Goal: Register for event/course

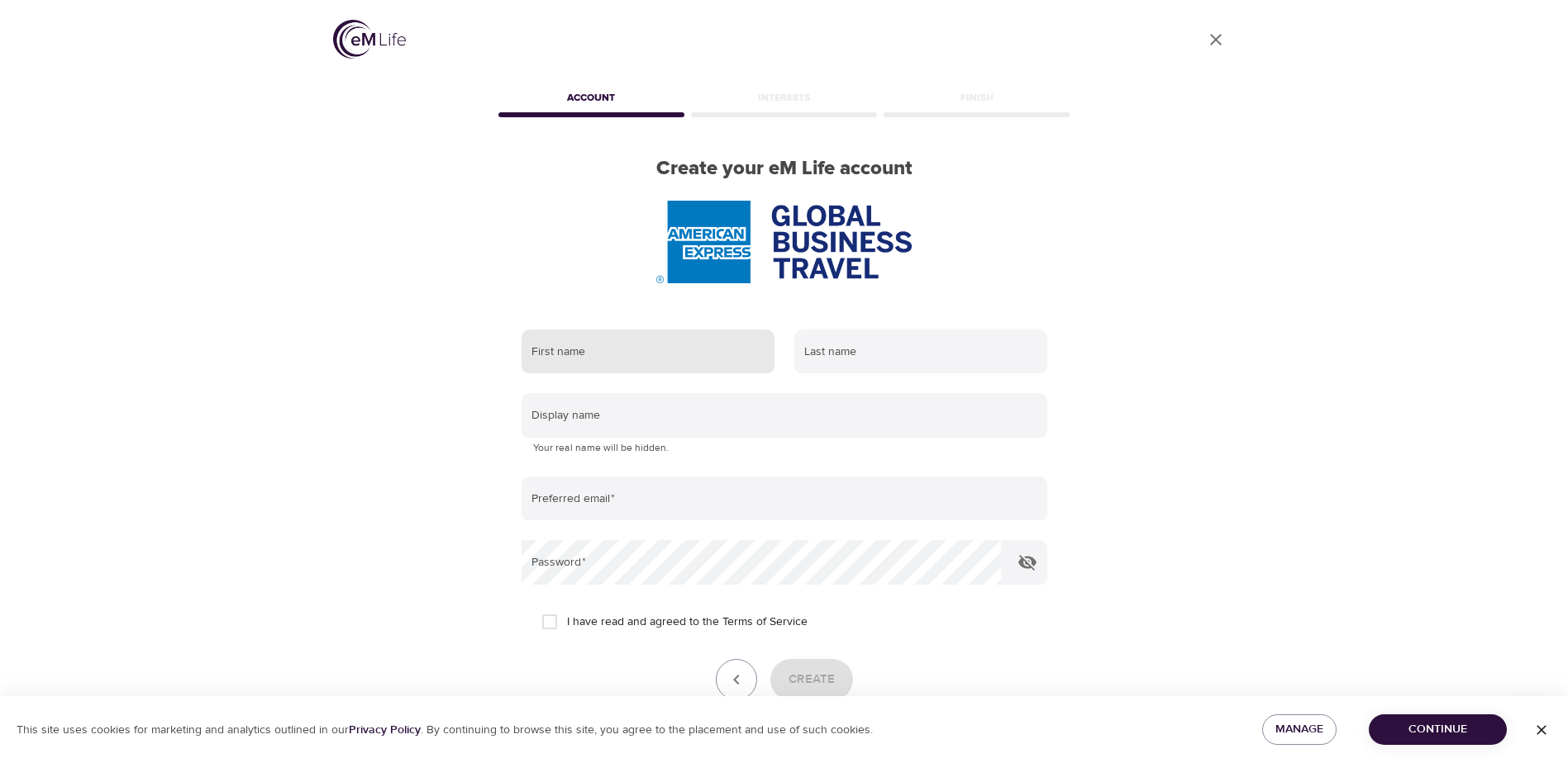
click at [652, 368] on input "text" at bounding box center [648, 352] width 253 height 45
type input "p"
type input "[PERSON_NAME]"
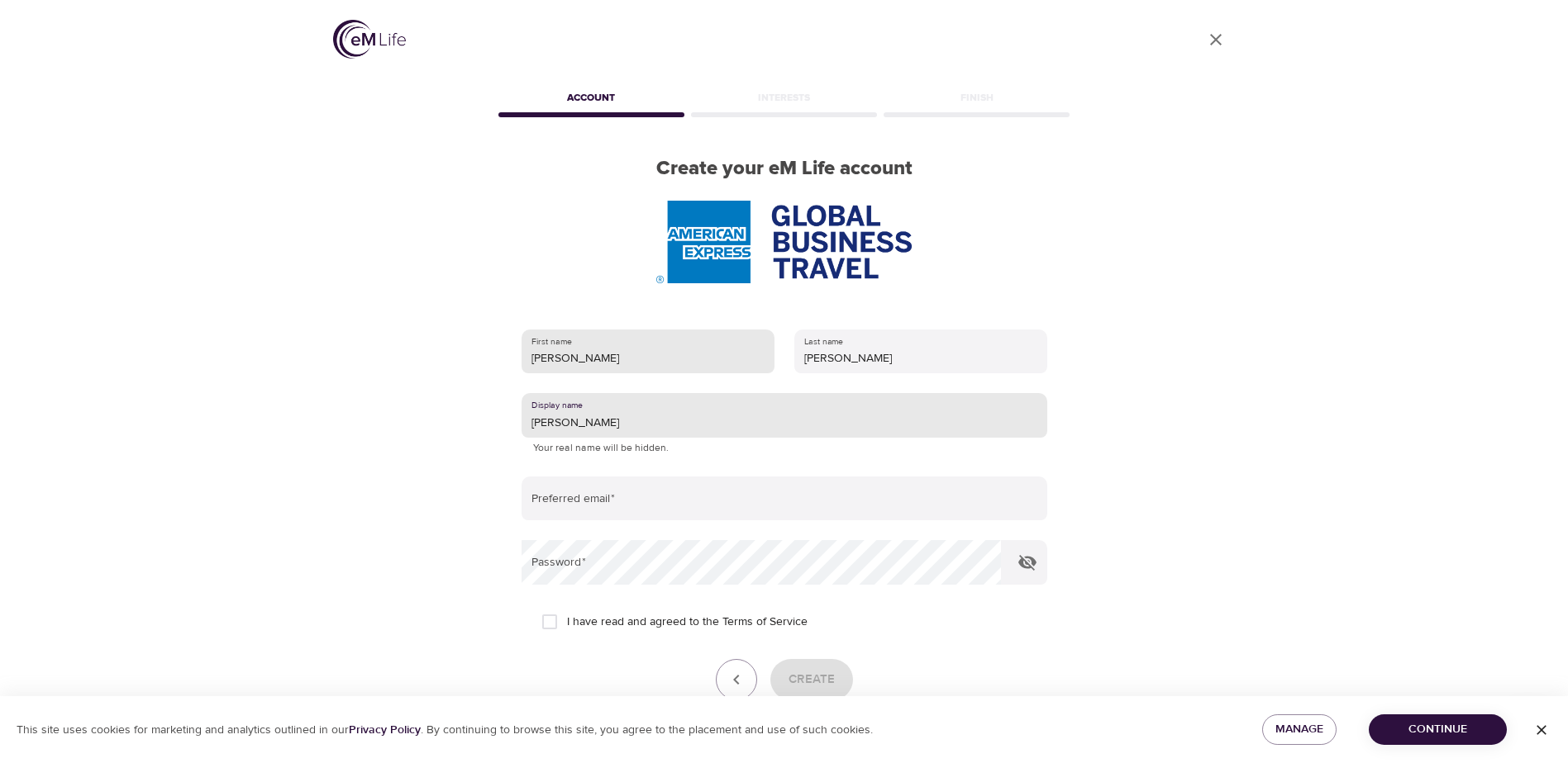
type input "[PERSON_NAME]"
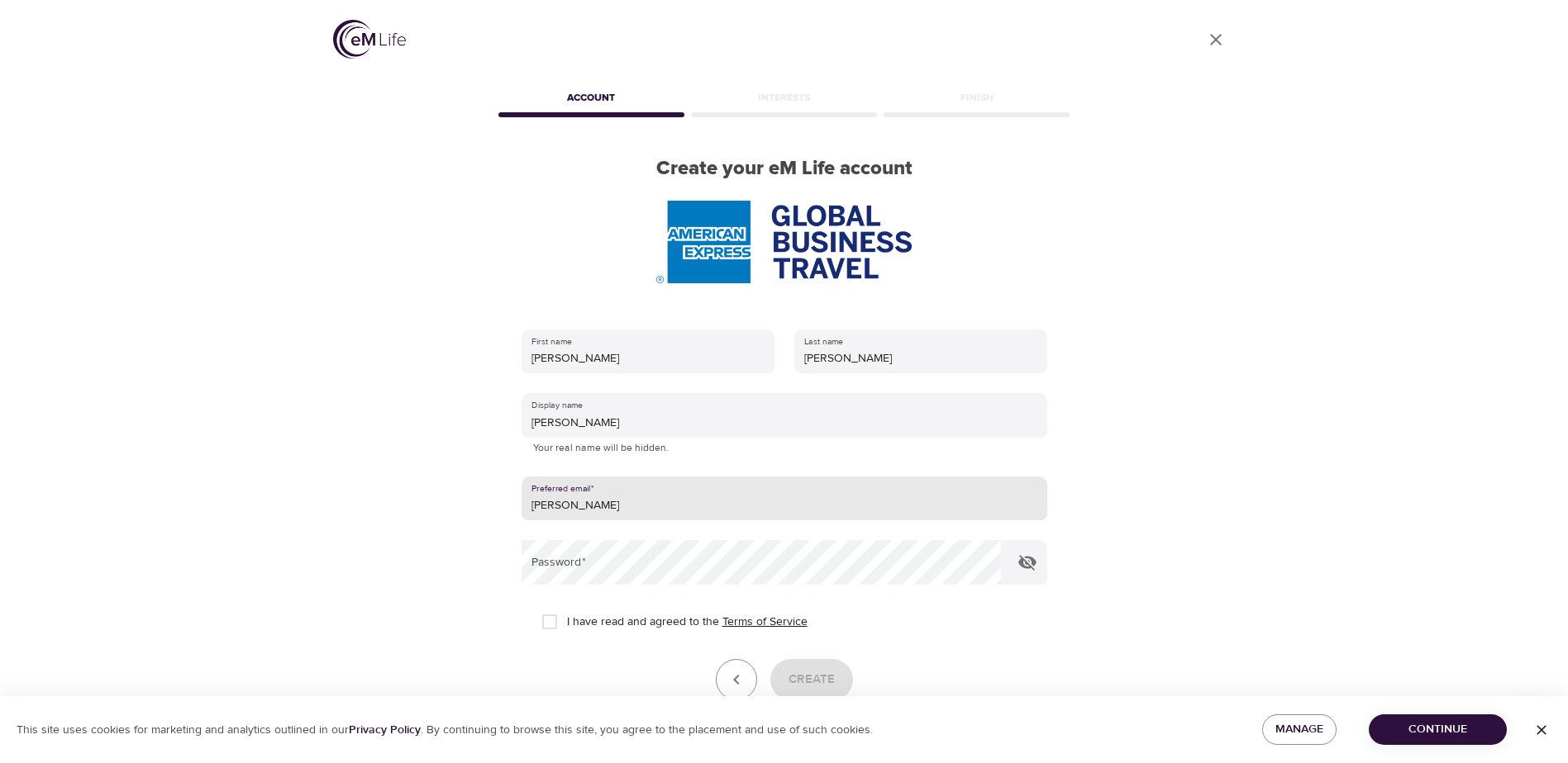
type input "[EMAIL_ADDRESS][DOMAIN_NAME]"
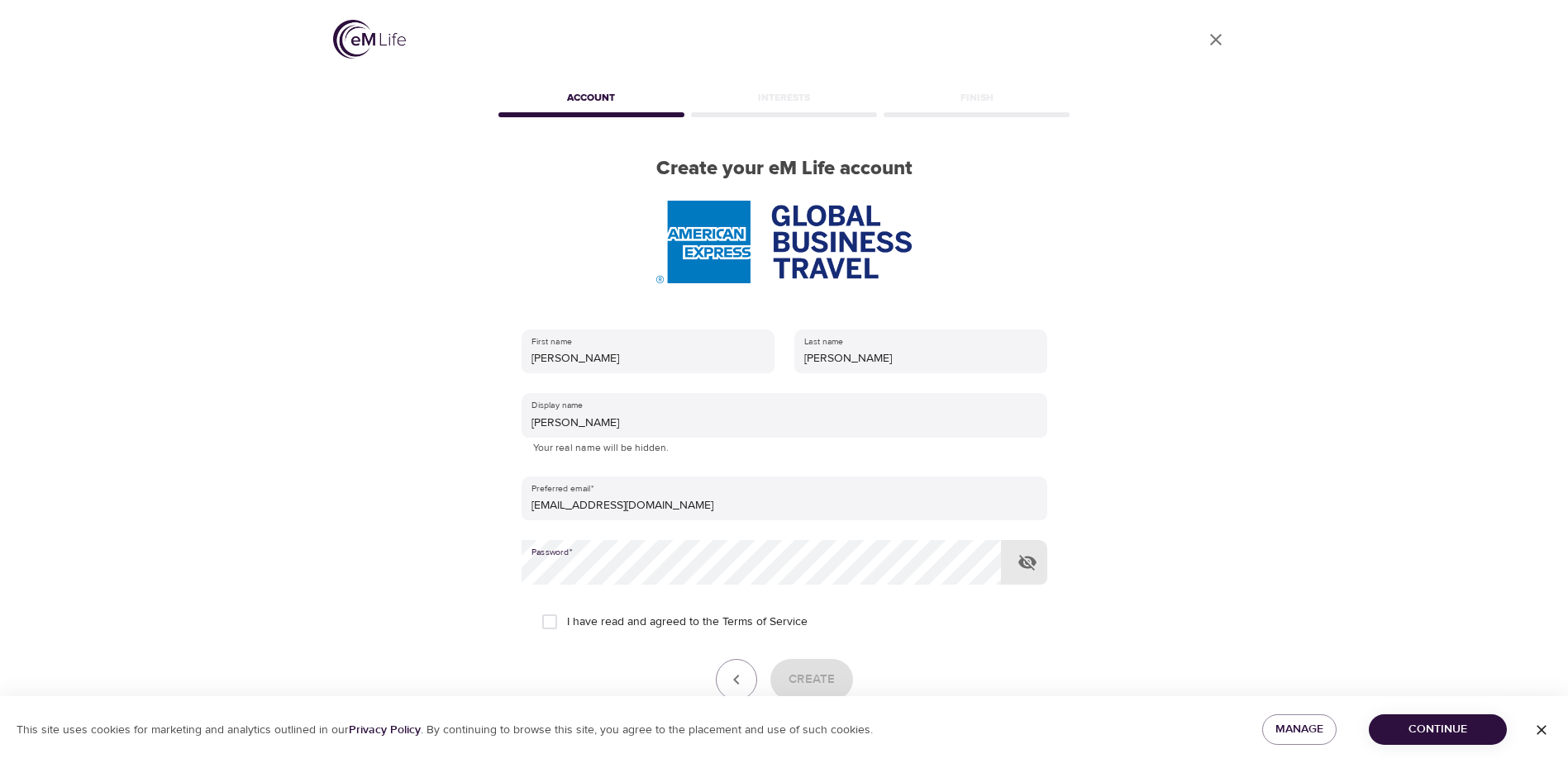
click at [355, 559] on div "User Profile Account Interests Finish Create your eM Life account First name [P…" at bounding box center [784, 382] width 943 height 763
click at [453, 552] on div "User Profile Account Interests Finish Create your eM Life account First name [P…" at bounding box center [784, 382] width 943 height 763
click at [555, 620] on input "I have read and agreed to the Terms of Service" at bounding box center [550, 622] width 35 height 35
checkbox input "true"
click at [827, 680] on span "Create" at bounding box center [811, 680] width 46 height 21
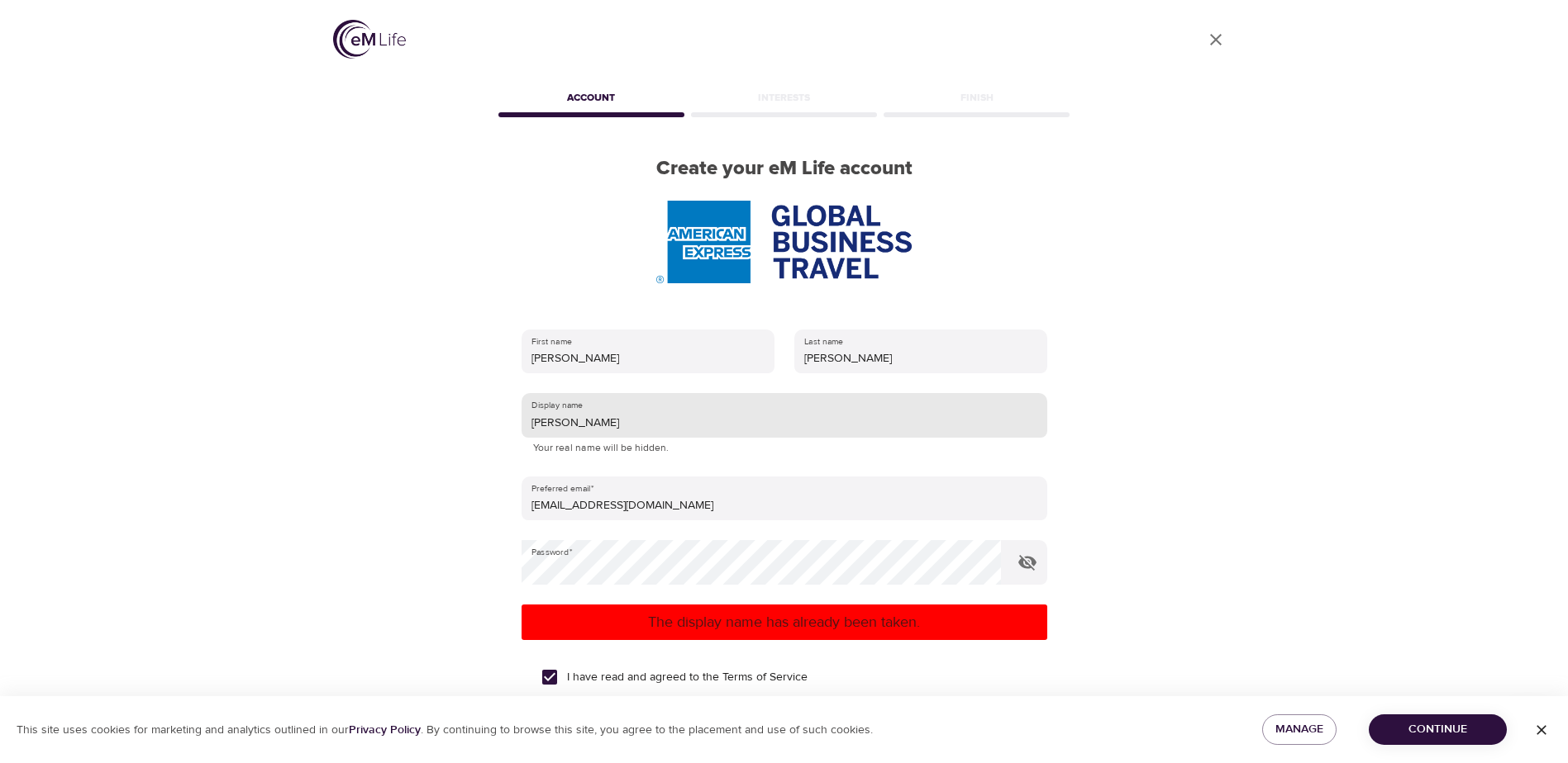
click at [584, 421] on input "[PERSON_NAME]" at bounding box center [784, 415] width 526 height 45
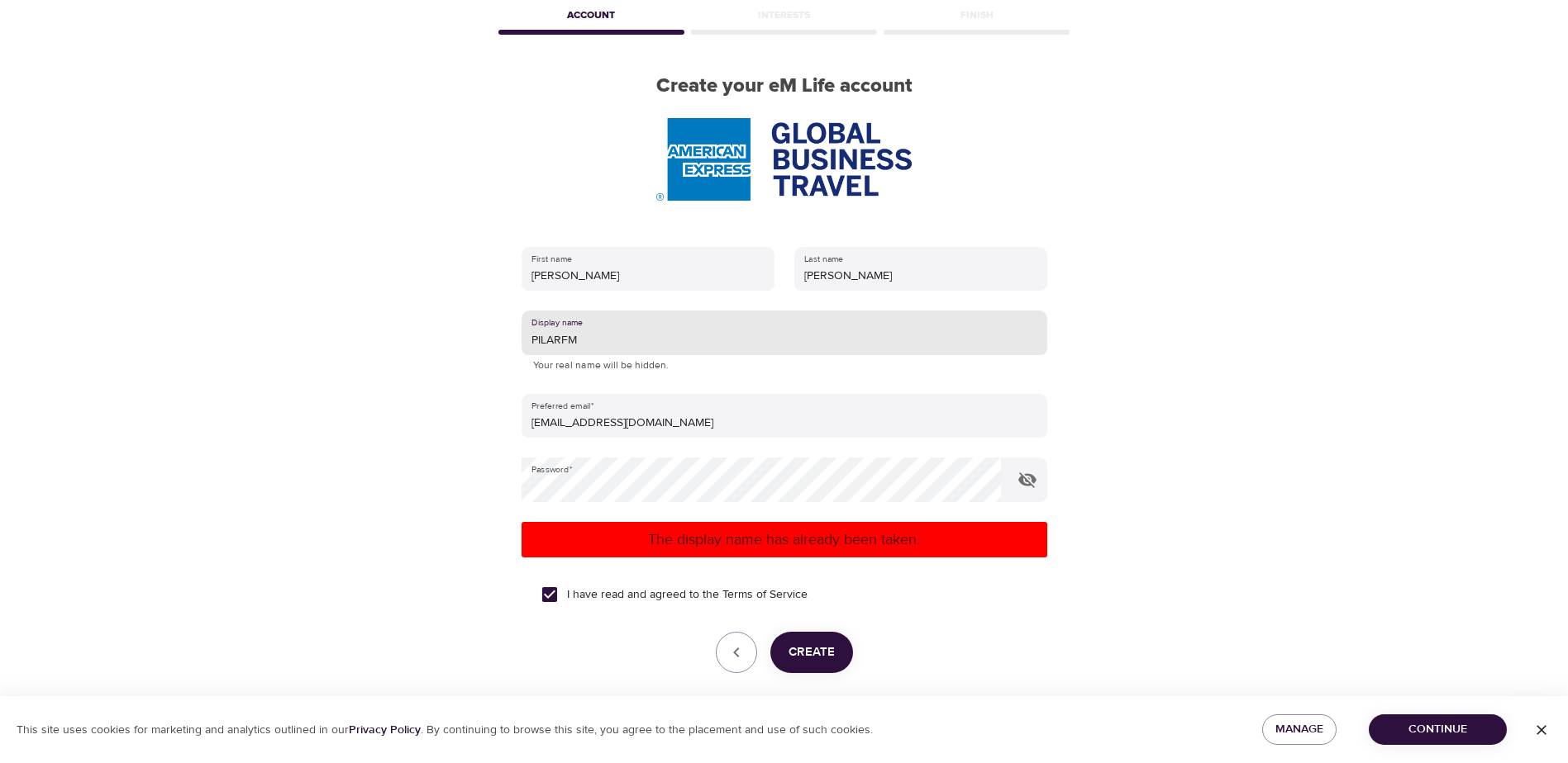
type input "PILARFM"
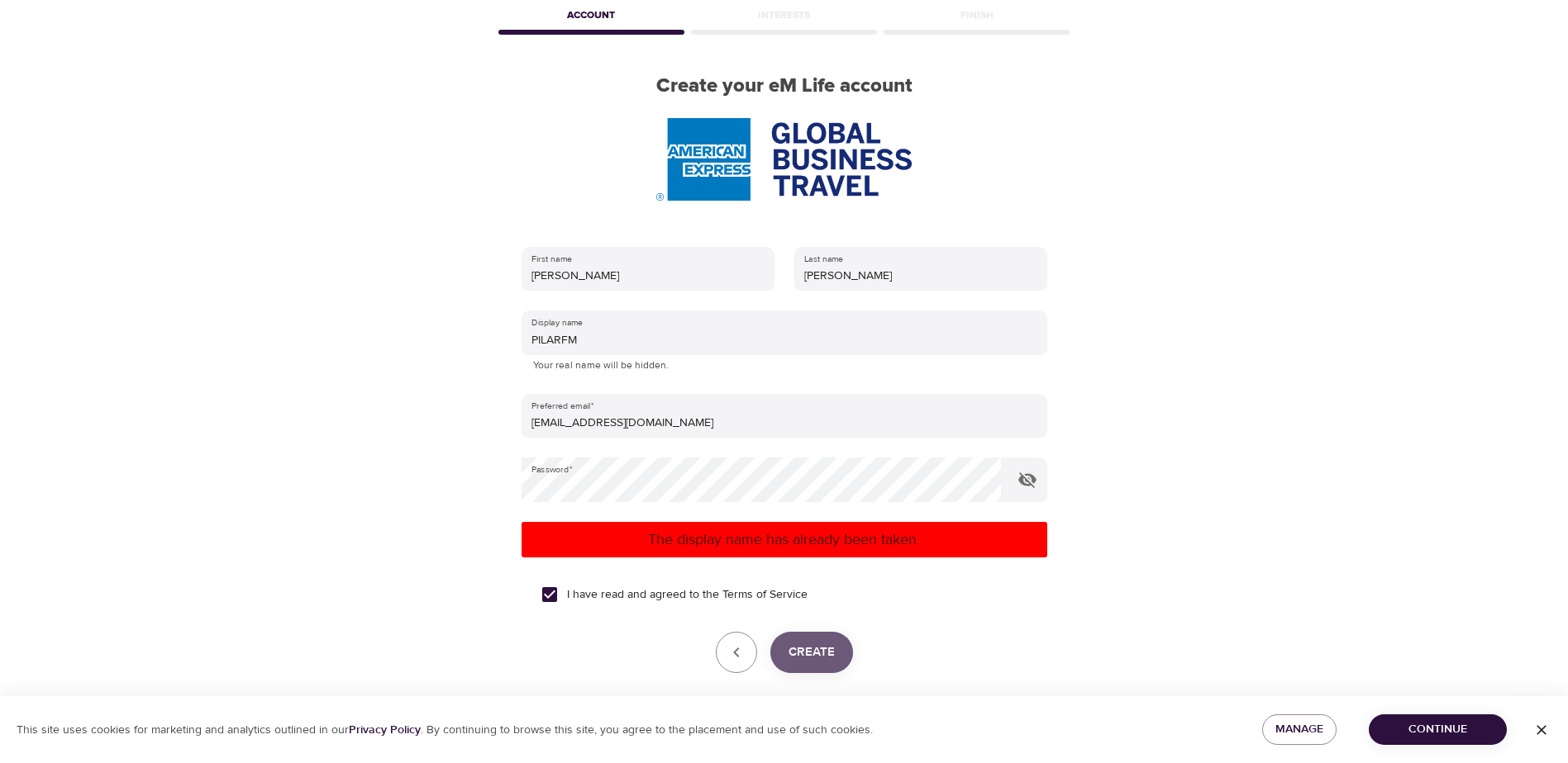
click at [812, 649] on span "Create" at bounding box center [811, 653] width 46 height 21
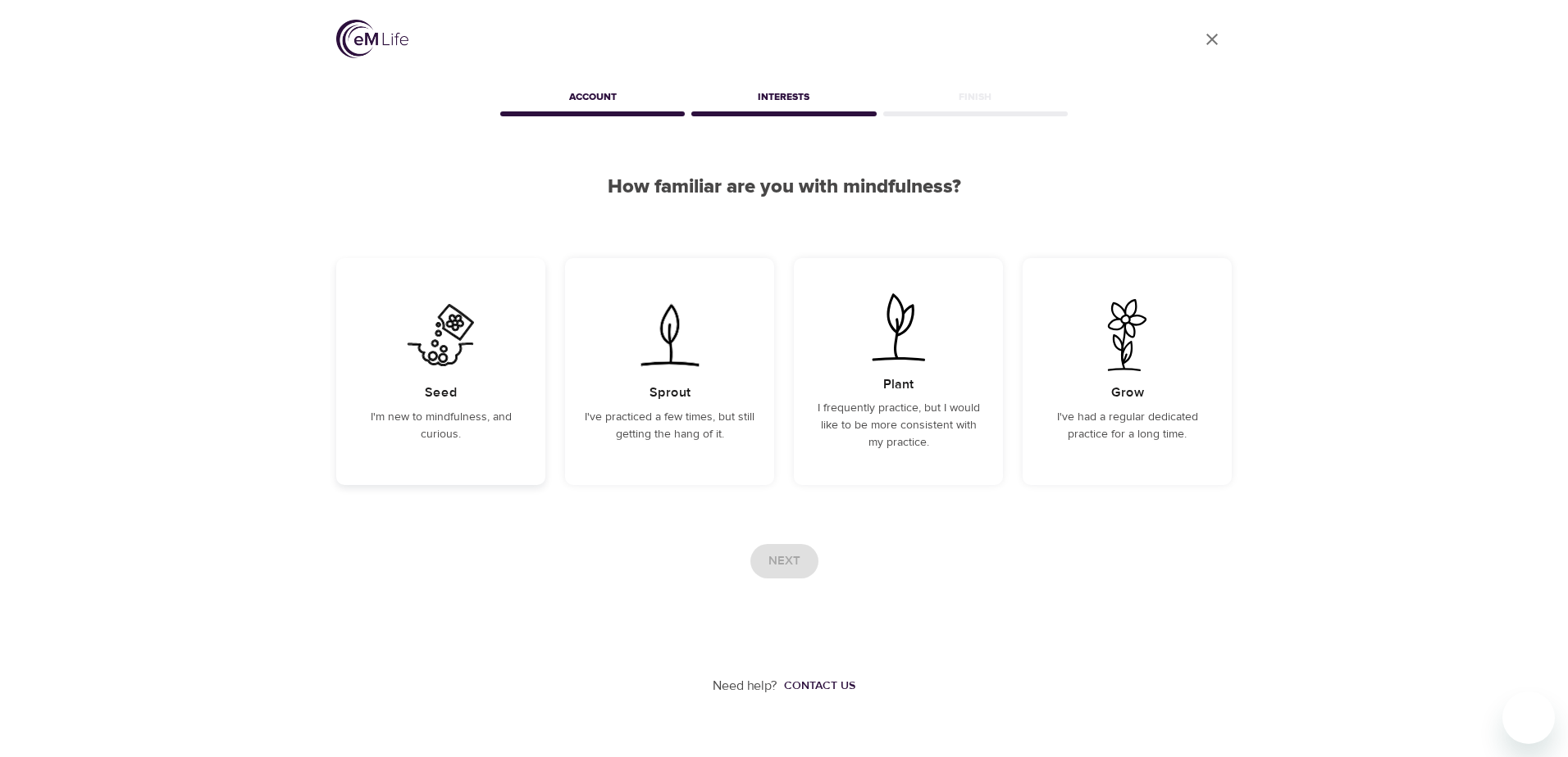
click at [452, 423] on p "I'm new to mindfulness, and curious." at bounding box center [441, 426] width 169 height 34
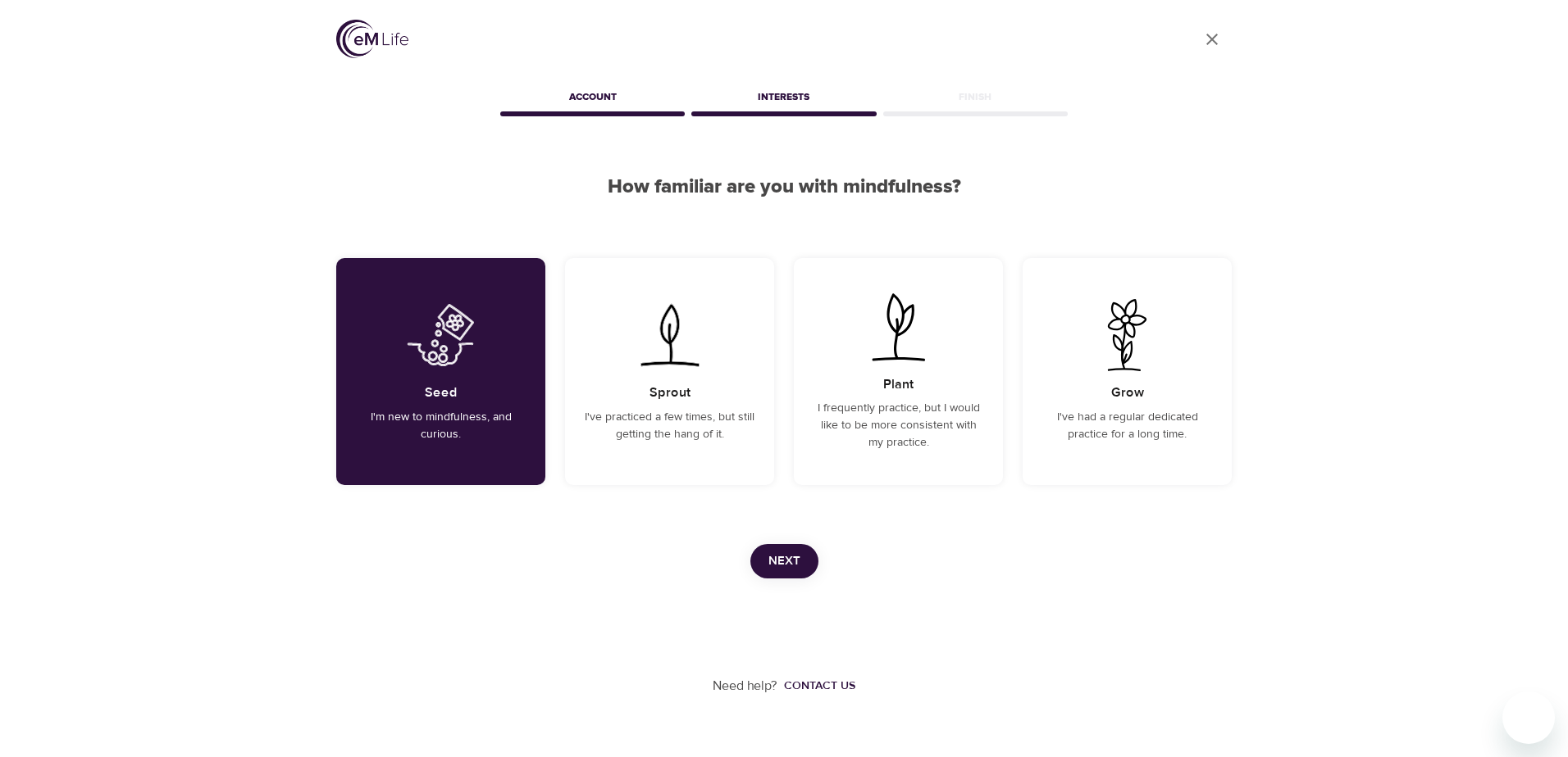
click at [777, 558] on span "Next" at bounding box center [785, 561] width 32 height 21
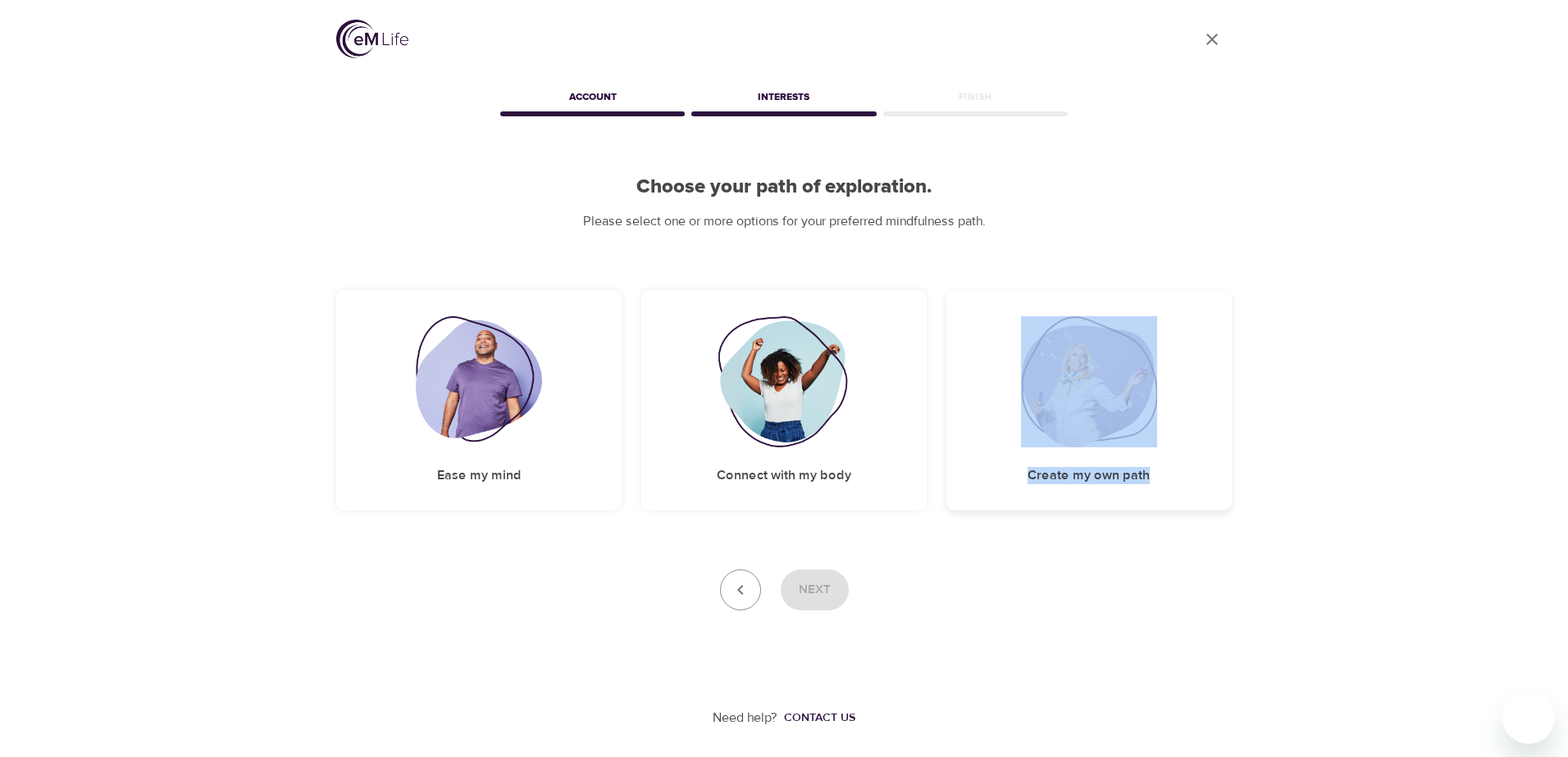
drag, startPoint x: 1150, startPoint y: 474, endPoint x: 972, endPoint y: 473, distance: 178.0
click at [972, 473] on div "Create my own path" at bounding box center [1089, 400] width 285 height 221
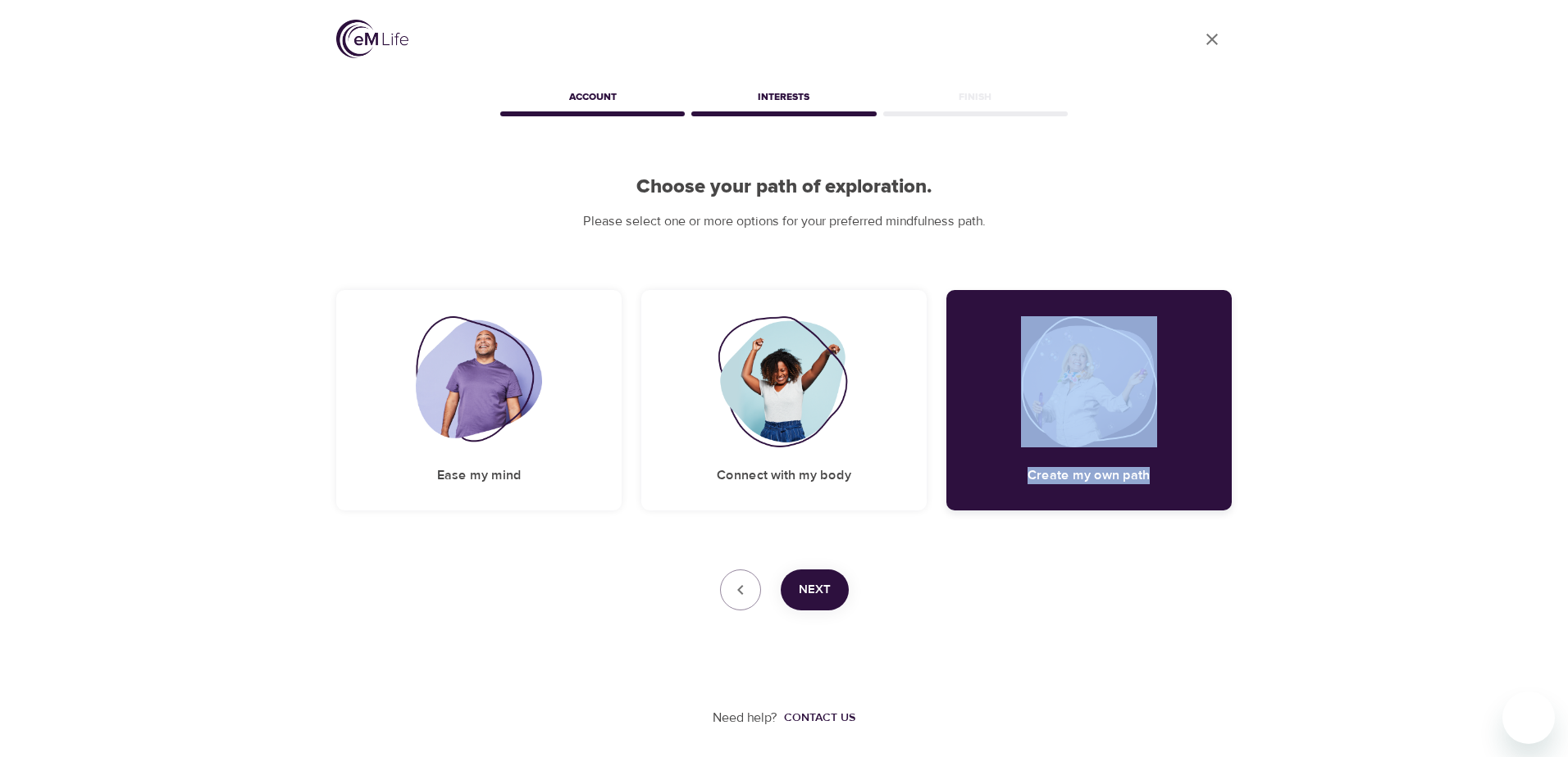
click at [1076, 502] on div "Create my own path" at bounding box center [1089, 400] width 285 height 221
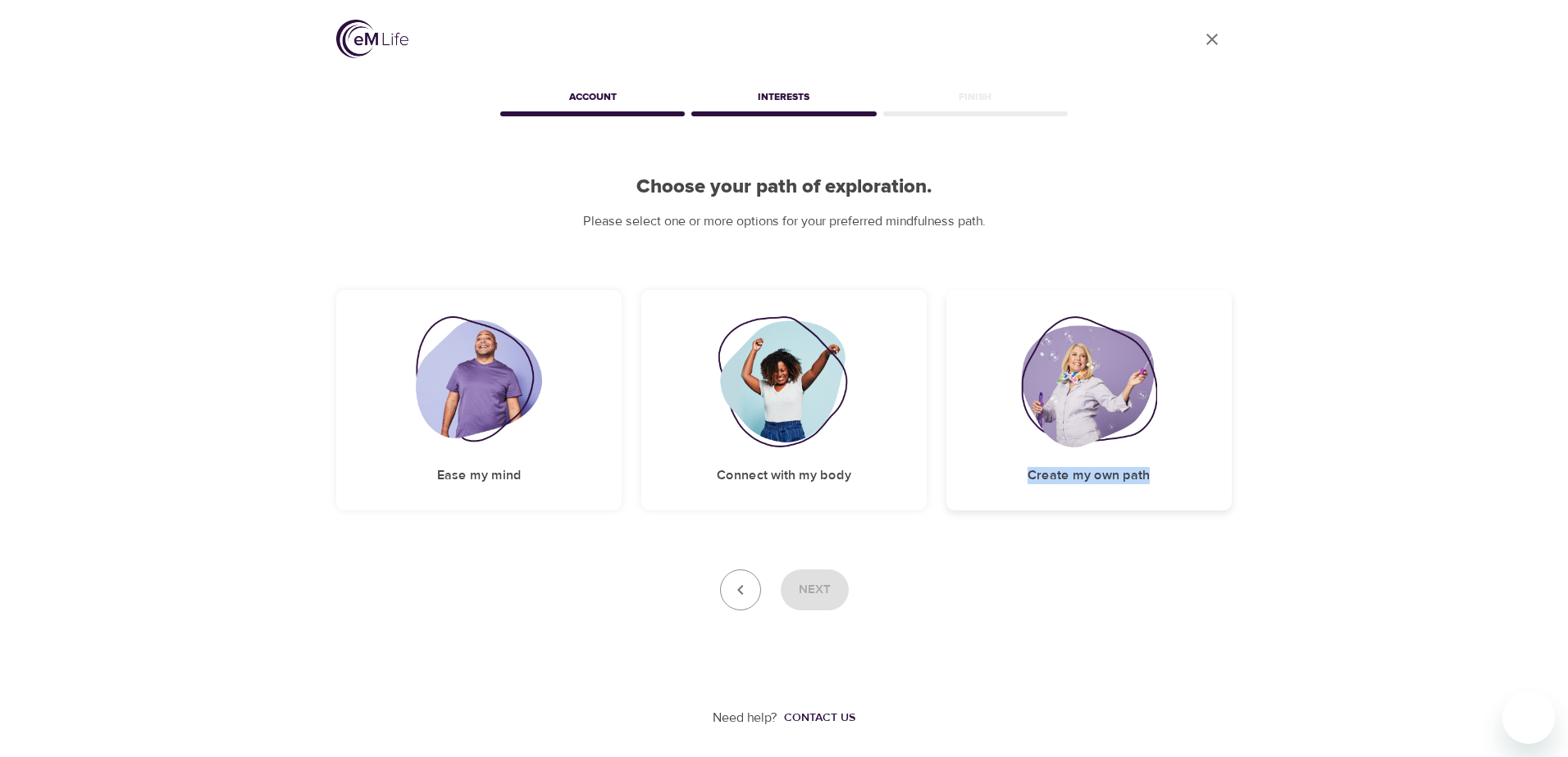
drag, startPoint x: 1166, startPoint y: 475, endPoint x: 1021, endPoint y: 471, distance: 145.1
click at [1021, 471] on div "Create my own path" at bounding box center [1089, 400] width 285 height 221
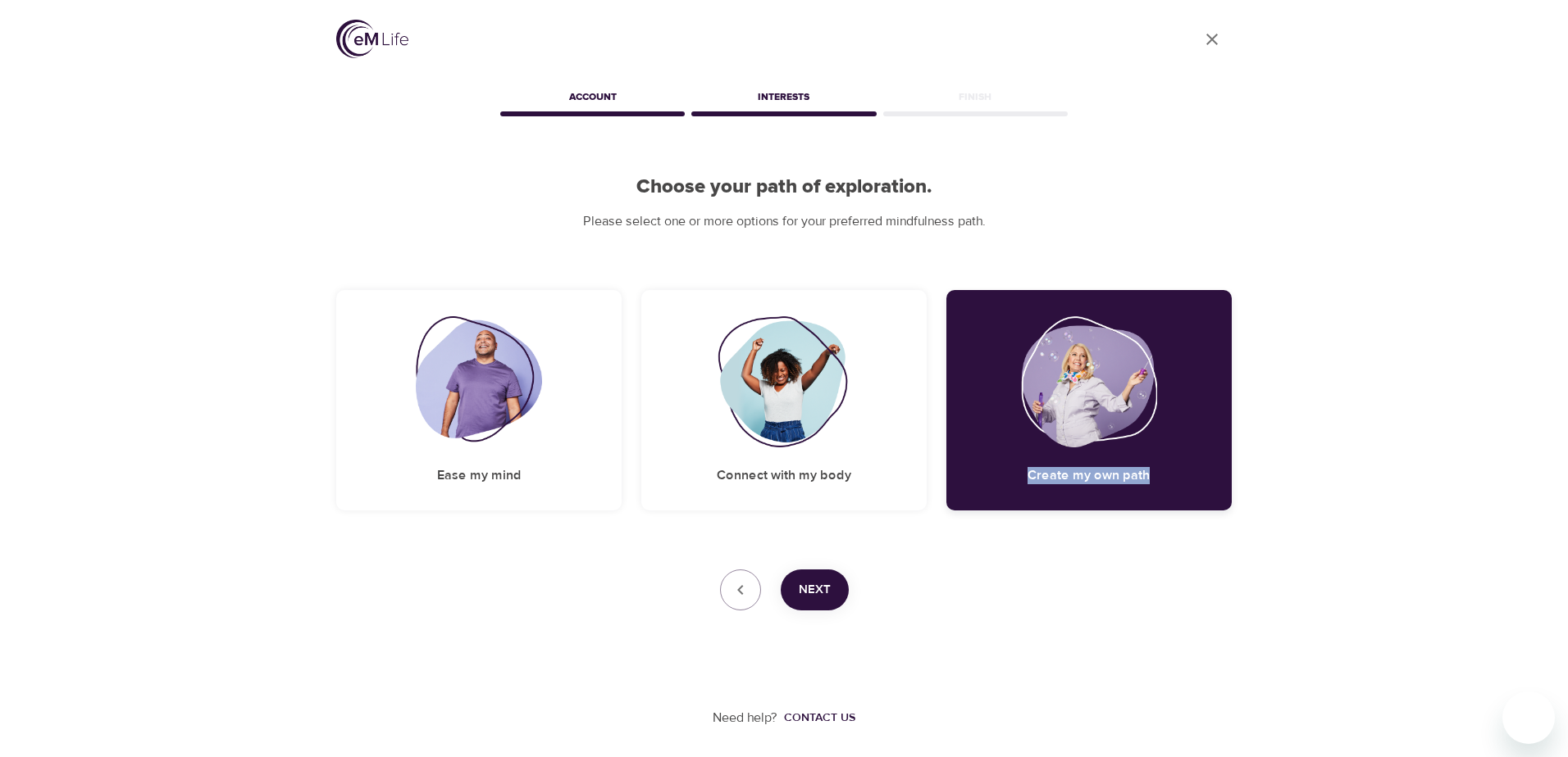
copy h5 "Create my own path"
drag, startPoint x: 501, startPoint y: 473, endPoint x: 434, endPoint y: 473, distance: 67.0
click at [434, 473] on div "Ease my mind" at bounding box center [479, 400] width 285 height 221
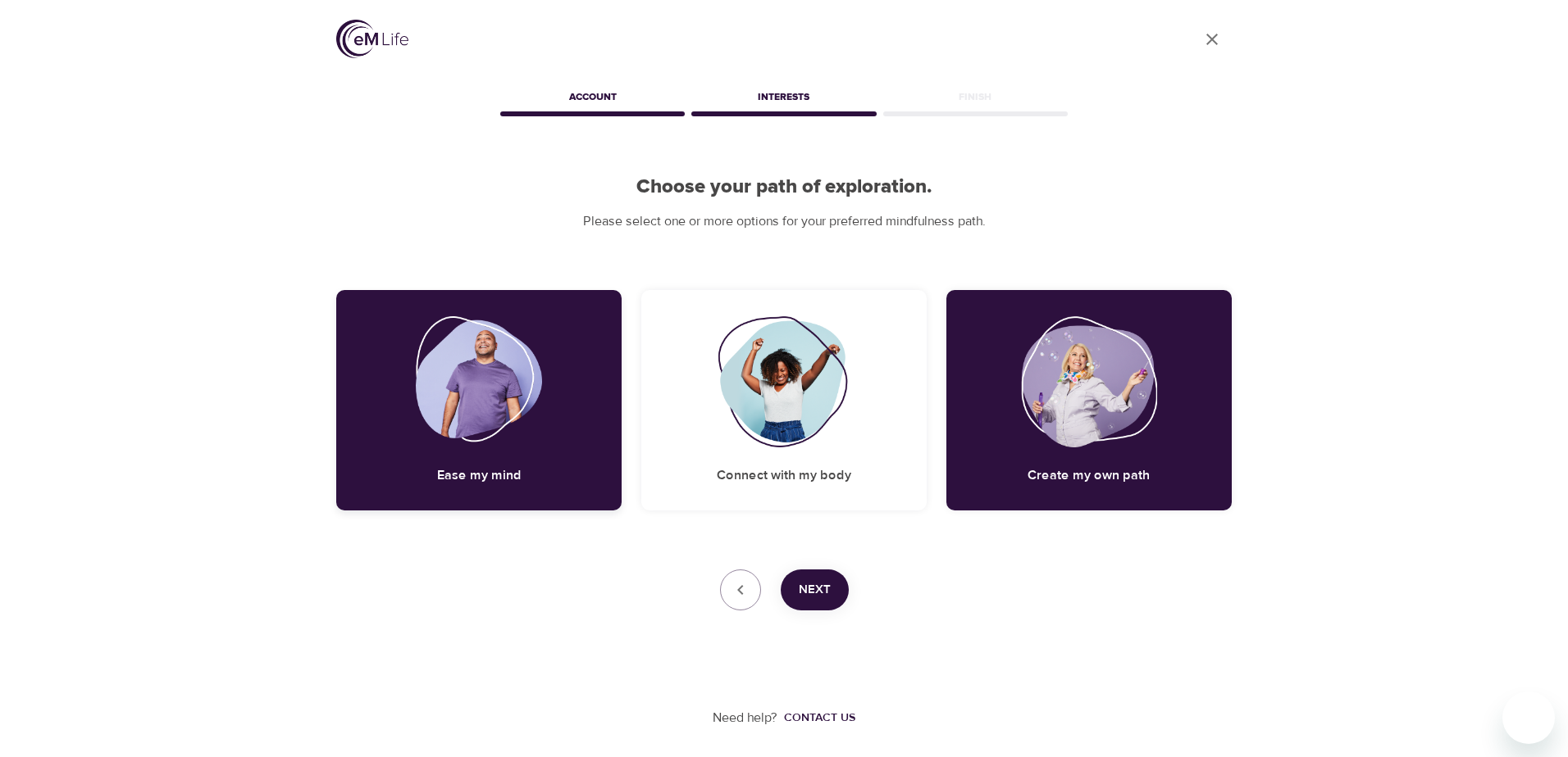
drag, startPoint x: 434, startPoint y: 473, endPoint x: 521, endPoint y: 469, distance: 87.1
click at [521, 469] on div "Ease my mind" at bounding box center [479, 400] width 285 height 221
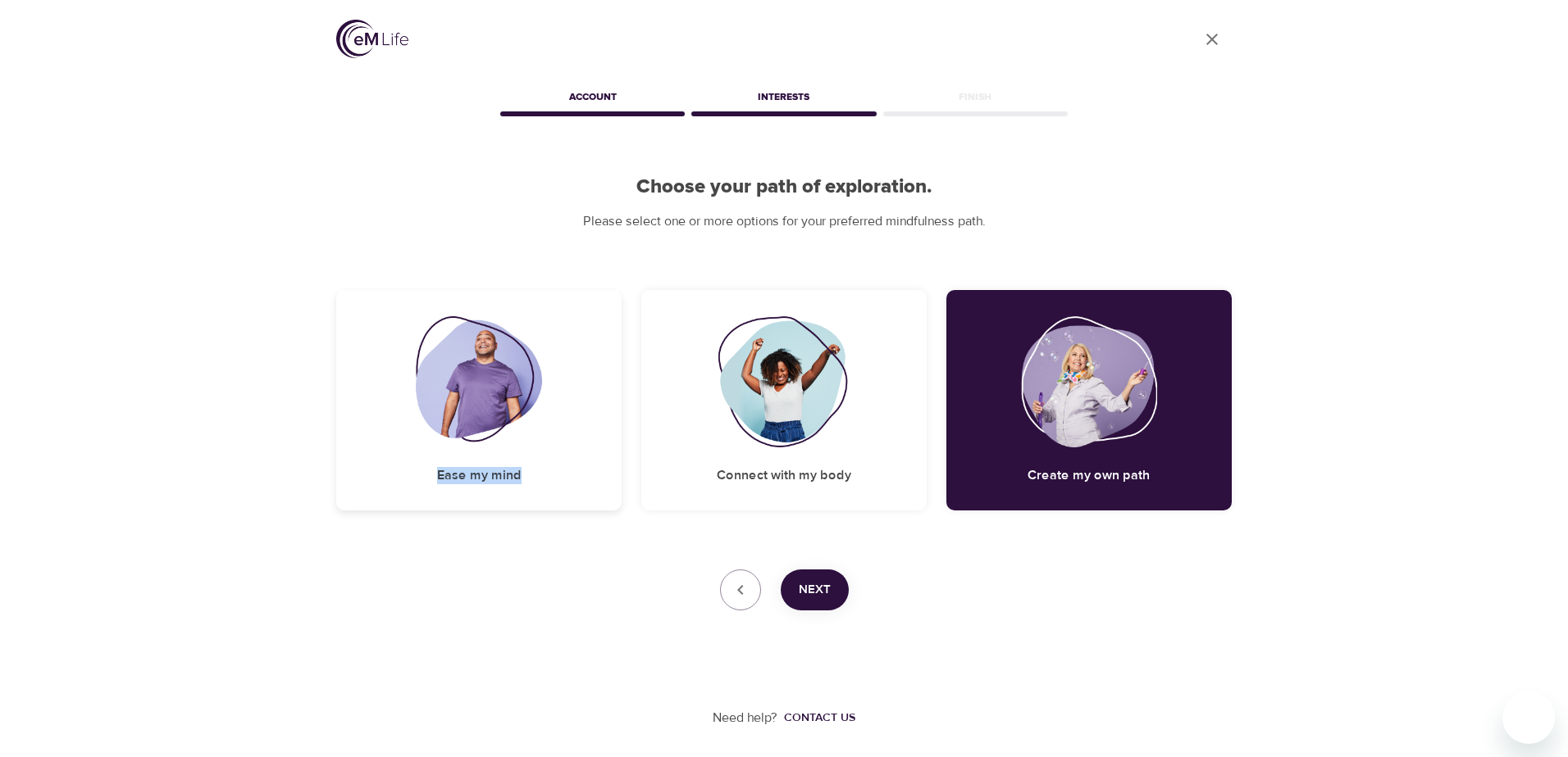
drag, startPoint x: 526, startPoint y: 473, endPoint x: 441, endPoint y: 475, distance: 85.0
click at [441, 475] on div "Ease my mind" at bounding box center [479, 400] width 285 height 221
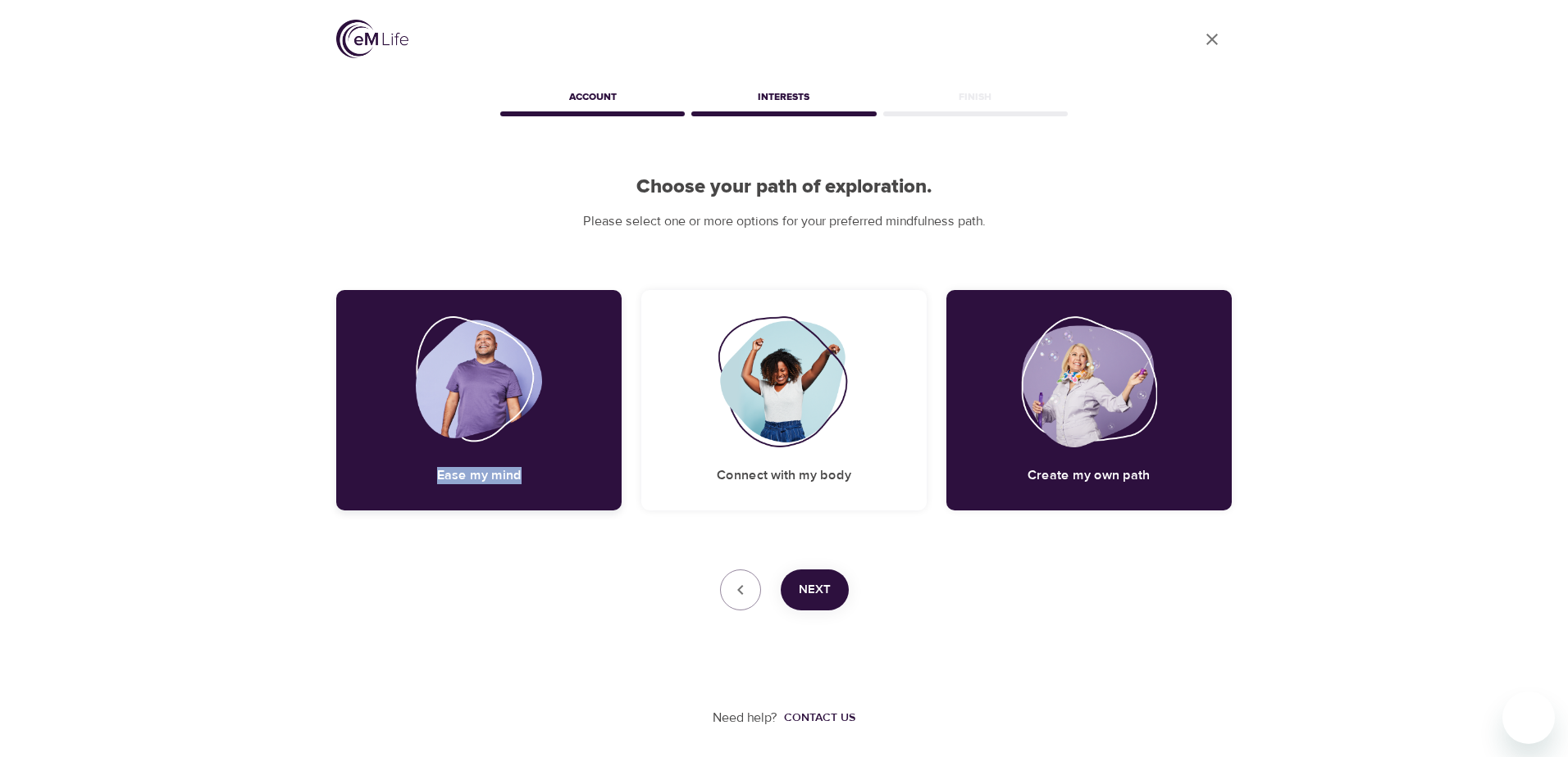
copy h5 "Ease my mind"
click at [862, 492] on div "Connect with my body" at bounding box center [784, 400] width 285 height 221
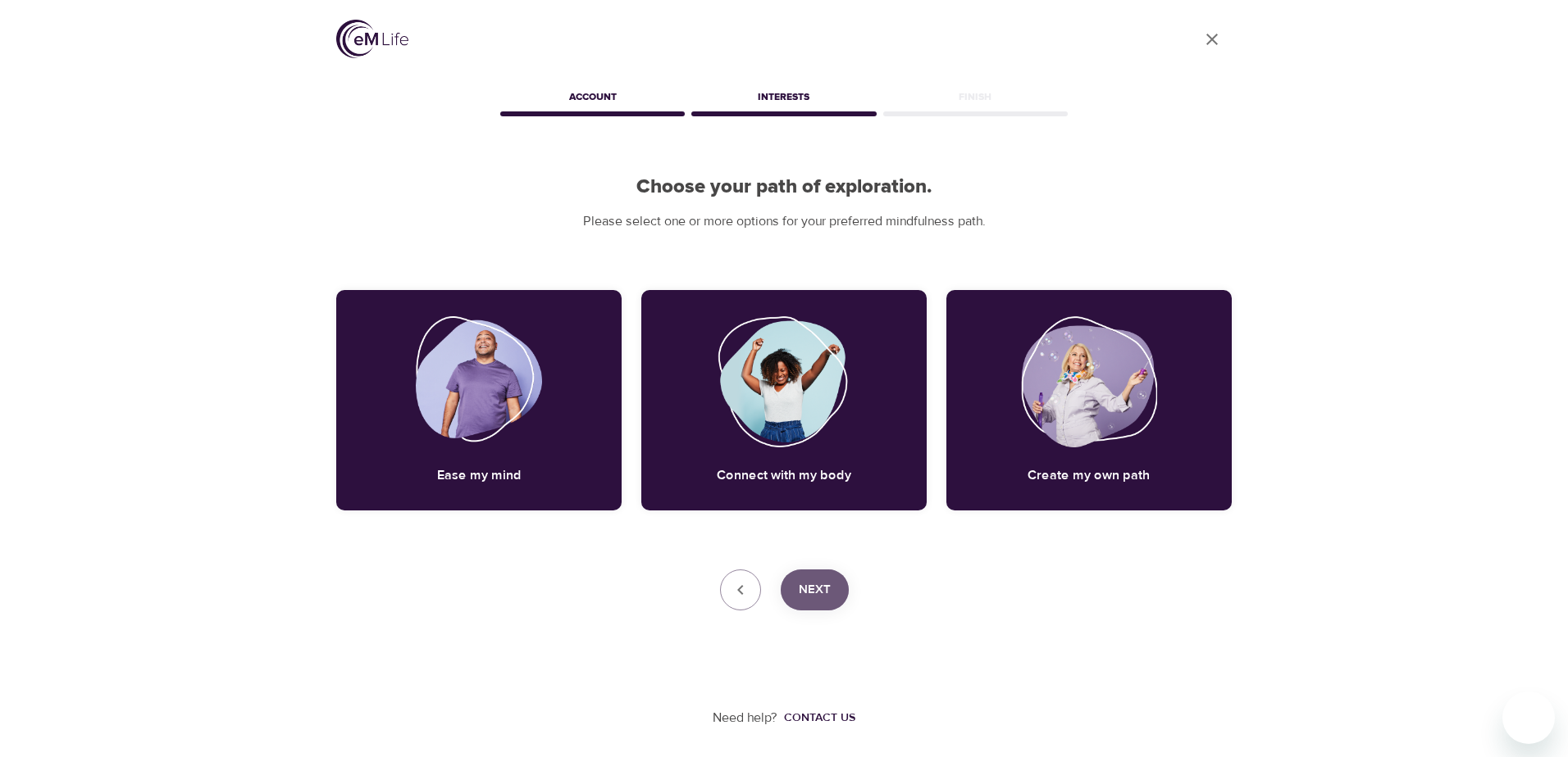
click at [822, 593] on span "Next" at bounding box center [815, 590] width 32 height 21
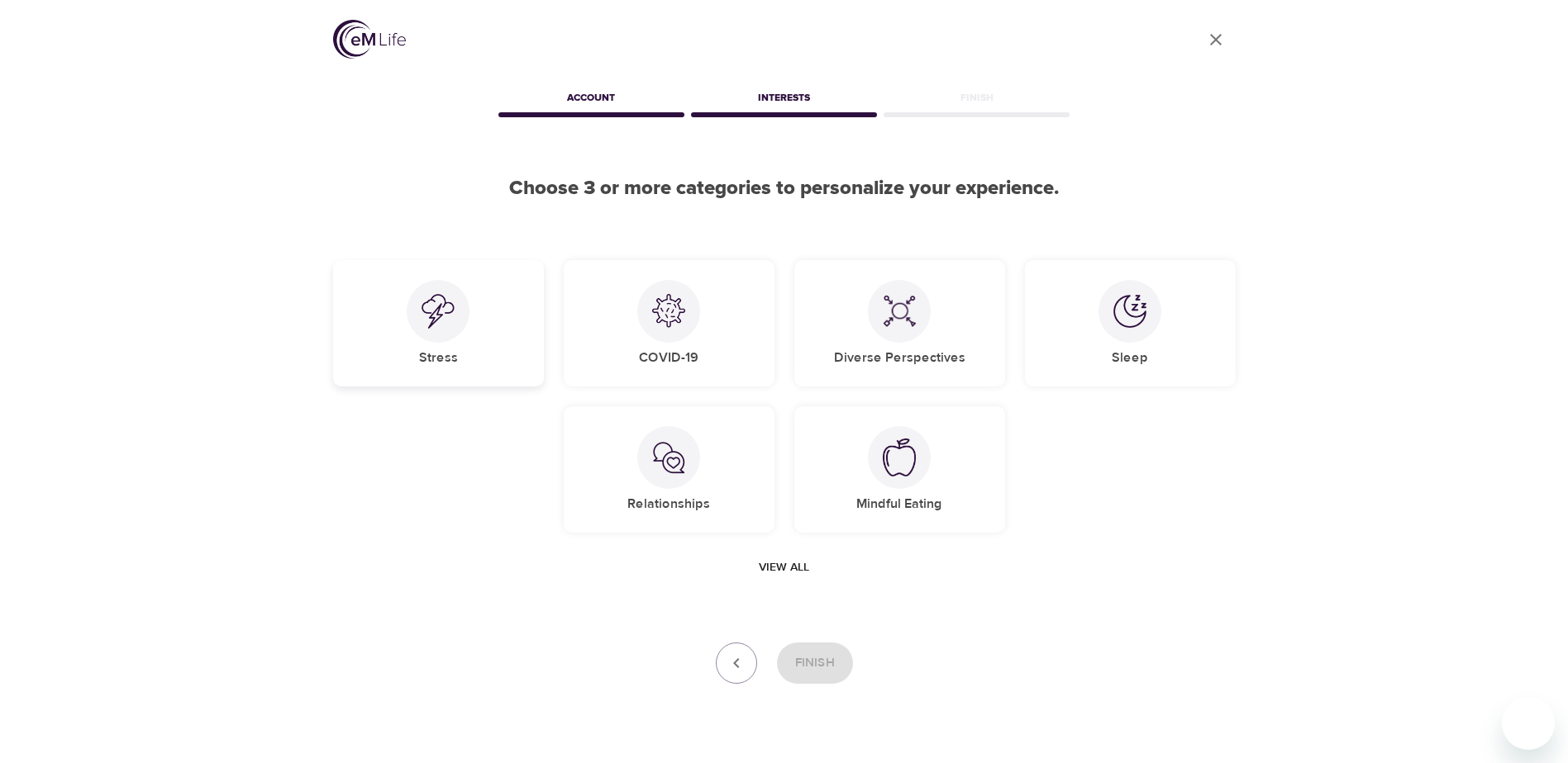
click at [467, 305] on div at bounding box center [438, 312] width 63 height 63
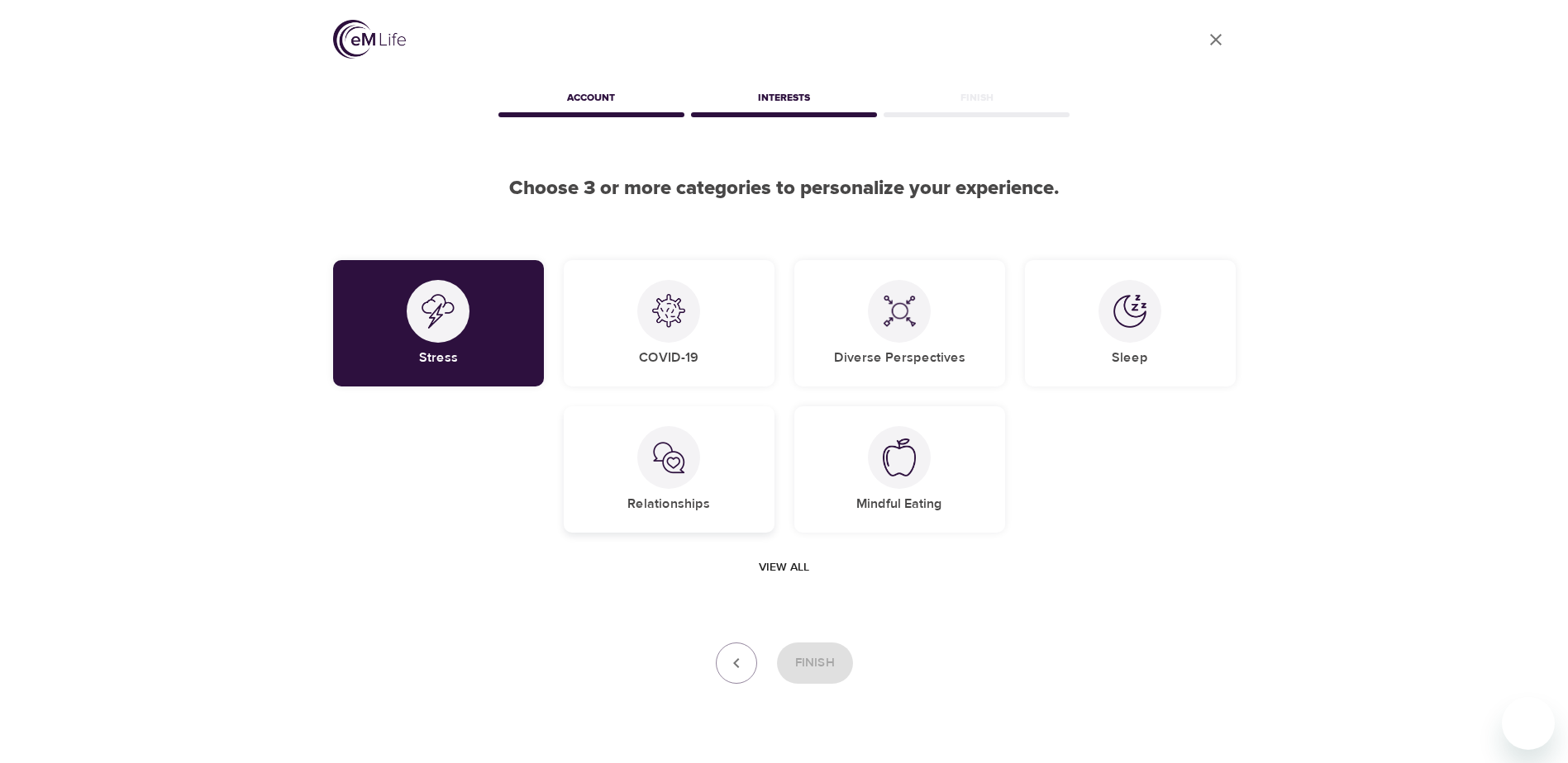
click at [708, 464] on div "Relationships" at bounding box center [669, 470] width 211 height 127
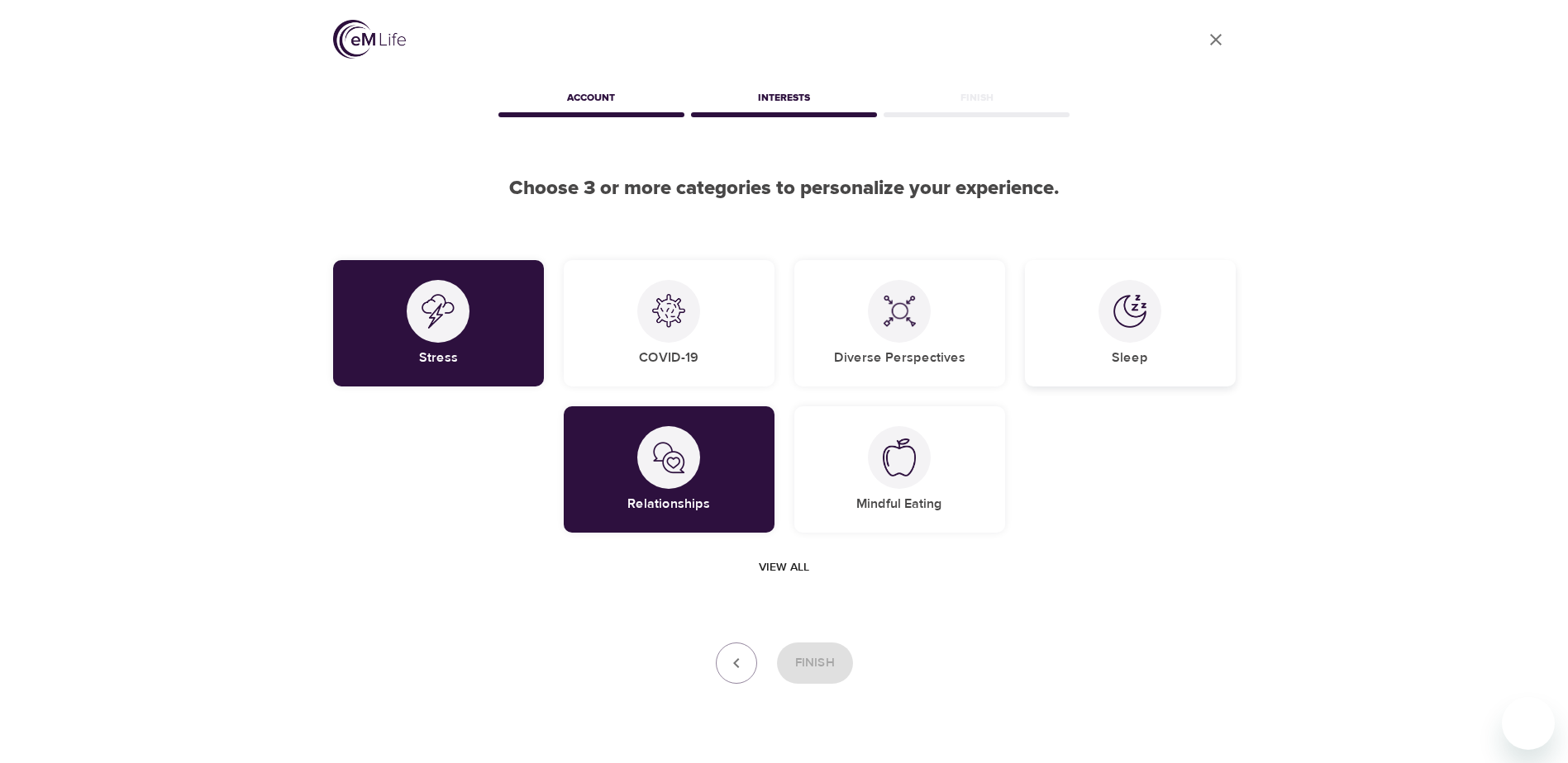
click at [1073, 351] on div "Sleep" at bounding box center [1131, 324] width 211 height 127
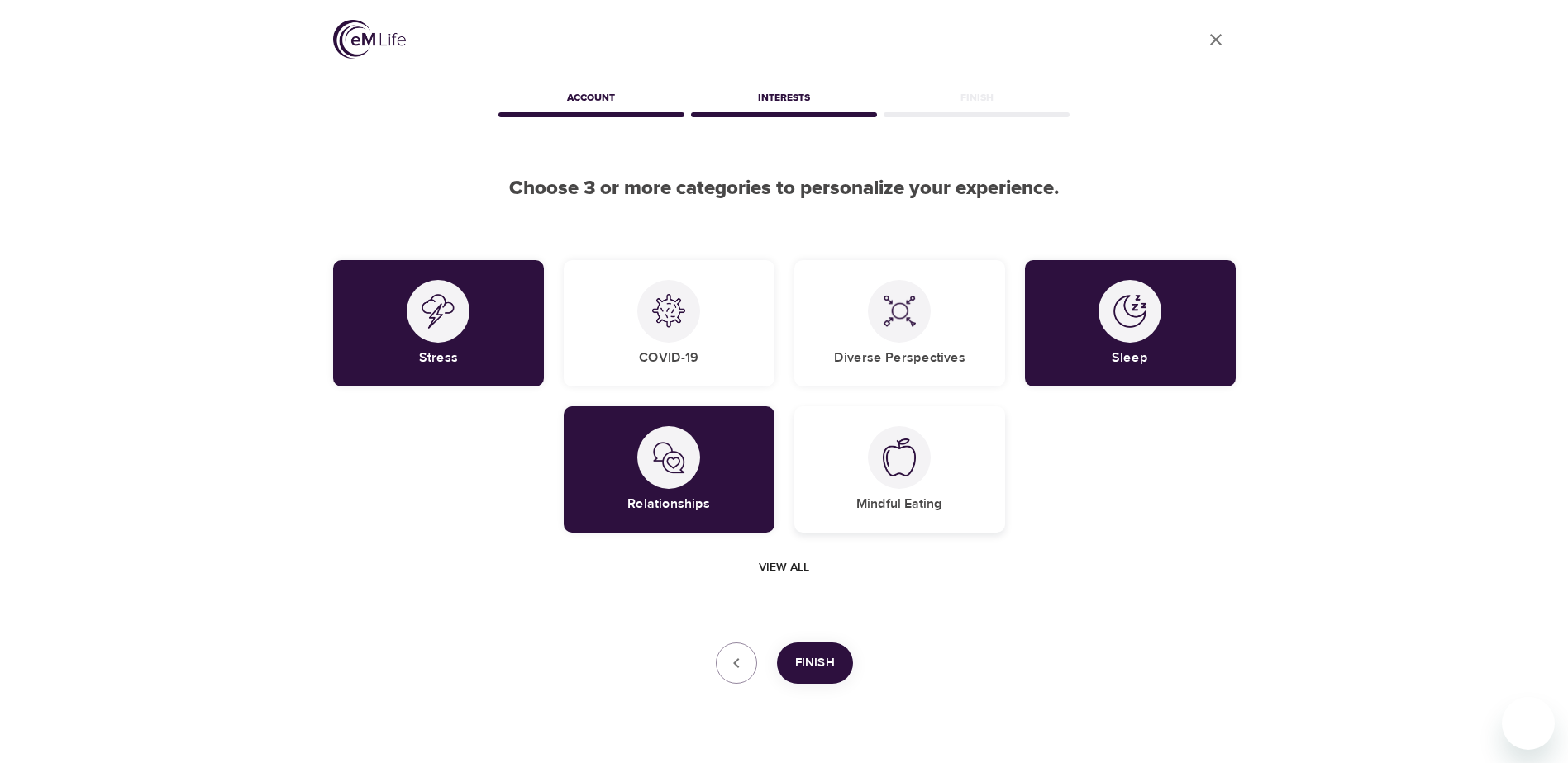
click at [871, 505] on h5 "Mindful Eating" at bounding box center [900, 504] width 86 height 17
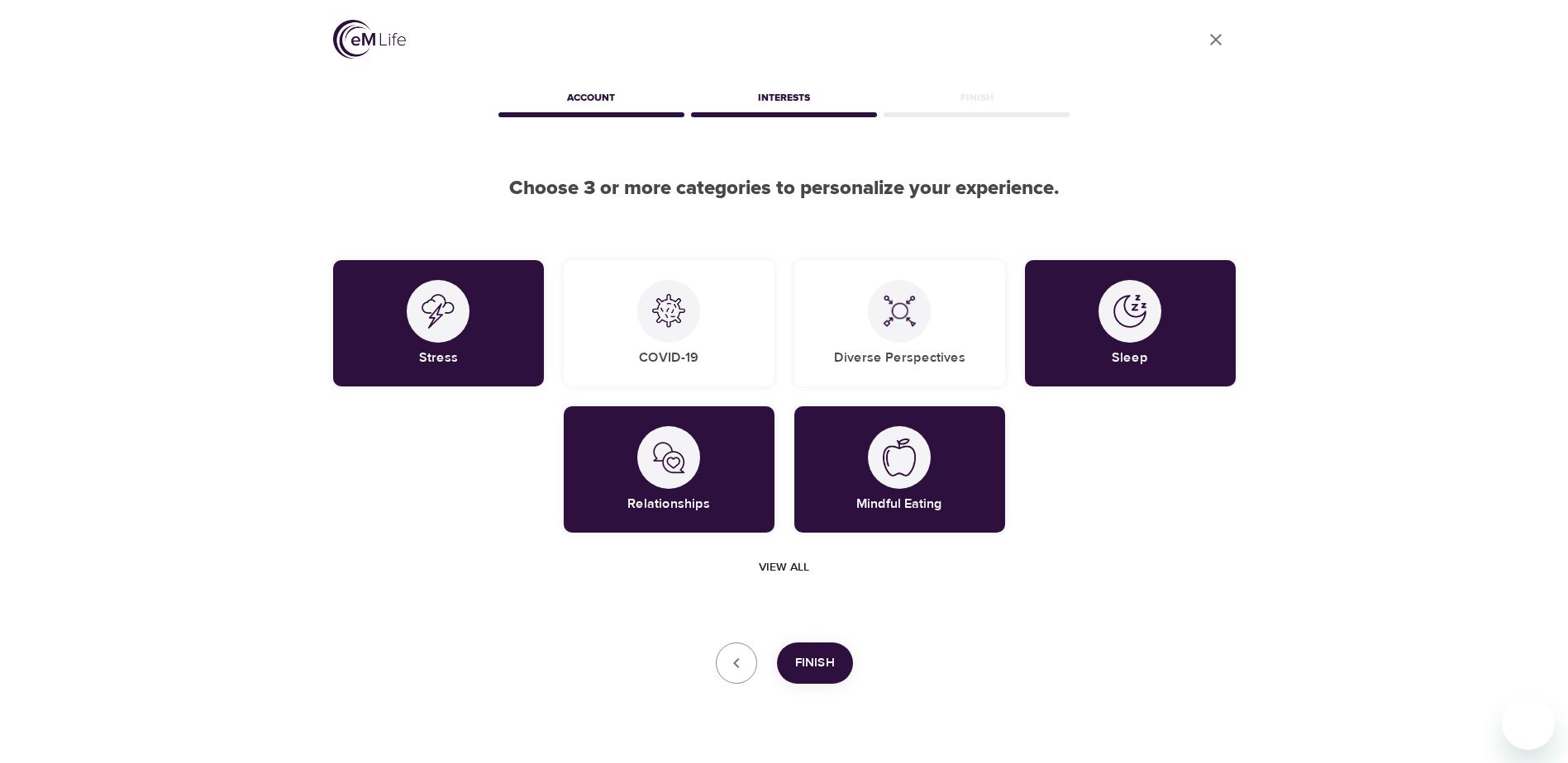
click at [805, 672] on span "Finish" at bounding box center [814, 663] width 39 height 21
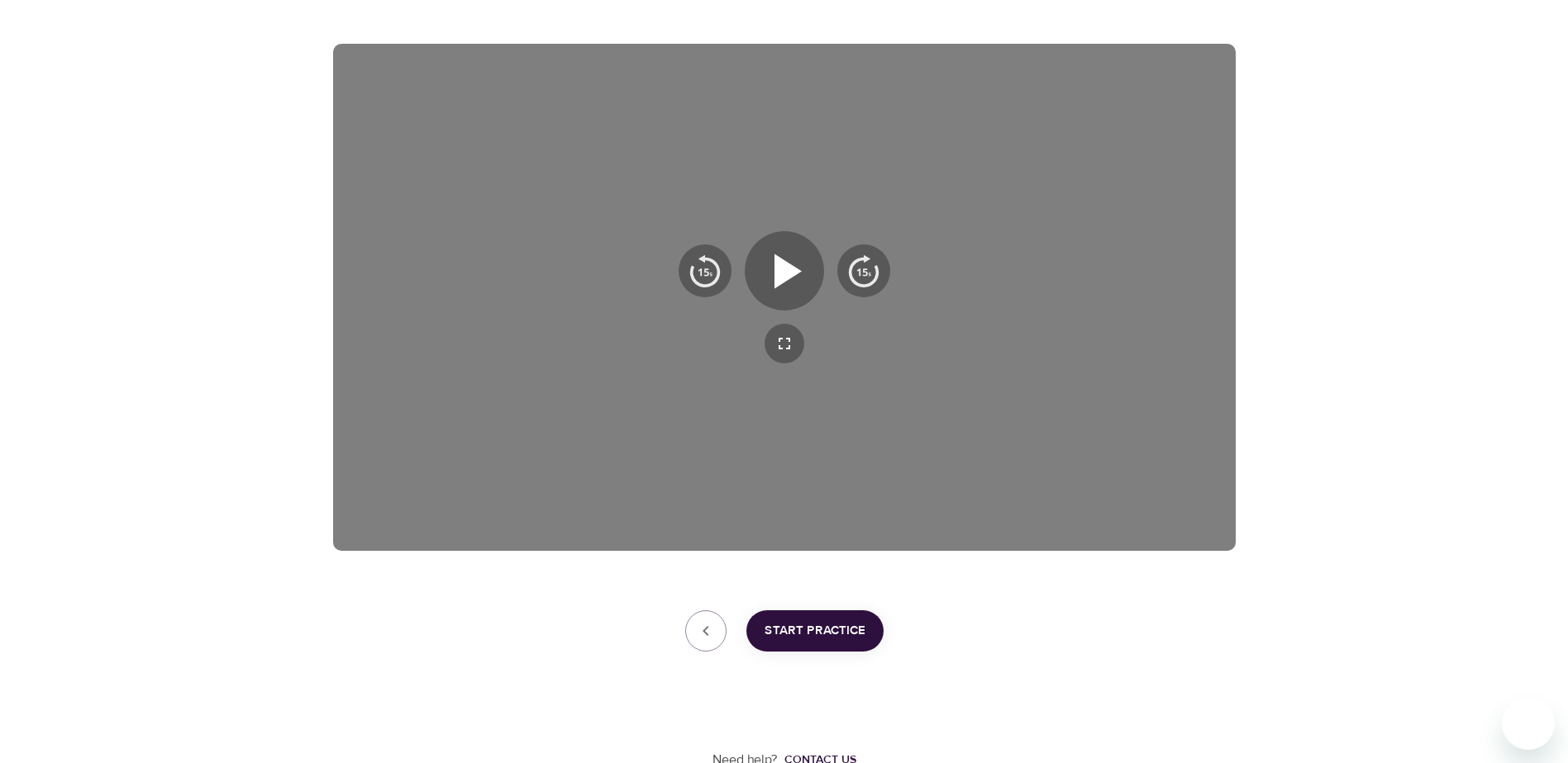
scroll to position [255, 0]
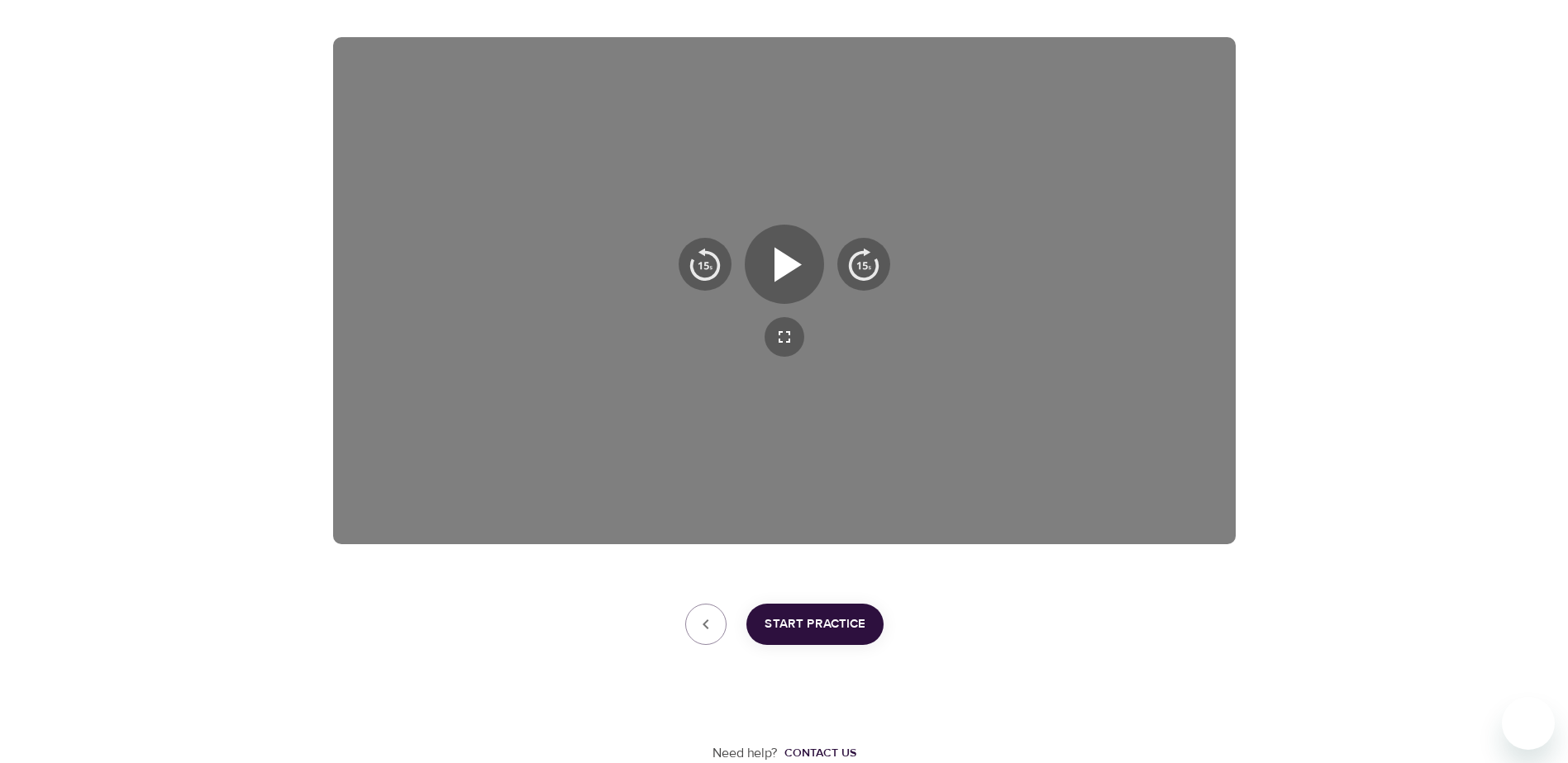
click at [817, 618] on span "Start Practice" at bounding box center [814, 624] width 101 height 21
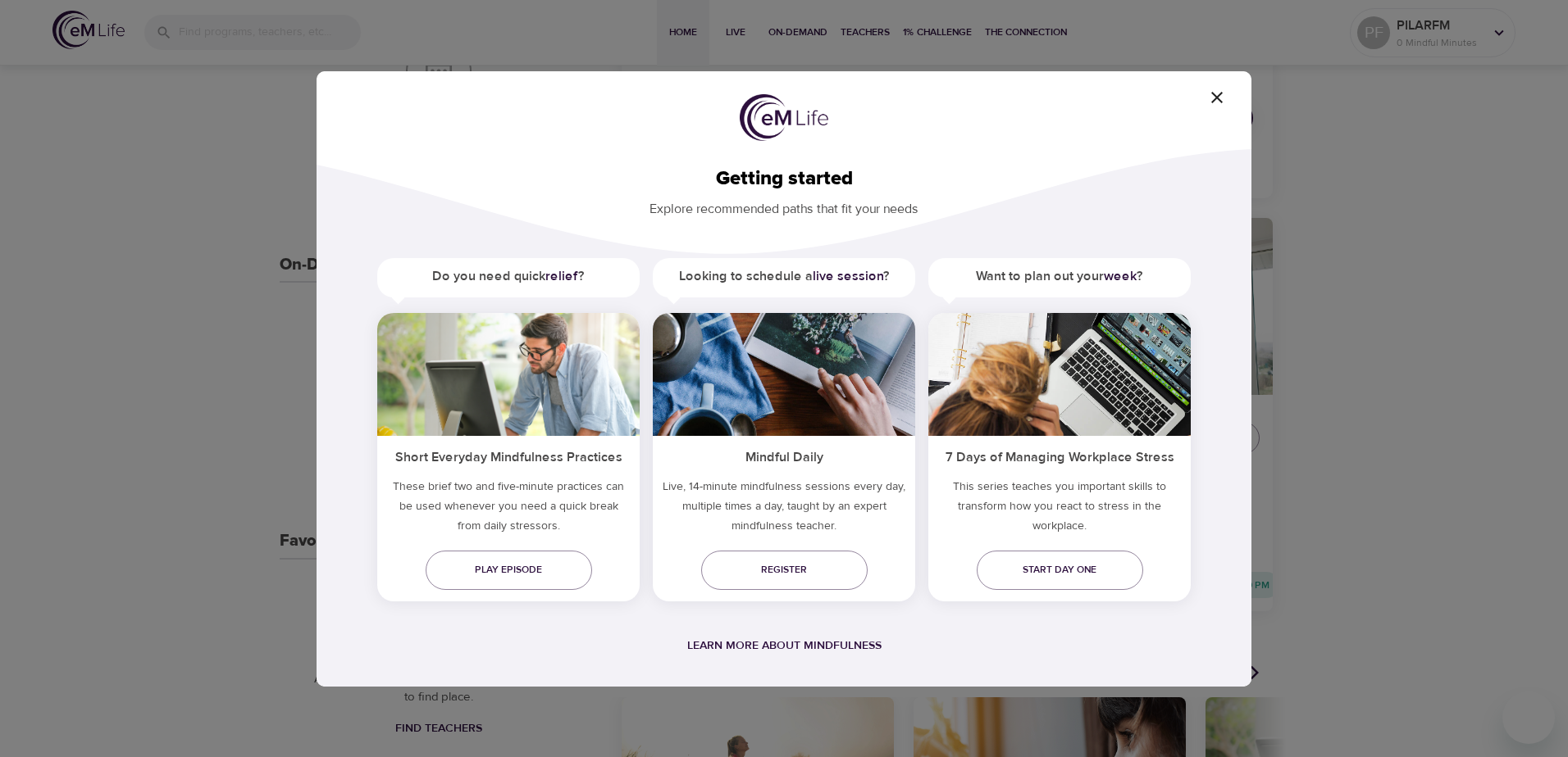
click at [1226, 95] on icon "button" at bounding box center [1217, 97] width 20 height 20
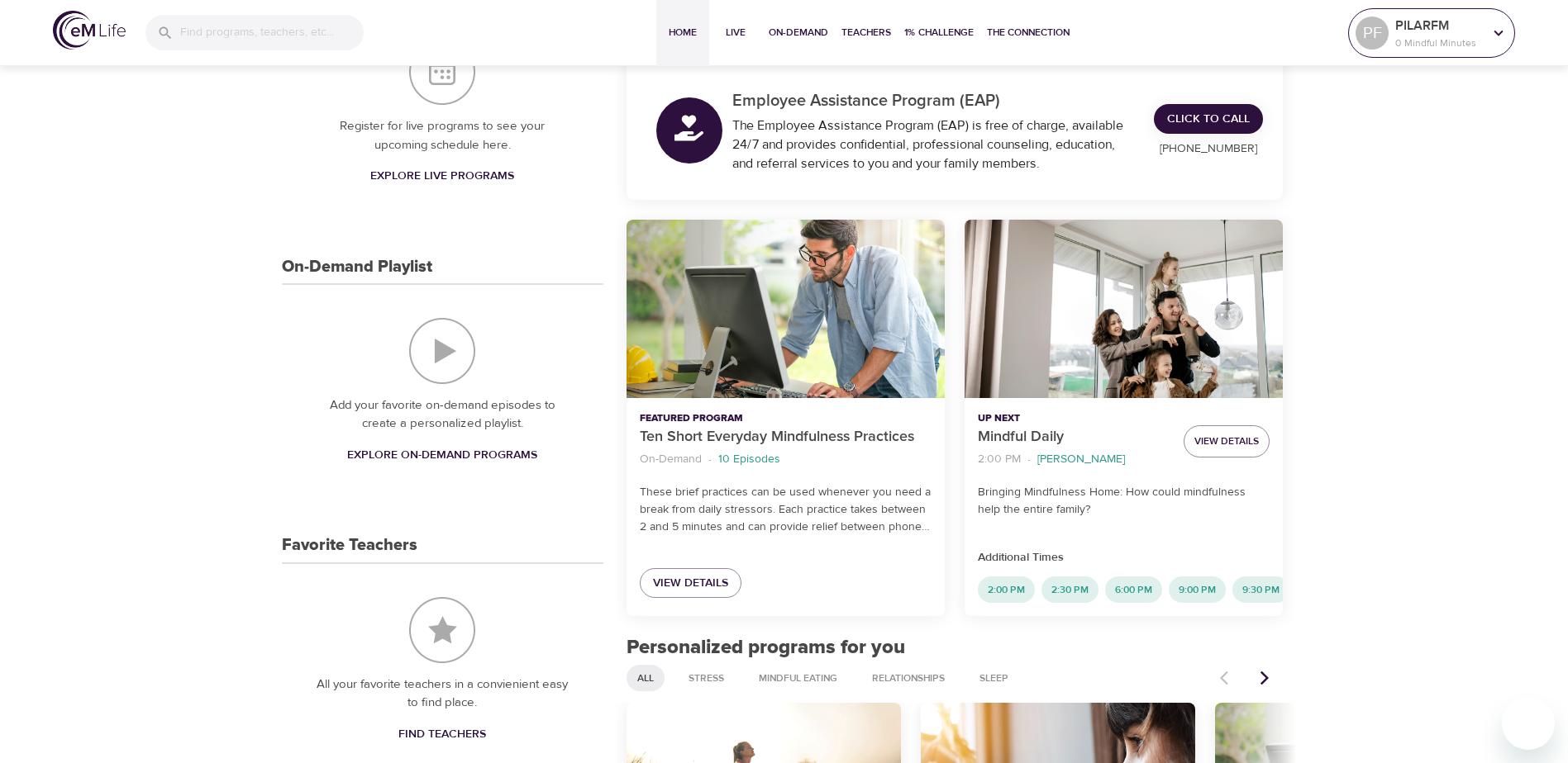
click at [1492, 33] on icon at bounding box center [1498, 33] width 18 height 18
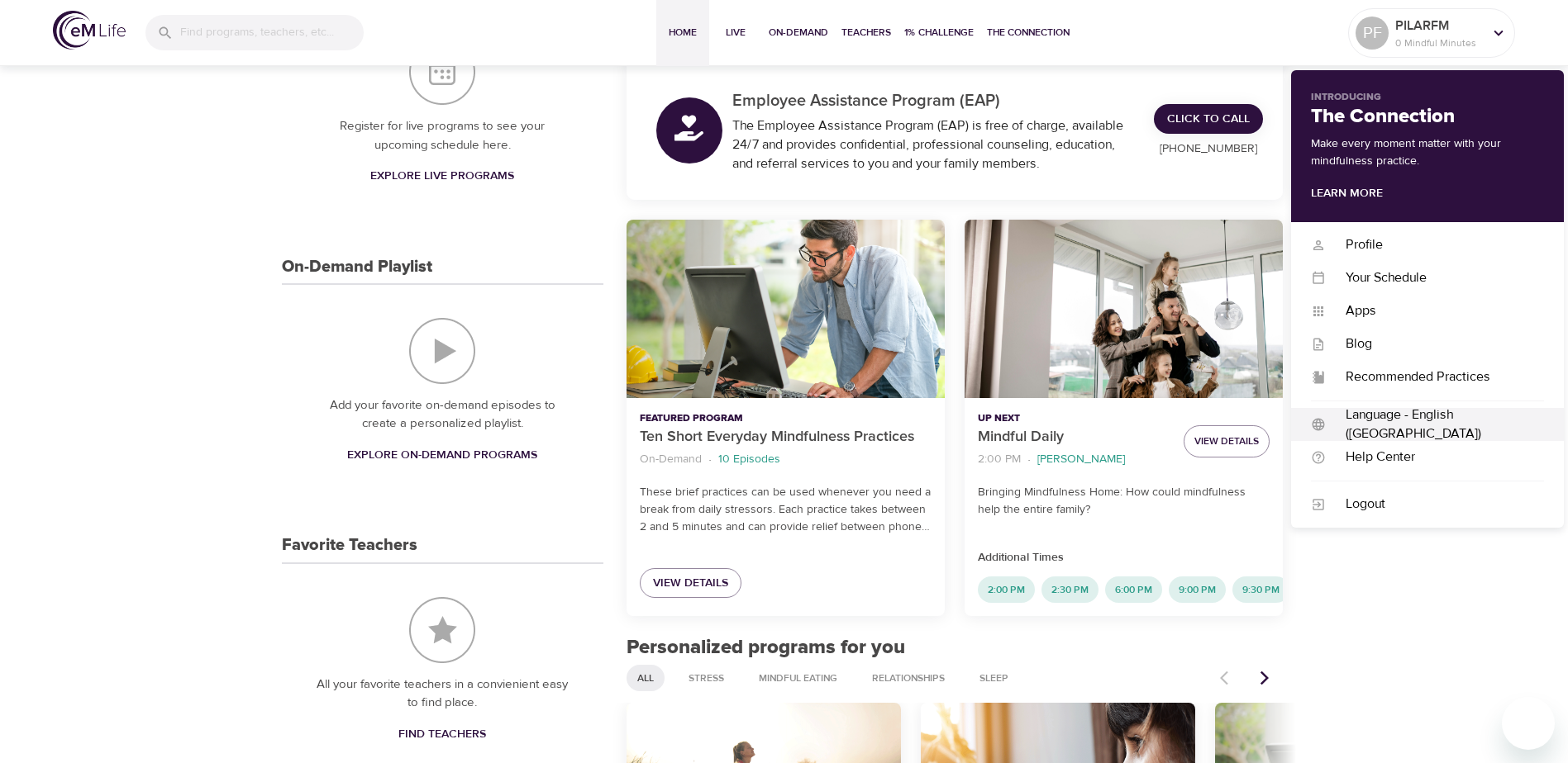
click at [1416, 425] on div "Language - English ([GEOGRAPHIC_DATA])" at bounding box center [1436, 425] width 219 height 38
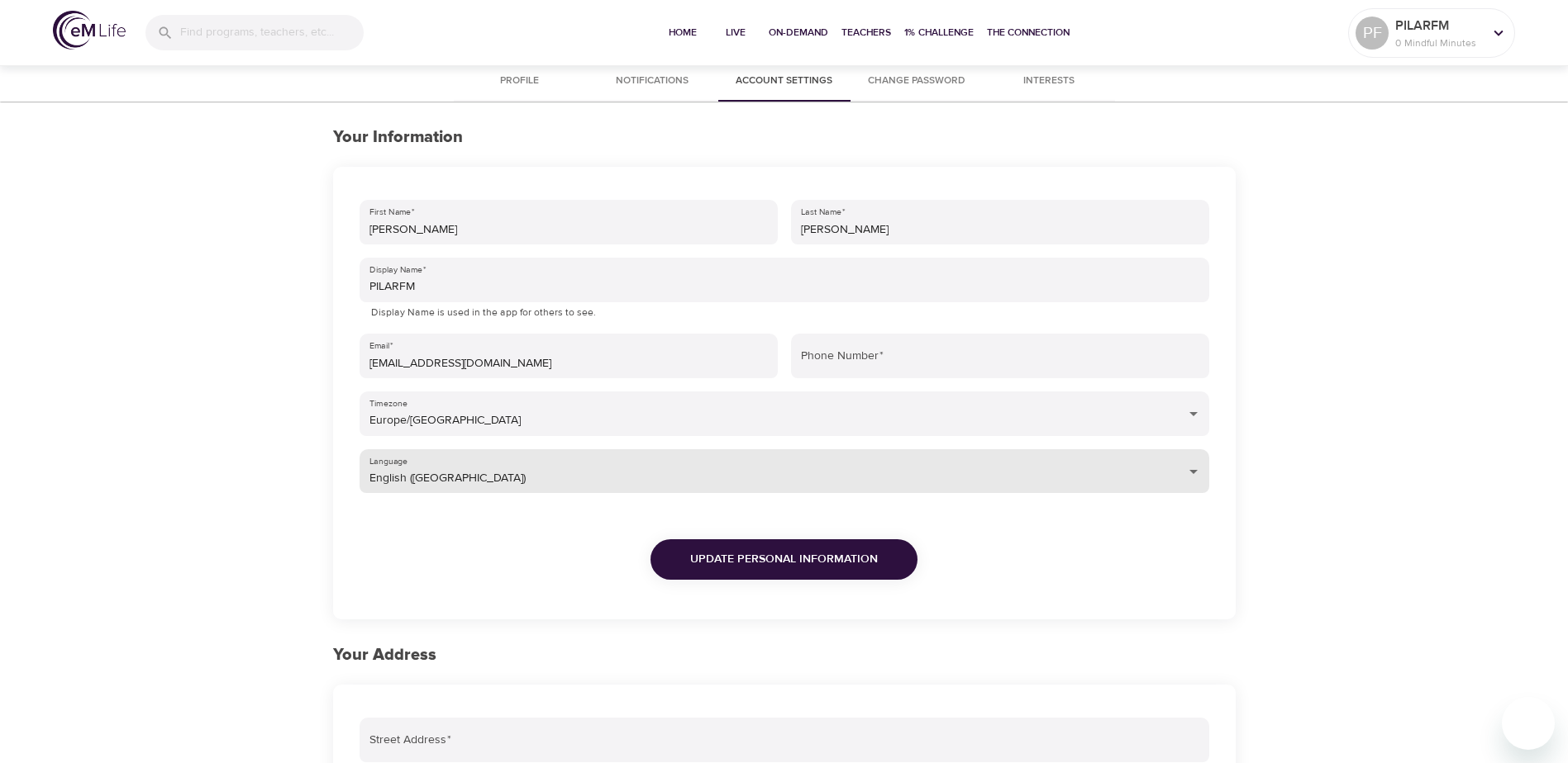
click at [913, 474] on body "Home Live On-Demand Teachers 1% Challenge The Connection PF PILARFM 0 Mindful M…" at bounding box center [784, 615] width 1568 height 1231
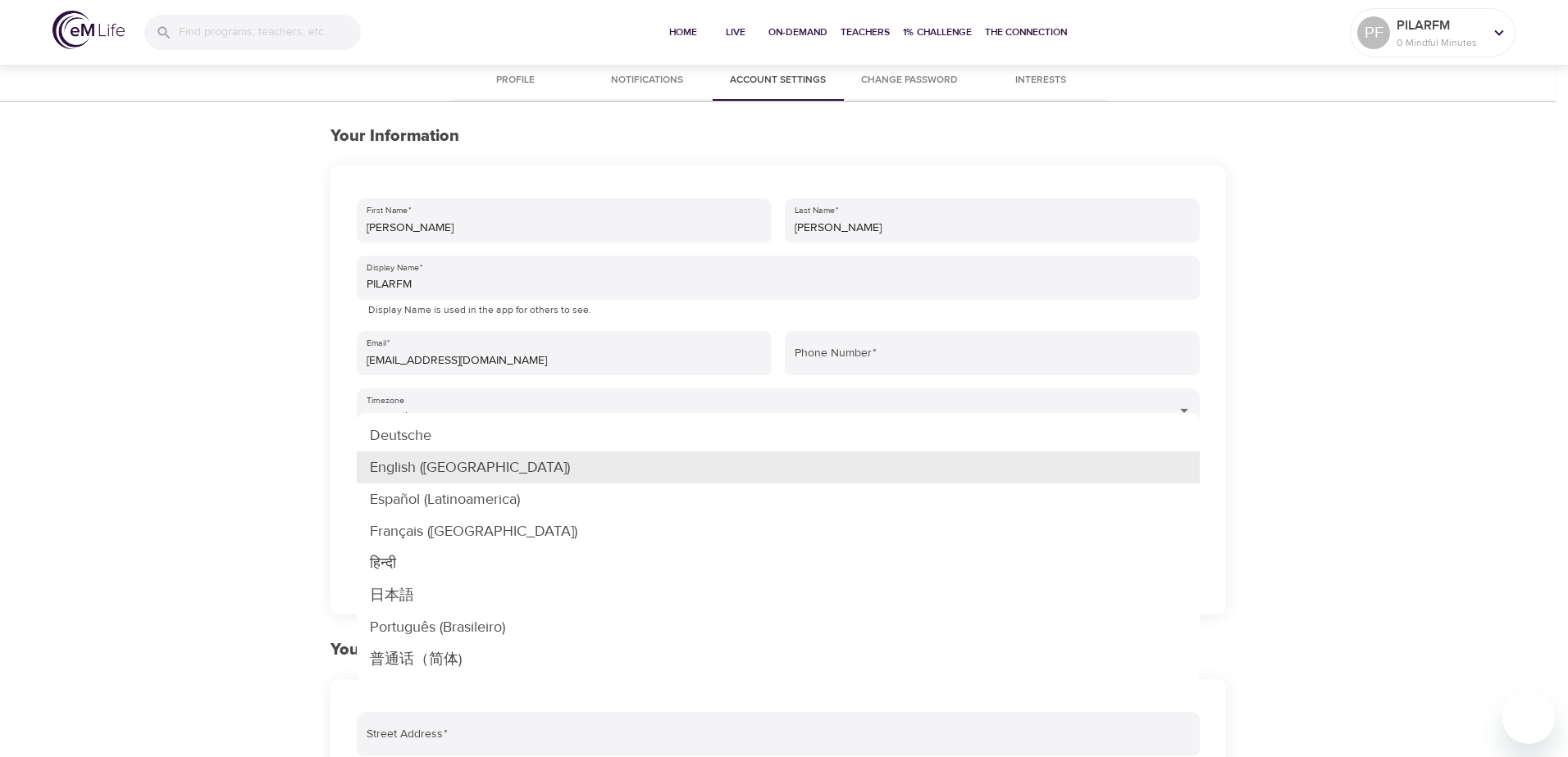
click at [520, 507] on li "Español (Latinoamerica)" at bounding box center [778, 500] width 843 height 32
type input "es-LA"
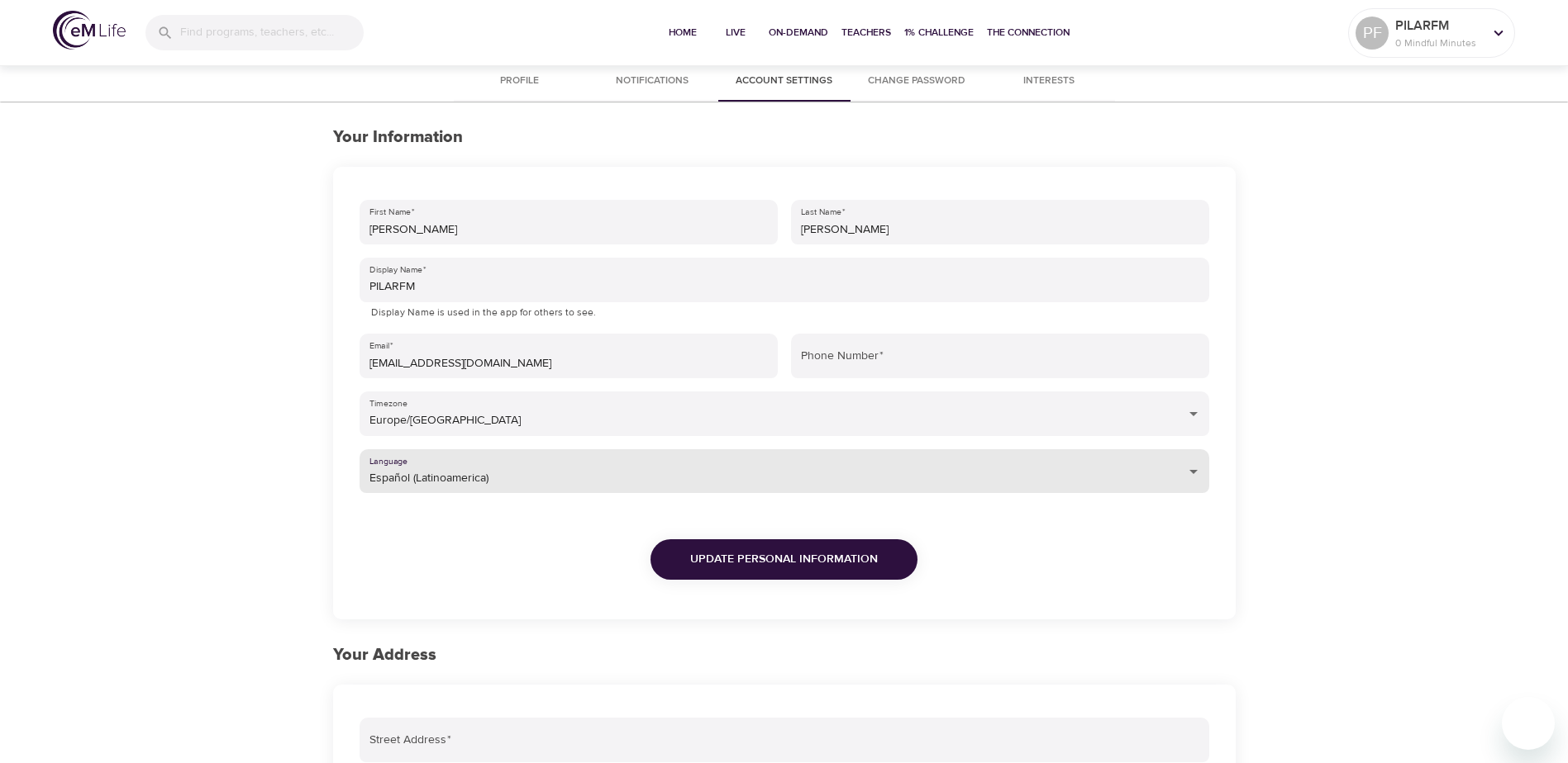
click at [825, 561] on span "Update Personal Information" at bounding box center [784, 560] width 188 height 21
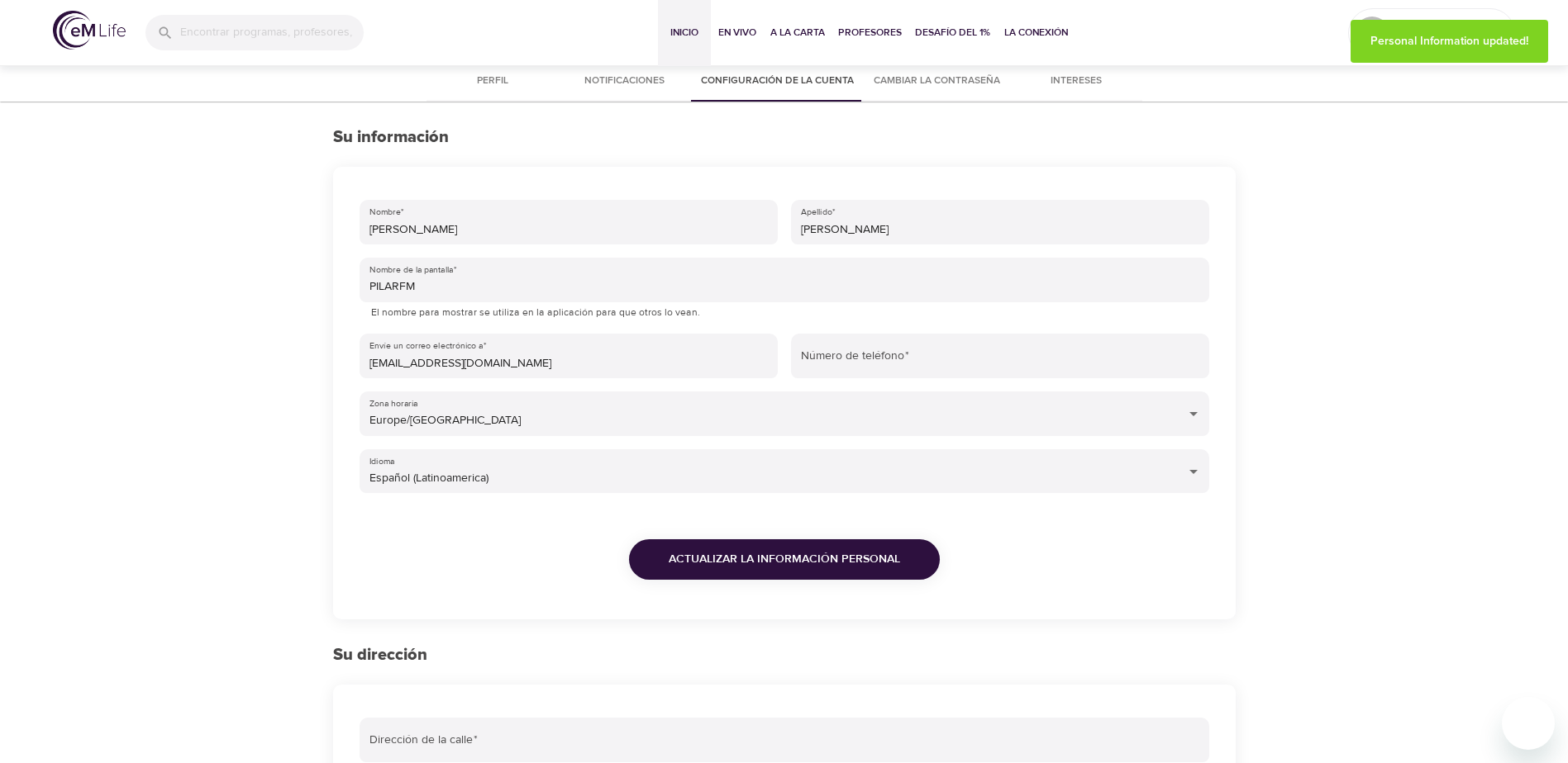
click at [675, 32] on span "Inicio" at bounding box center [684, 33] width 39 height 17
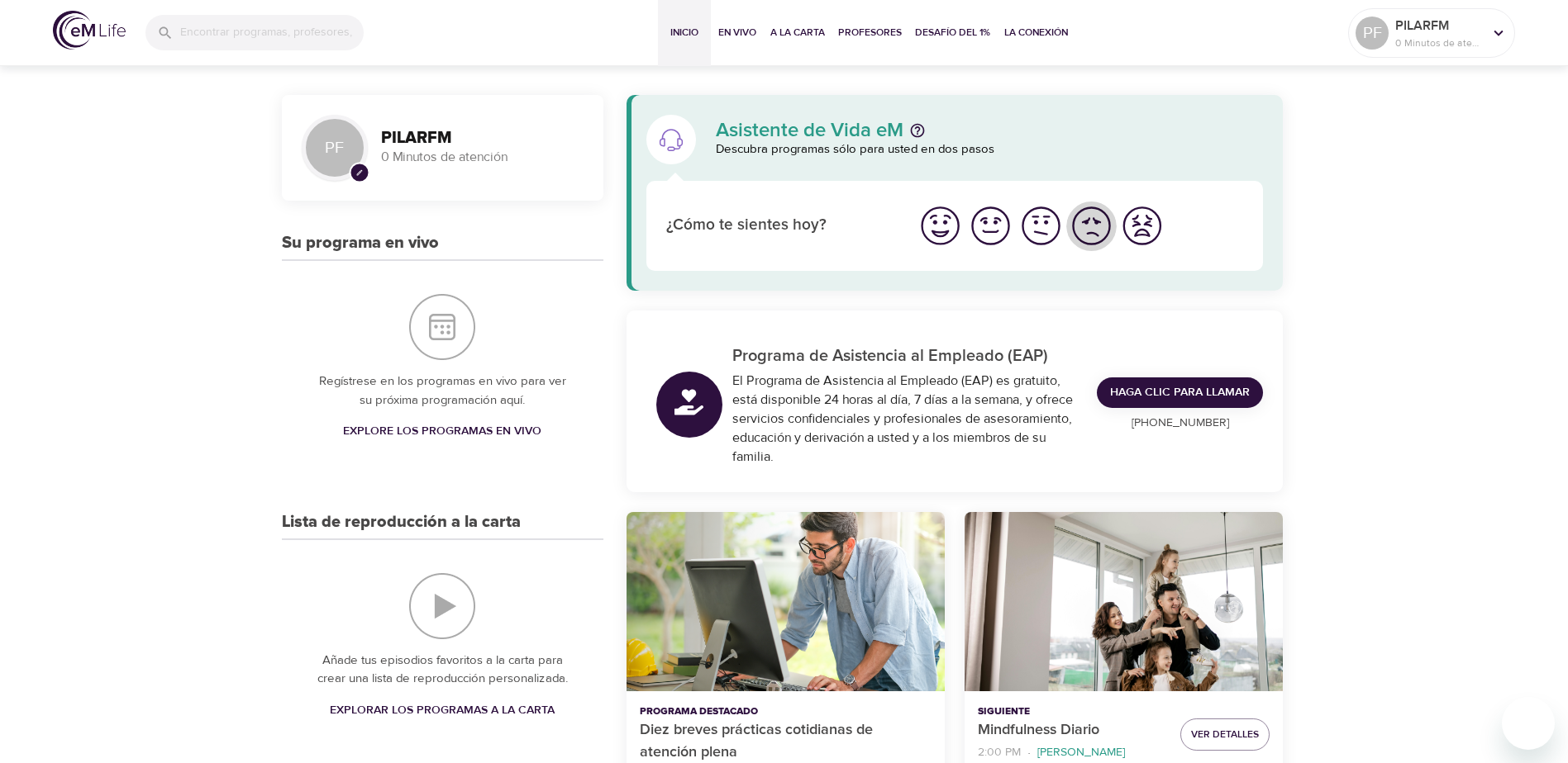
click at [1088, 230] on img "Me siento mal" at bounding box center [1091, 225] width 45 height 45
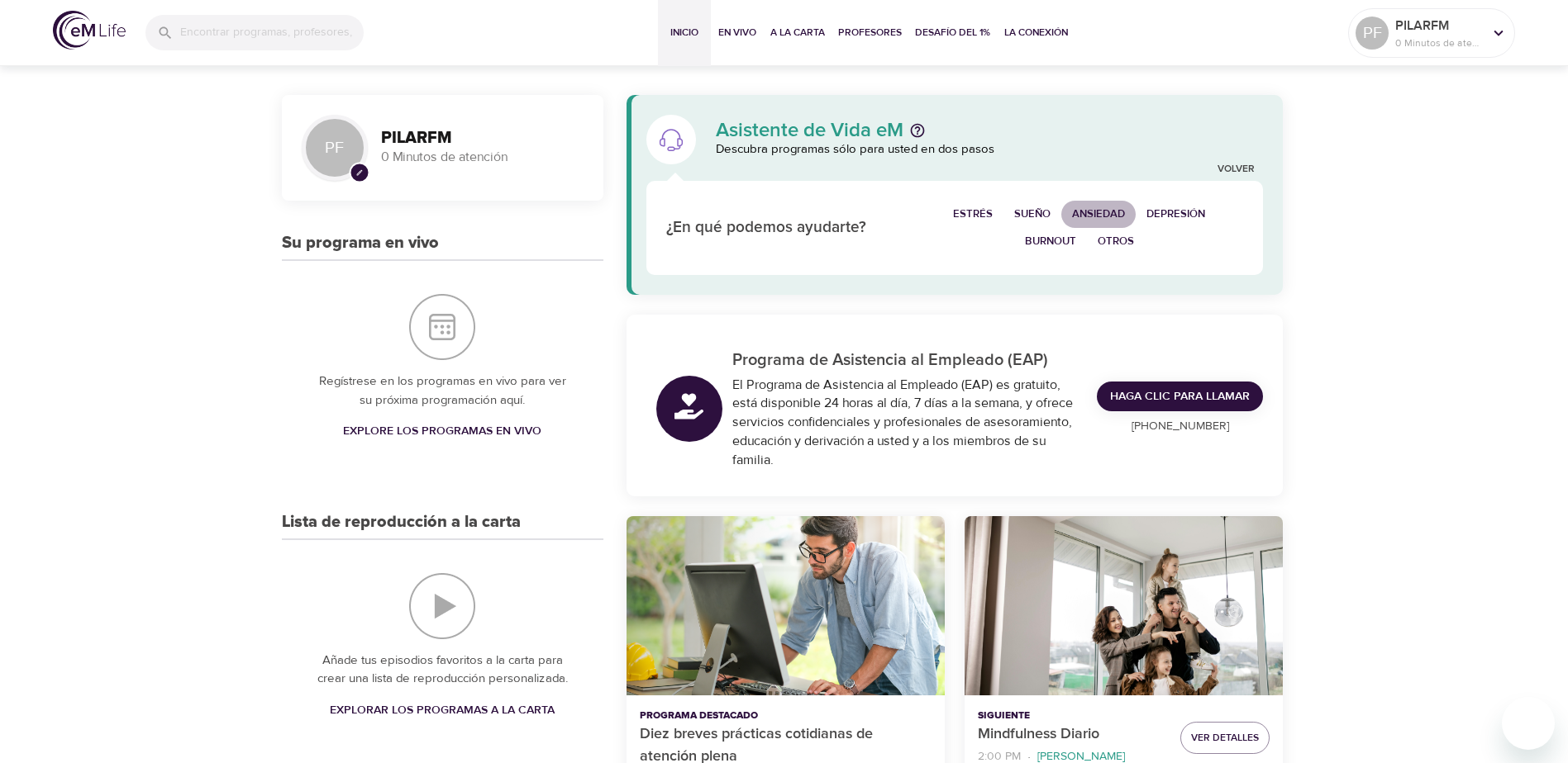
click at [1105, 215] on span "Ansiedad" at bounding box center [1098, 215] width 53 height 19
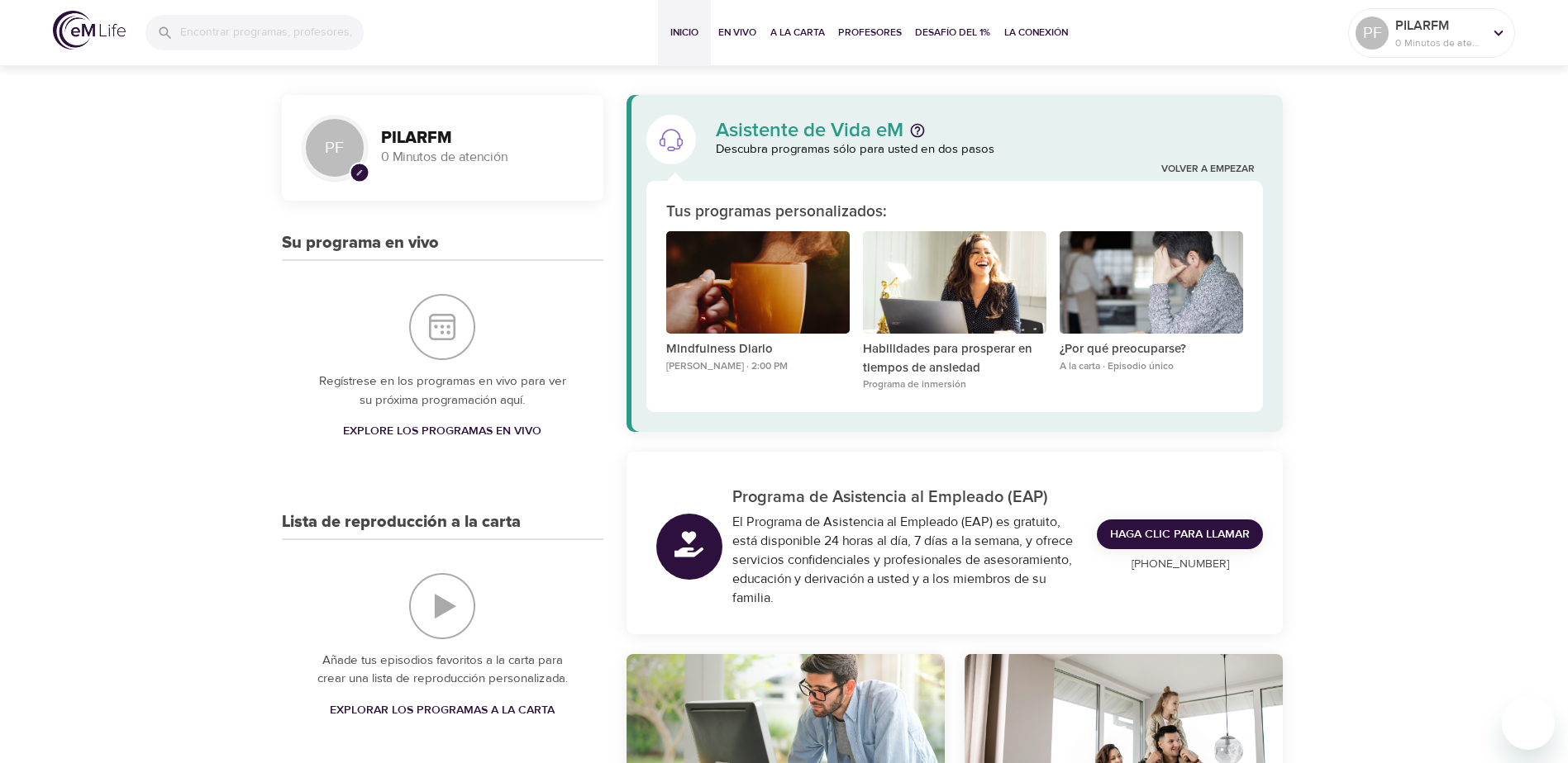
click at [971, 212] on div "Tus programas personalizados:" at bounding box center [955, 212] width 578 height 24
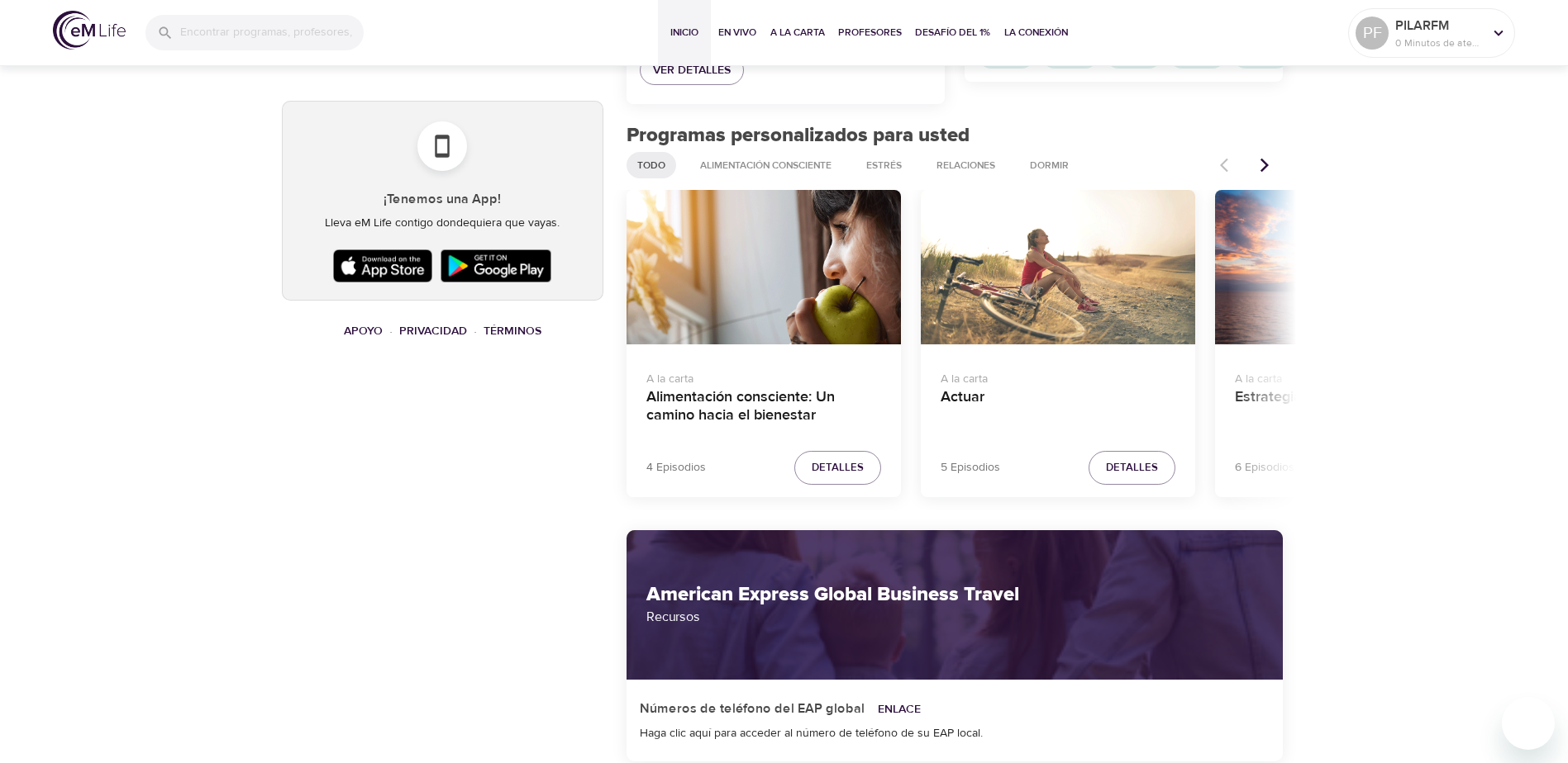
scroll to position [991, 0]
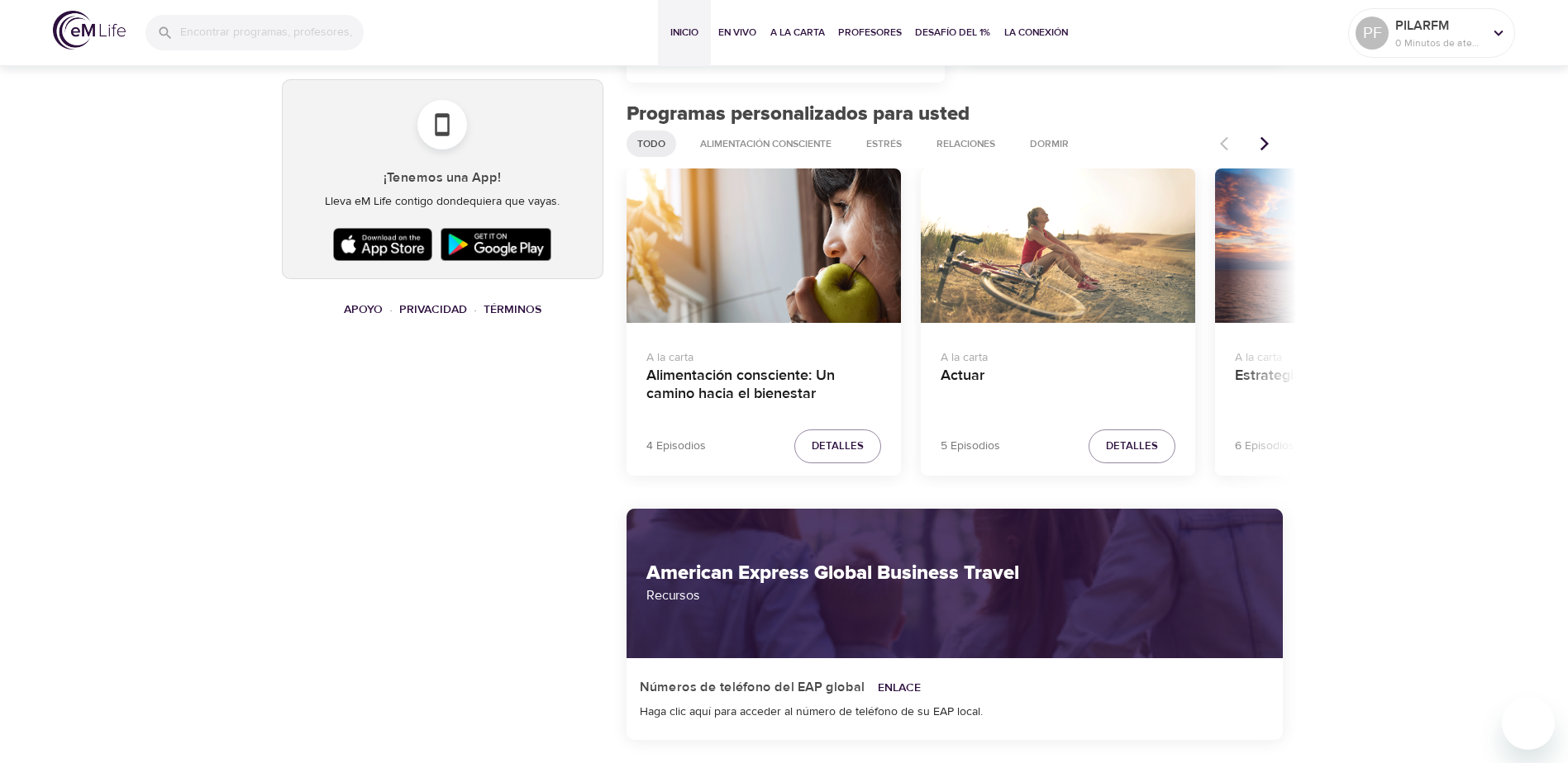
click at [1267, 145] on icon "Artículos anteriores" at bounding box center [1265, 144] width 9 height 14
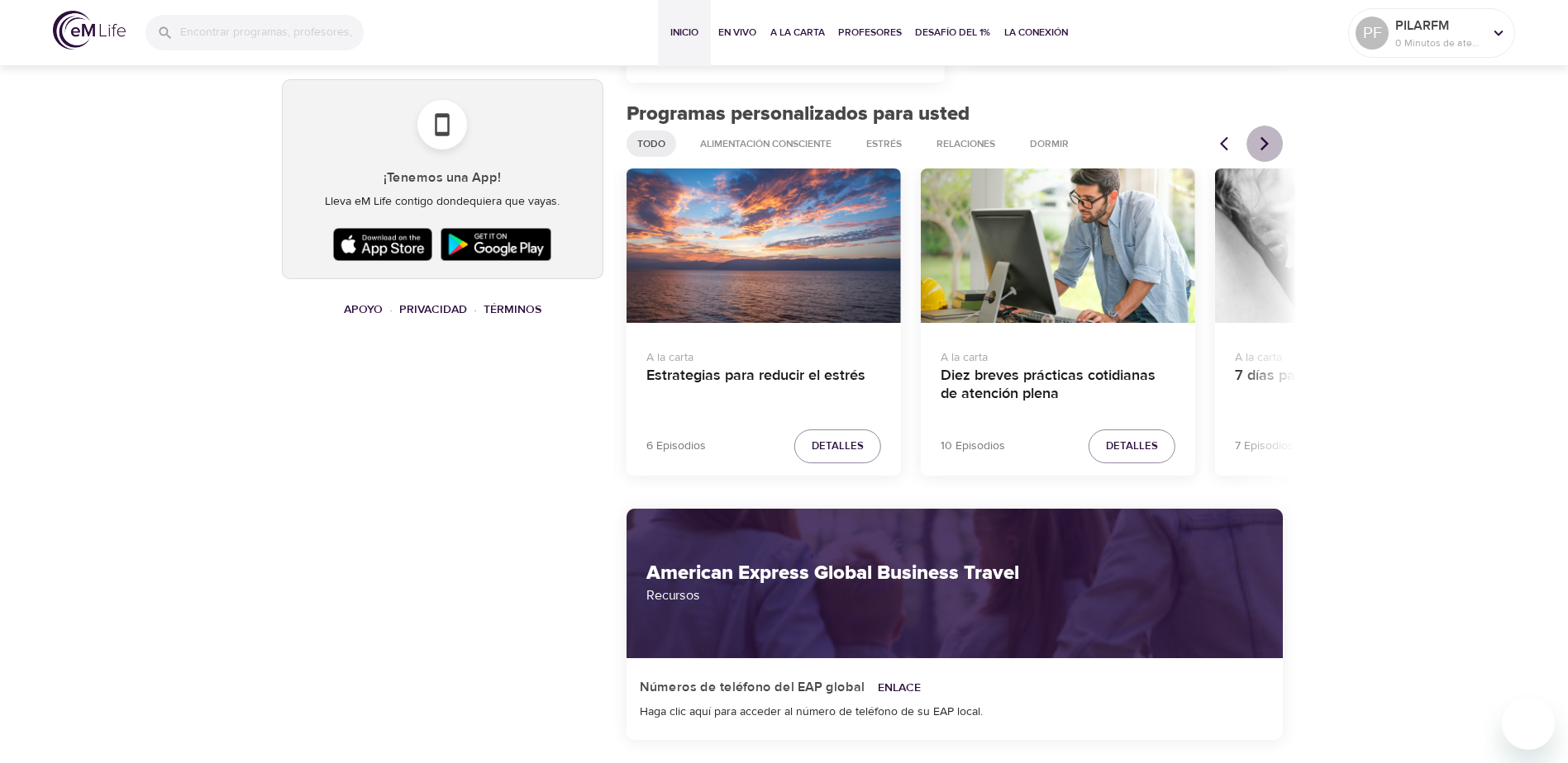
click at [1268, 142] on icon "Artículos anteriores" at bounding box center [1264, 143] width 16 height 16
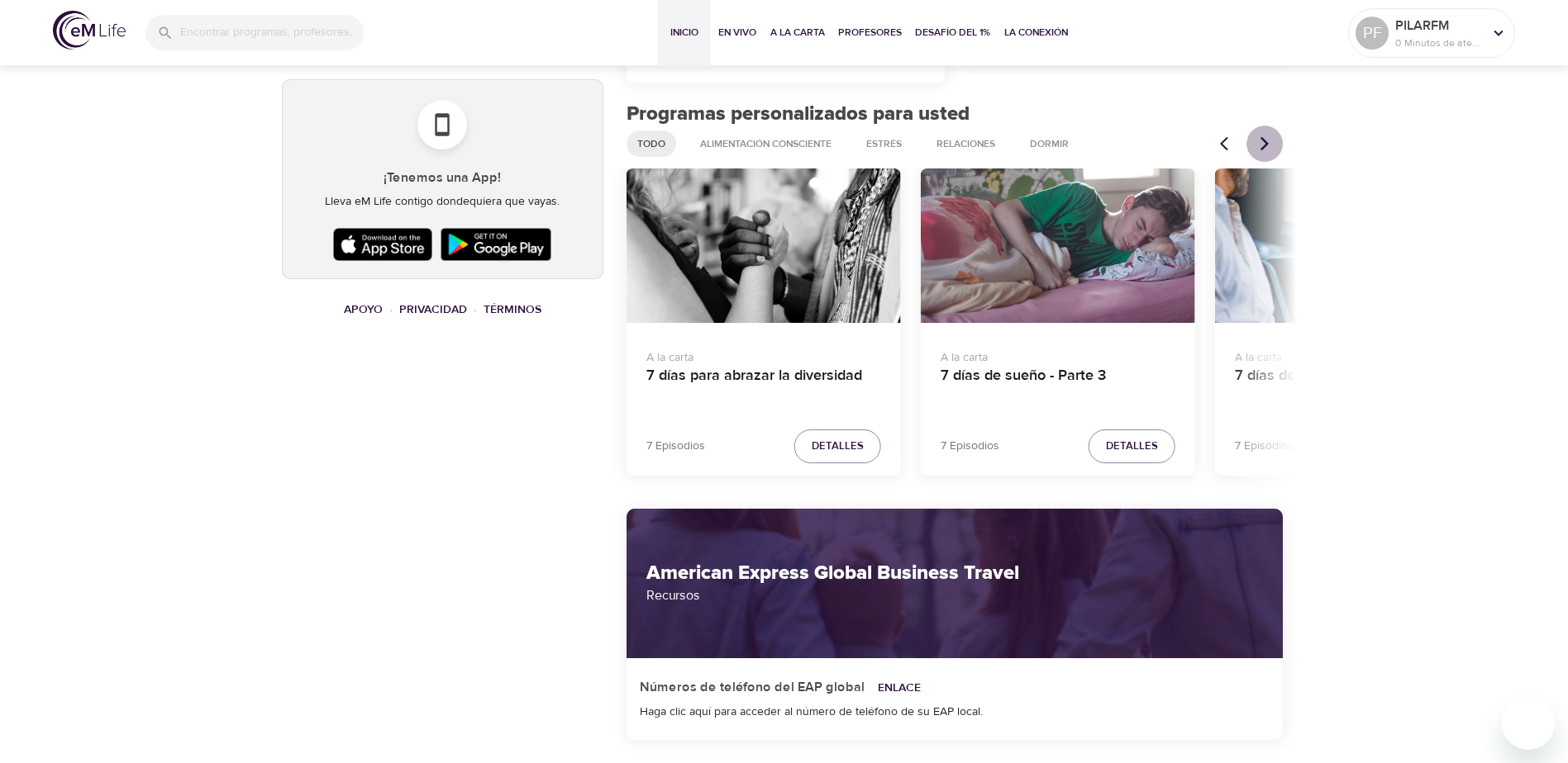
click at [1268, 142] on icon "Artículos anteriores" at bounding box center [1264, 143] width 16 height 16
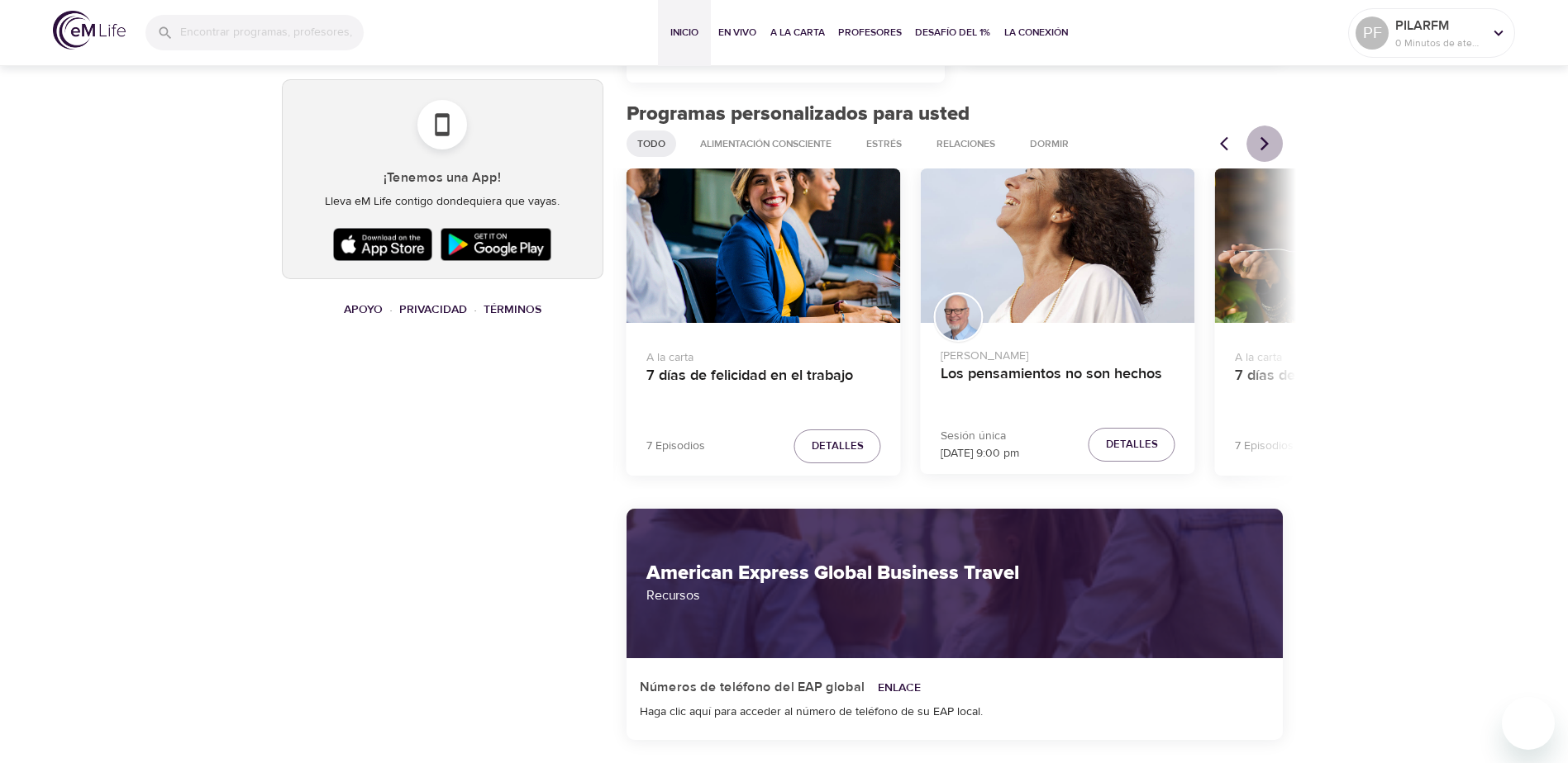
click at [1268, 142] on icon "Artículos anteriores" at bounding box center [1264, 143] width 16 height 16
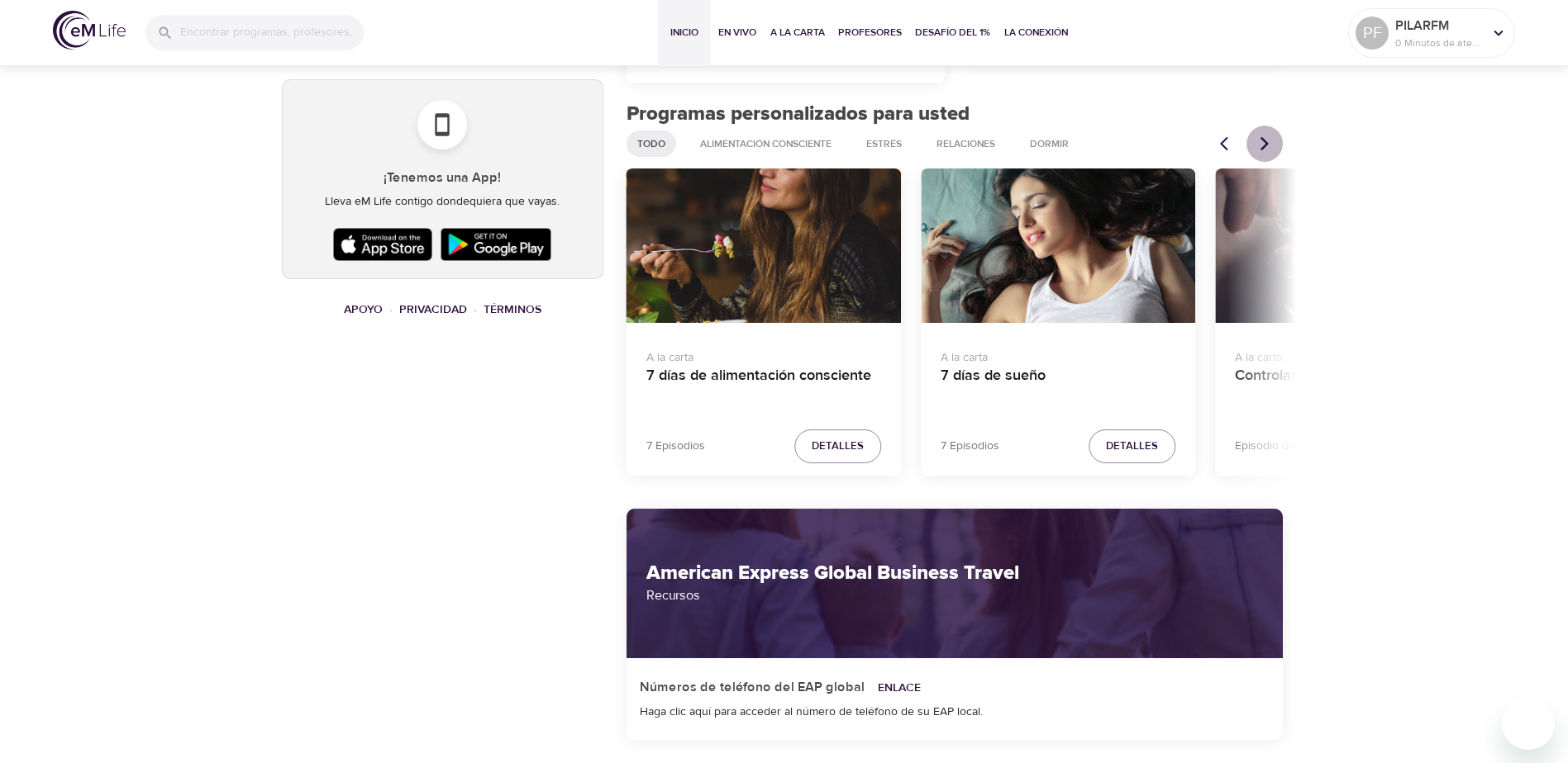
click at [1268, 142] on icon "Artículos anteriores" at bounding box center [1264, 143] width 16 height 16
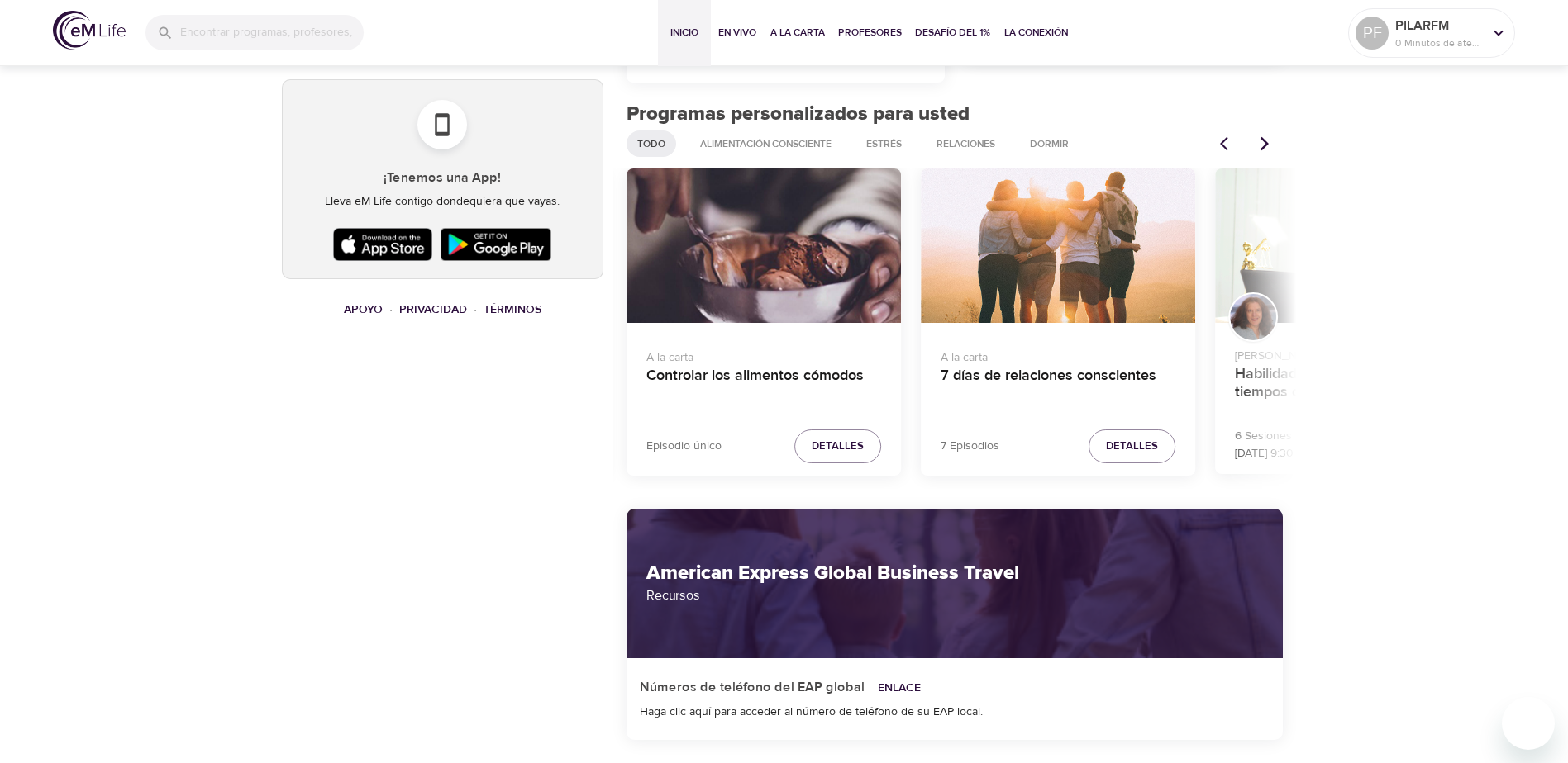
click at [1269, 147] on icon "Artículos anteriores" at bounding box center [1264, 143] width 16 height 16
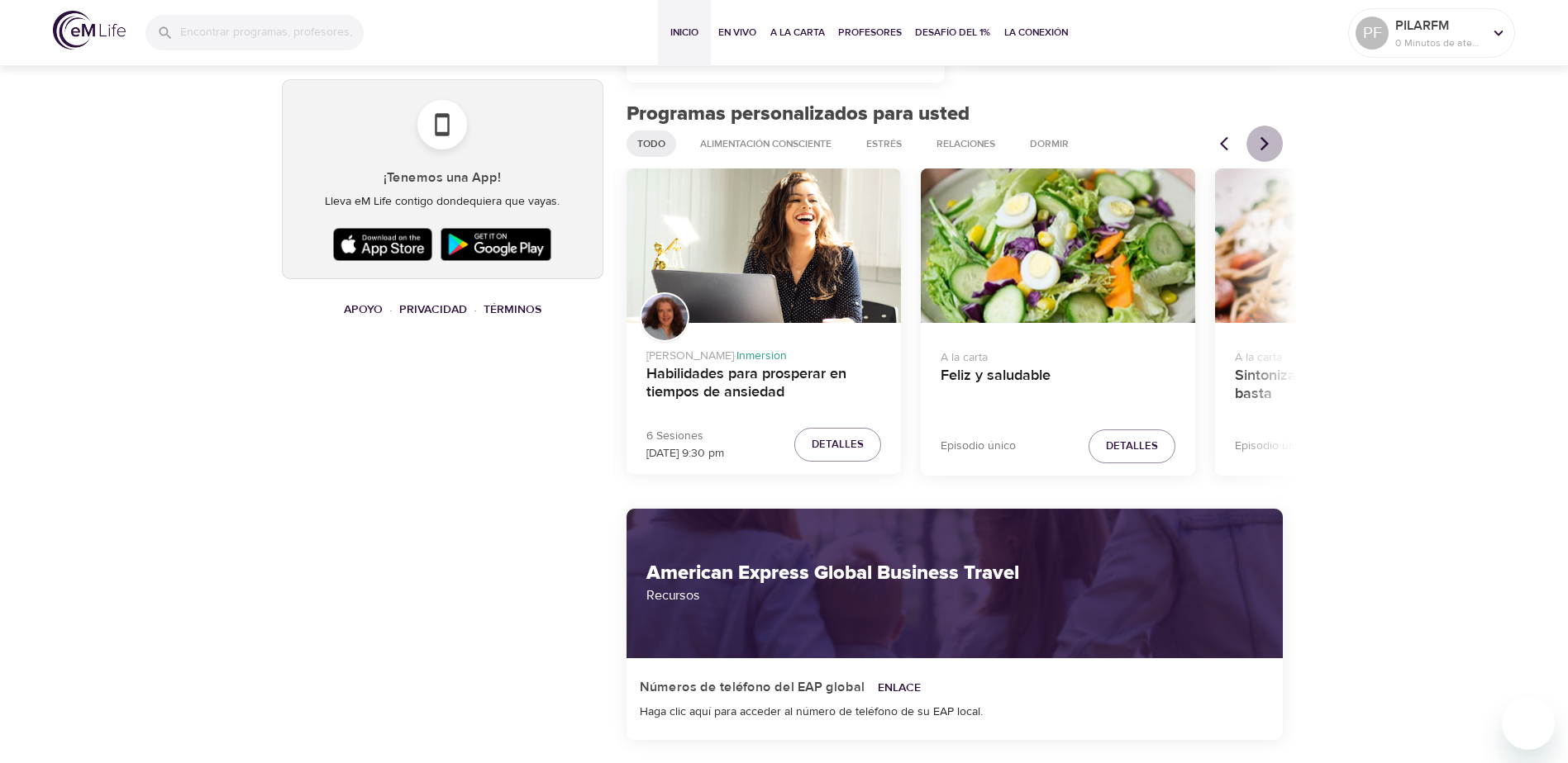
click at [1267, 146] on icon "Artículos anteriores" at bounding box center [1265, 144] width 9 height 14
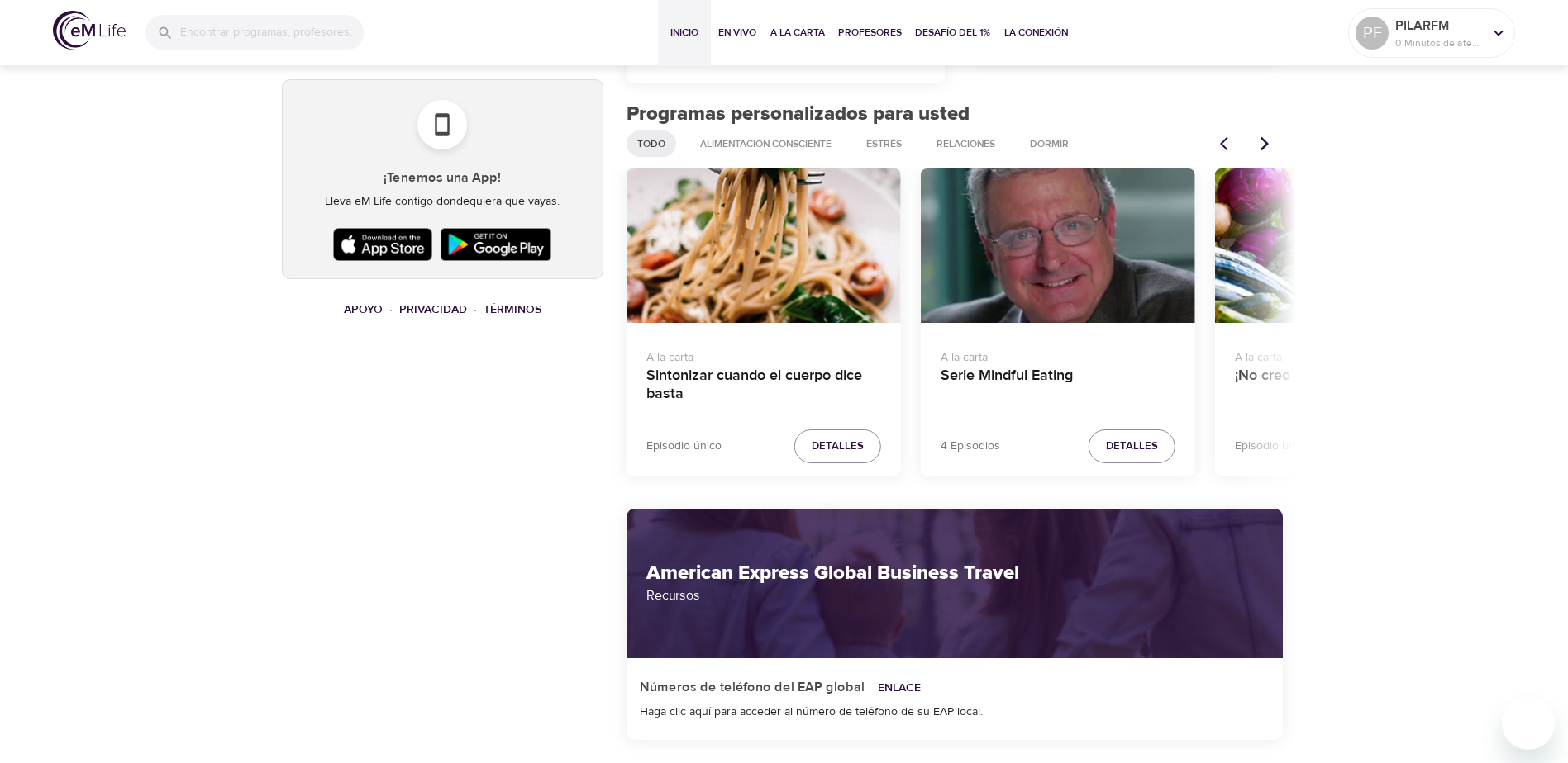
click at [1267, 146] on icon "Artículos anteriores" at bounding box center [1265, 144] width 9 height 14
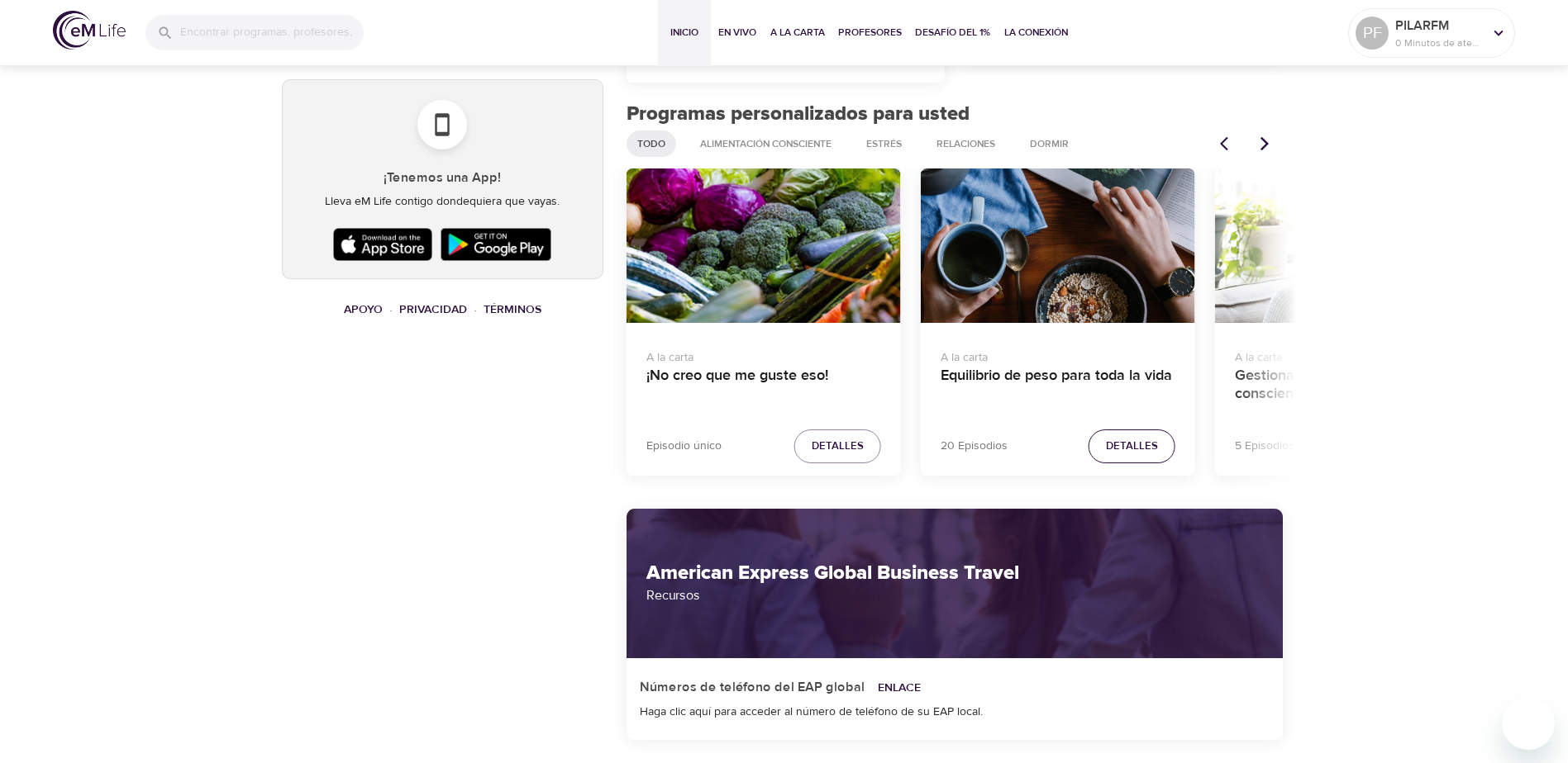
click at [1141, 452] on span "Detalles" at bounding box center [1132, 447] width 52 height 19
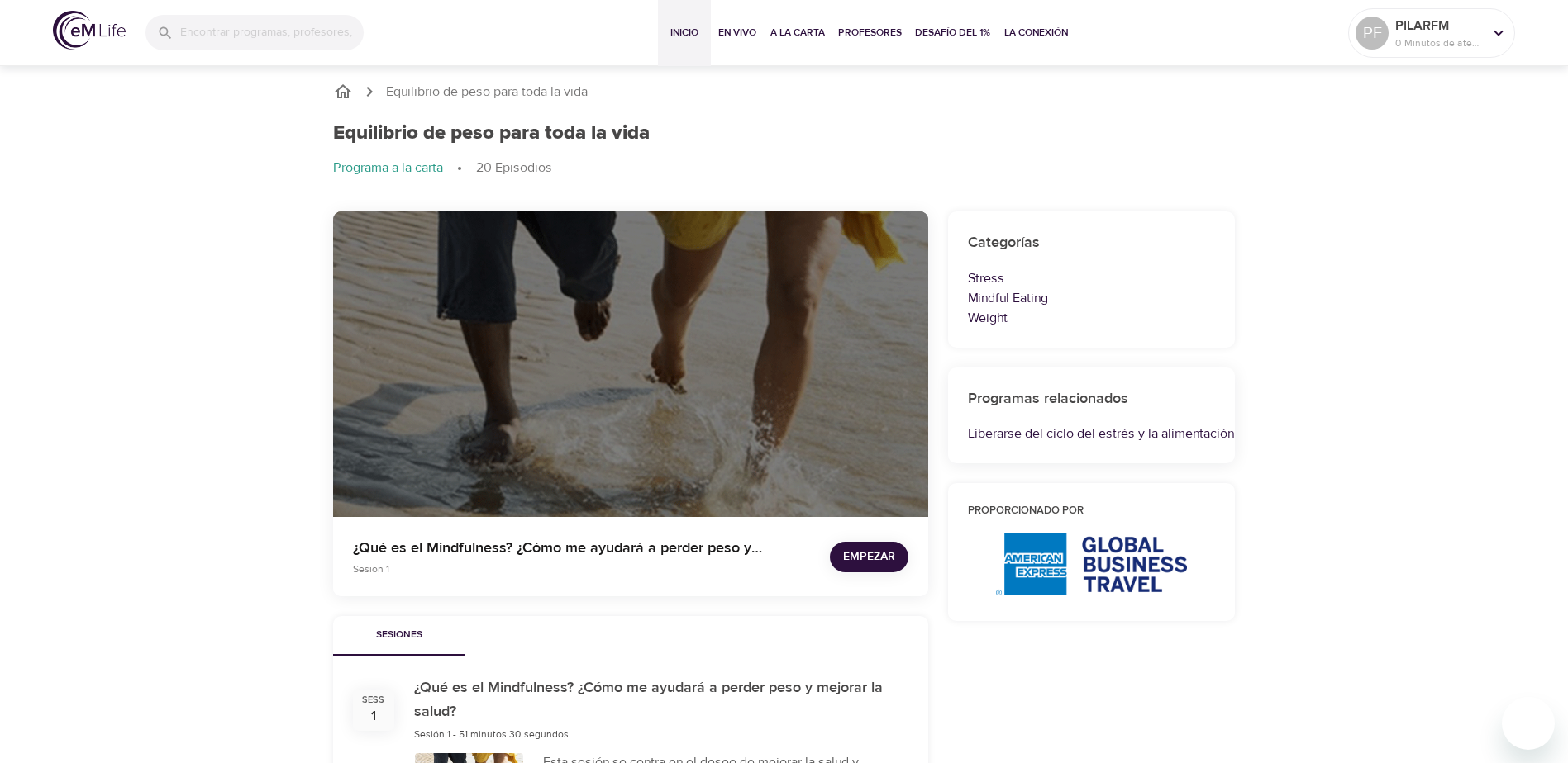
click at [686, 36] on span "Inicio" at bounding box center [684, 33] width 39 height 17
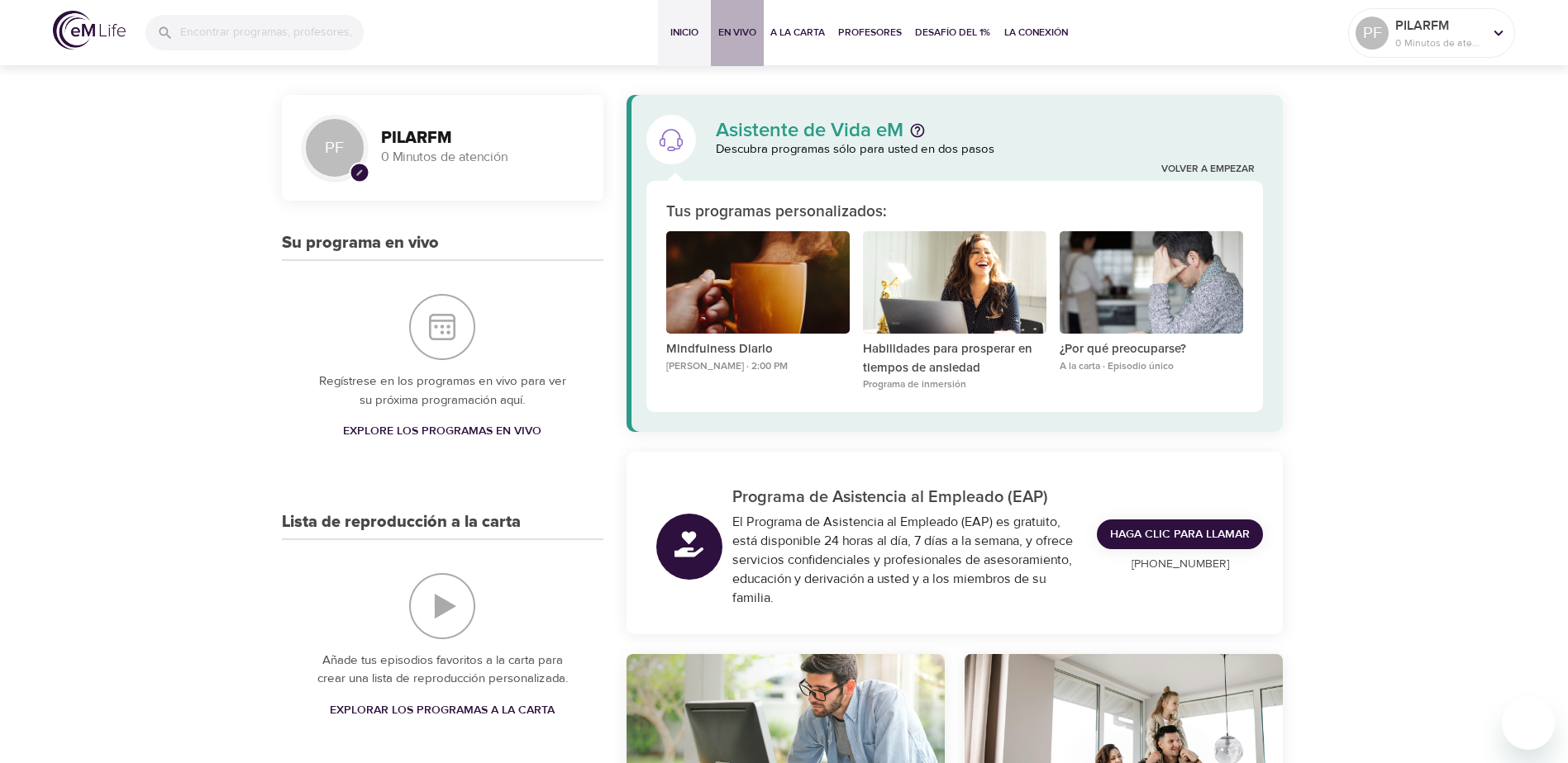
click at [743, 31] on span "En vivo" at bounding box center [737, 33] width 39 height 17
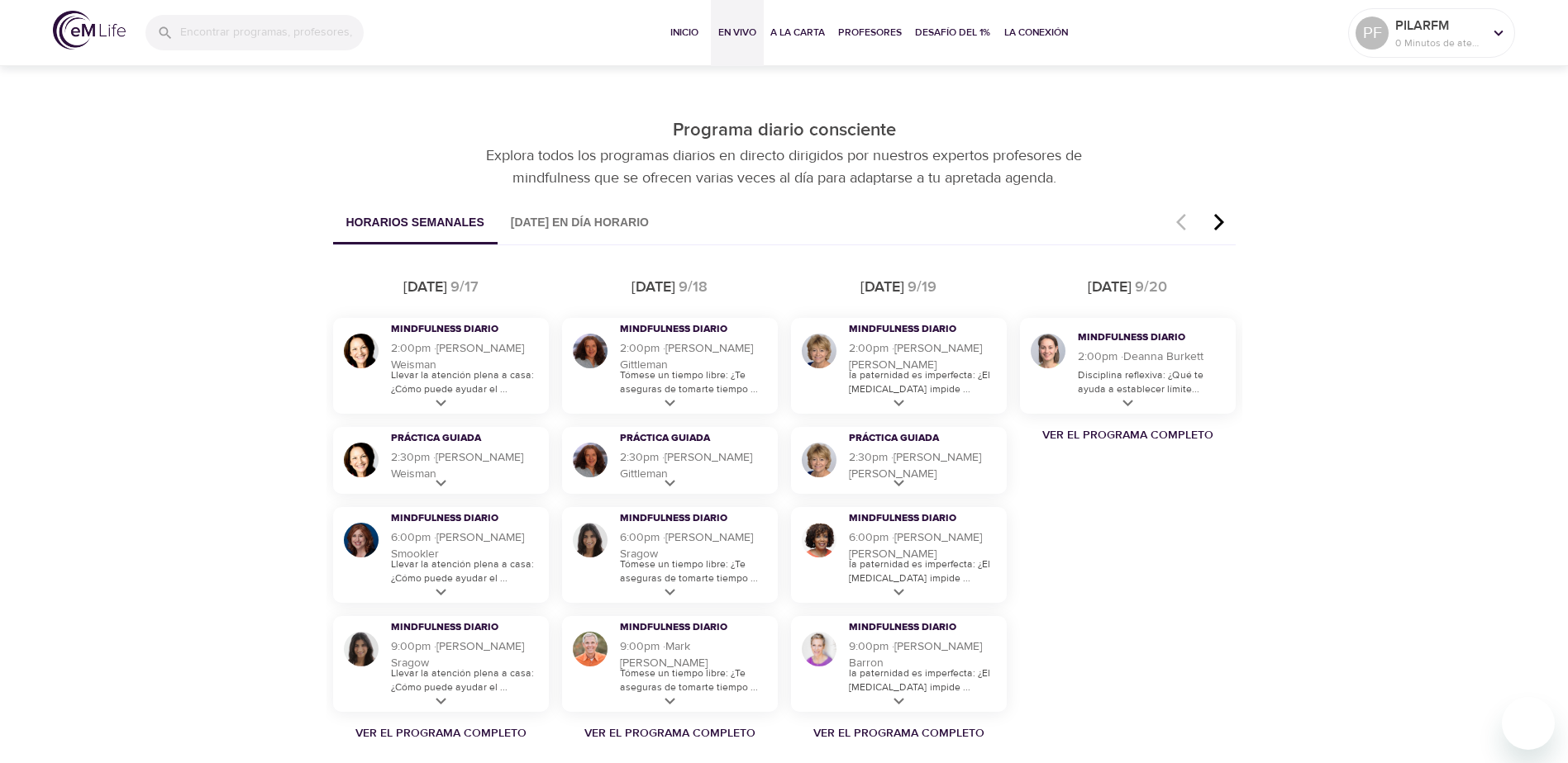
scroll to position [909, 0]
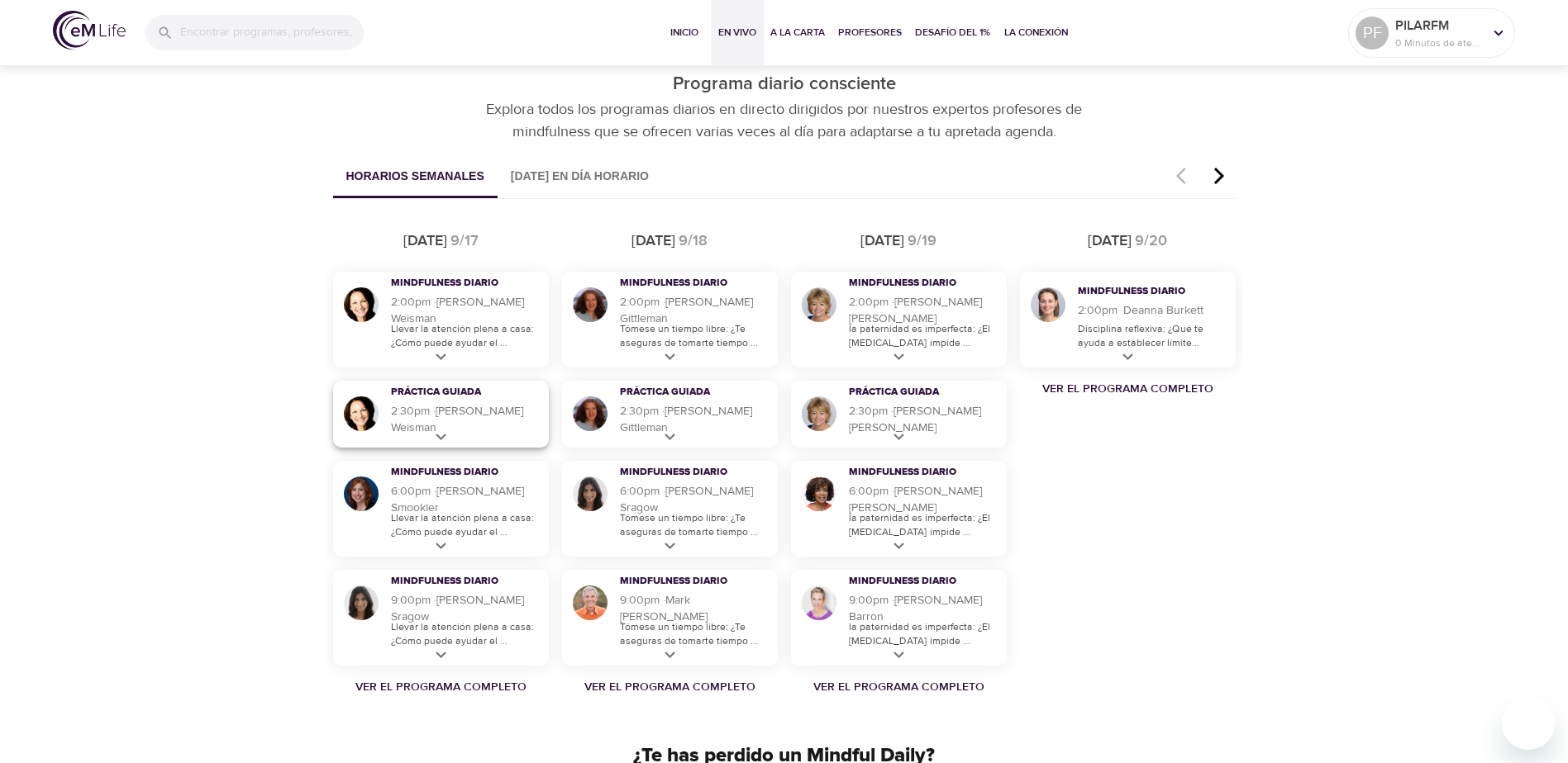
click at [446, 432] on icon at bounding box center [441, 438] width 21 height 21
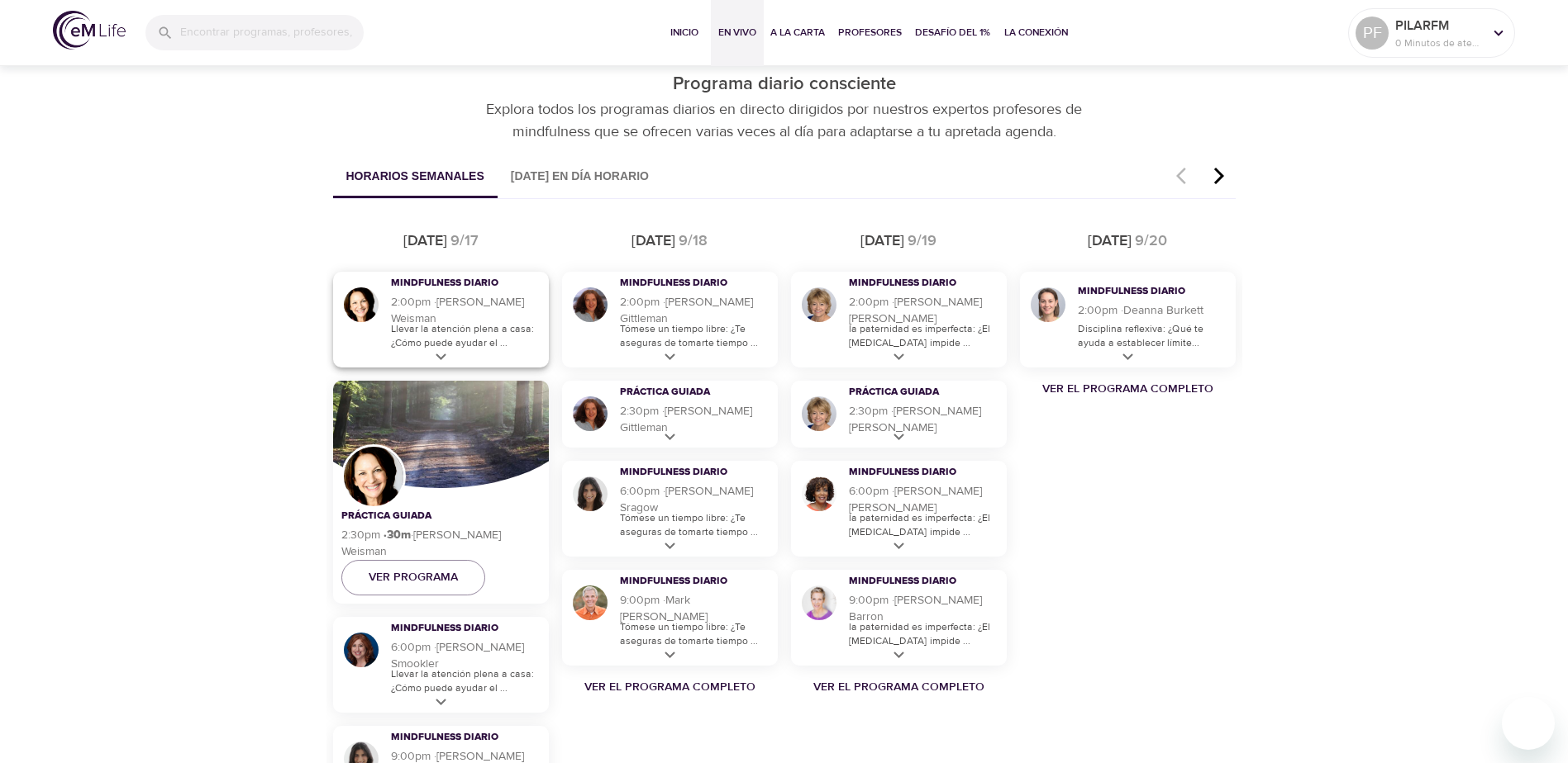
click at [437, 356] on icon at bounding box center [440, 357] width 11 height 7
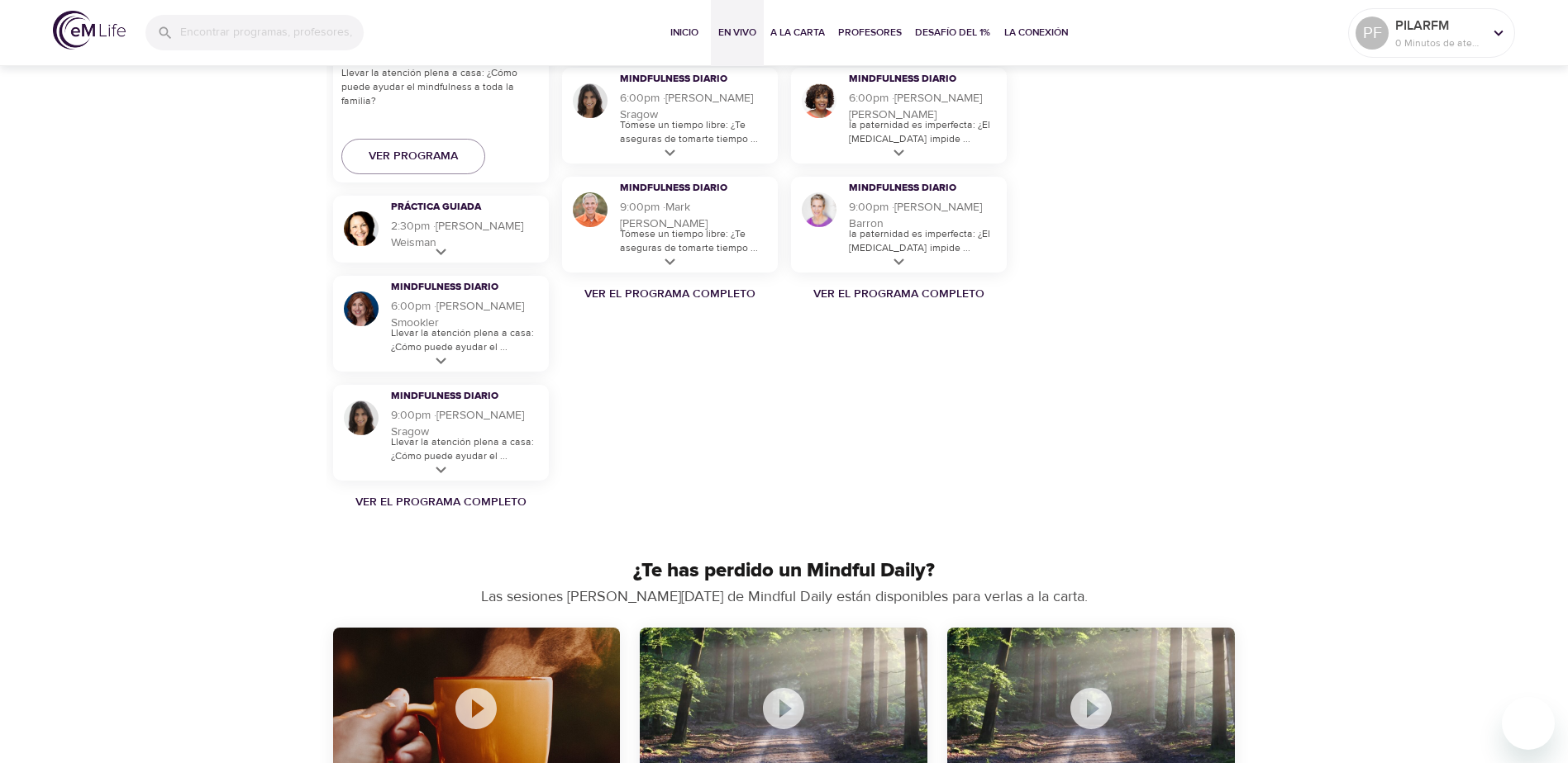
scroll to position [1322, 0]
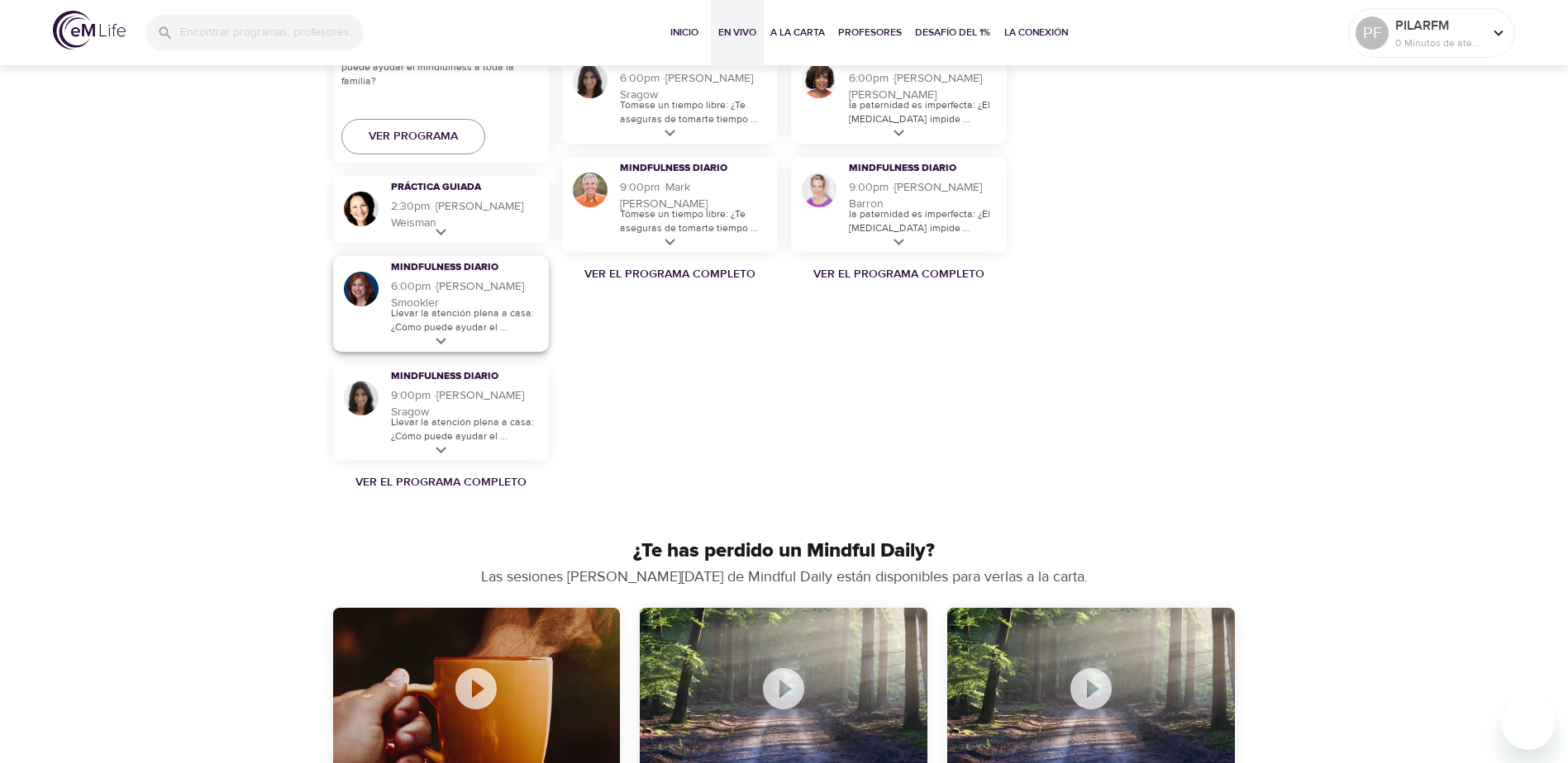
click at [443, 347] on icon at bounding box center [441, 342] width 21 height 21
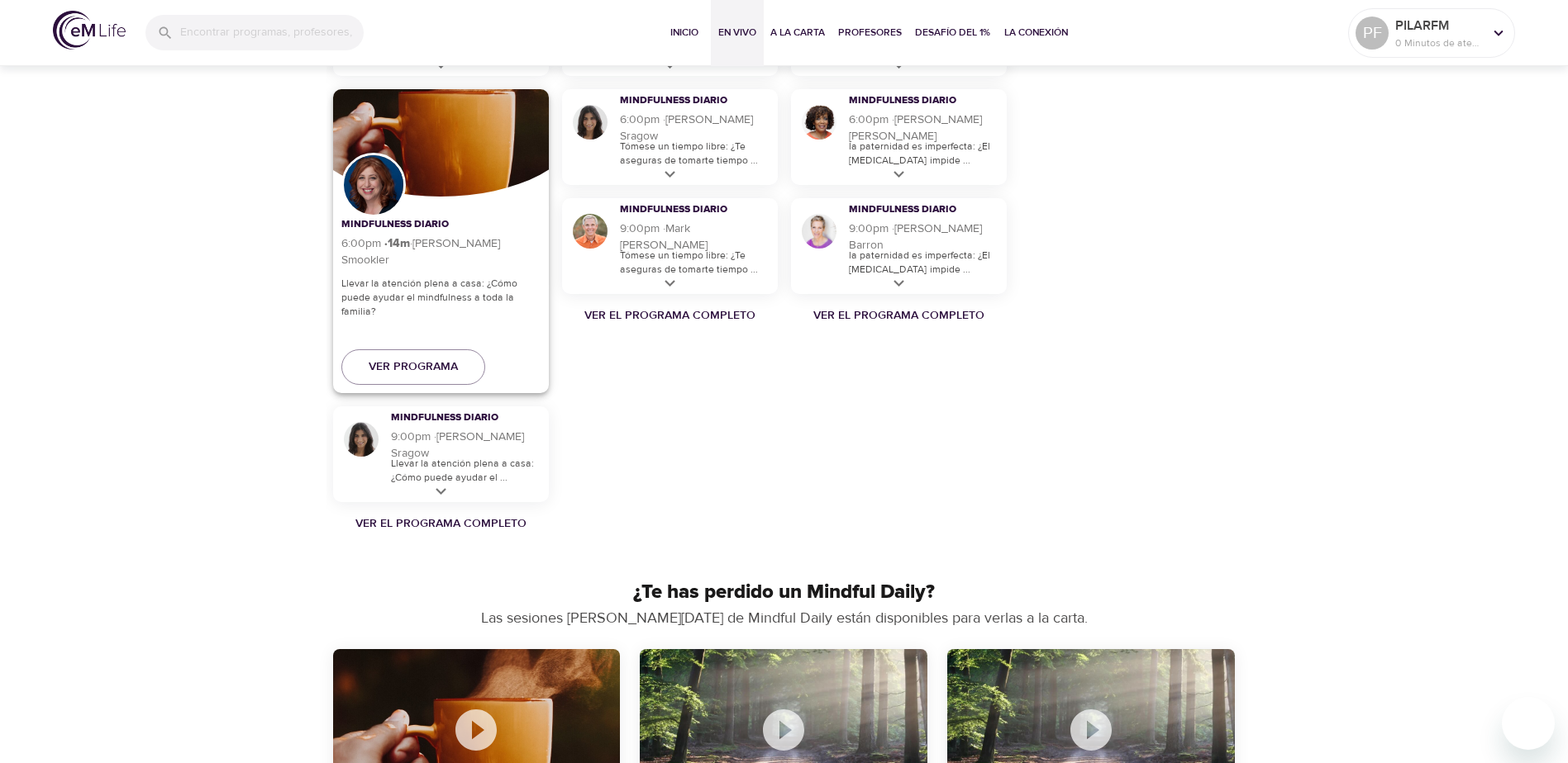
scroll to position [1278, 0]
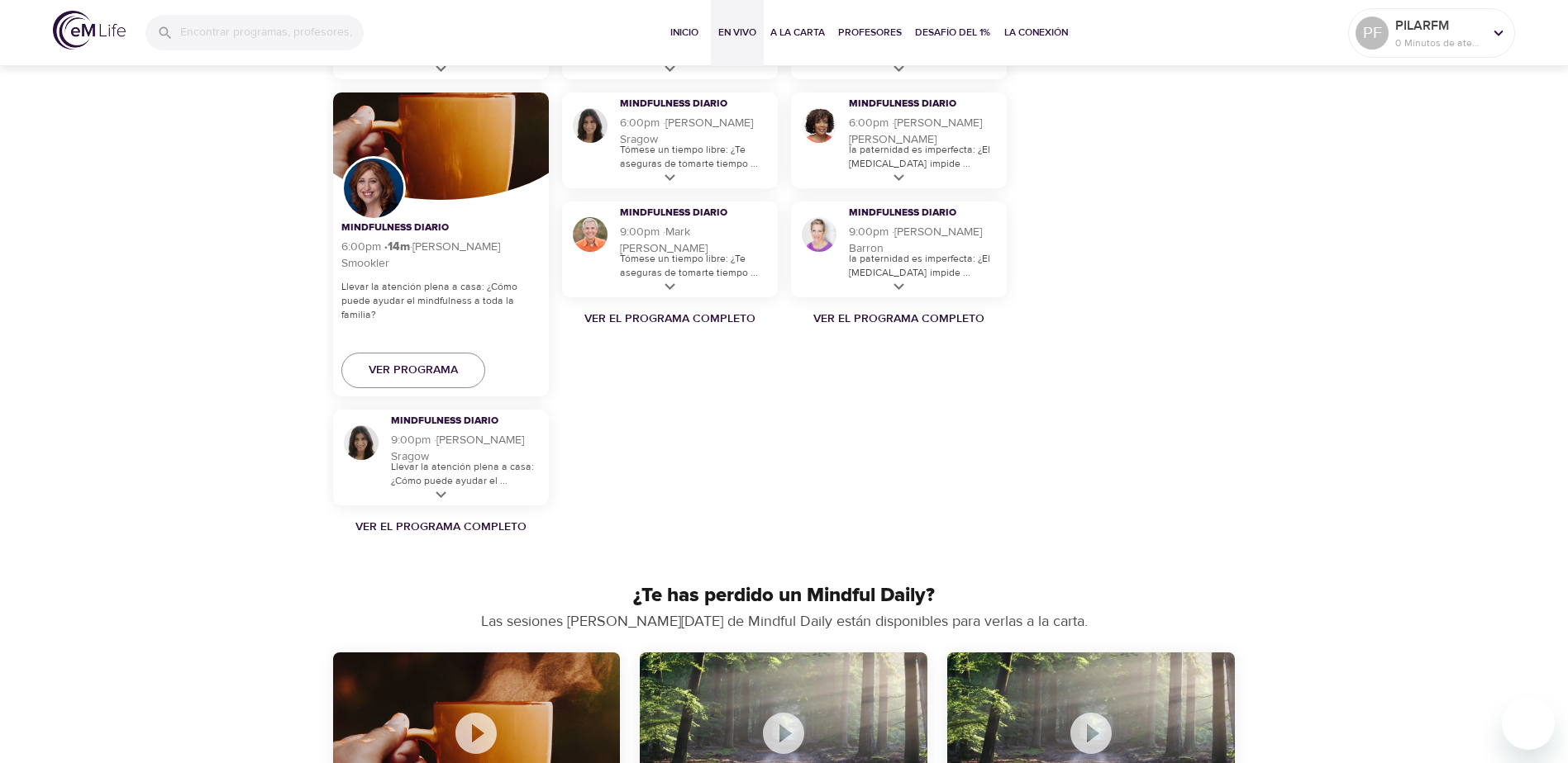
click at [224, 369] on div "Descubra los programas en directo Sesiones en directo impartidas por nuestros e…" at bounding box center [784, 312] width 1568 height 3055
click at [416, 526] on link "Ver el programa completo" at bounding box center [440, 526] width 229 height 16
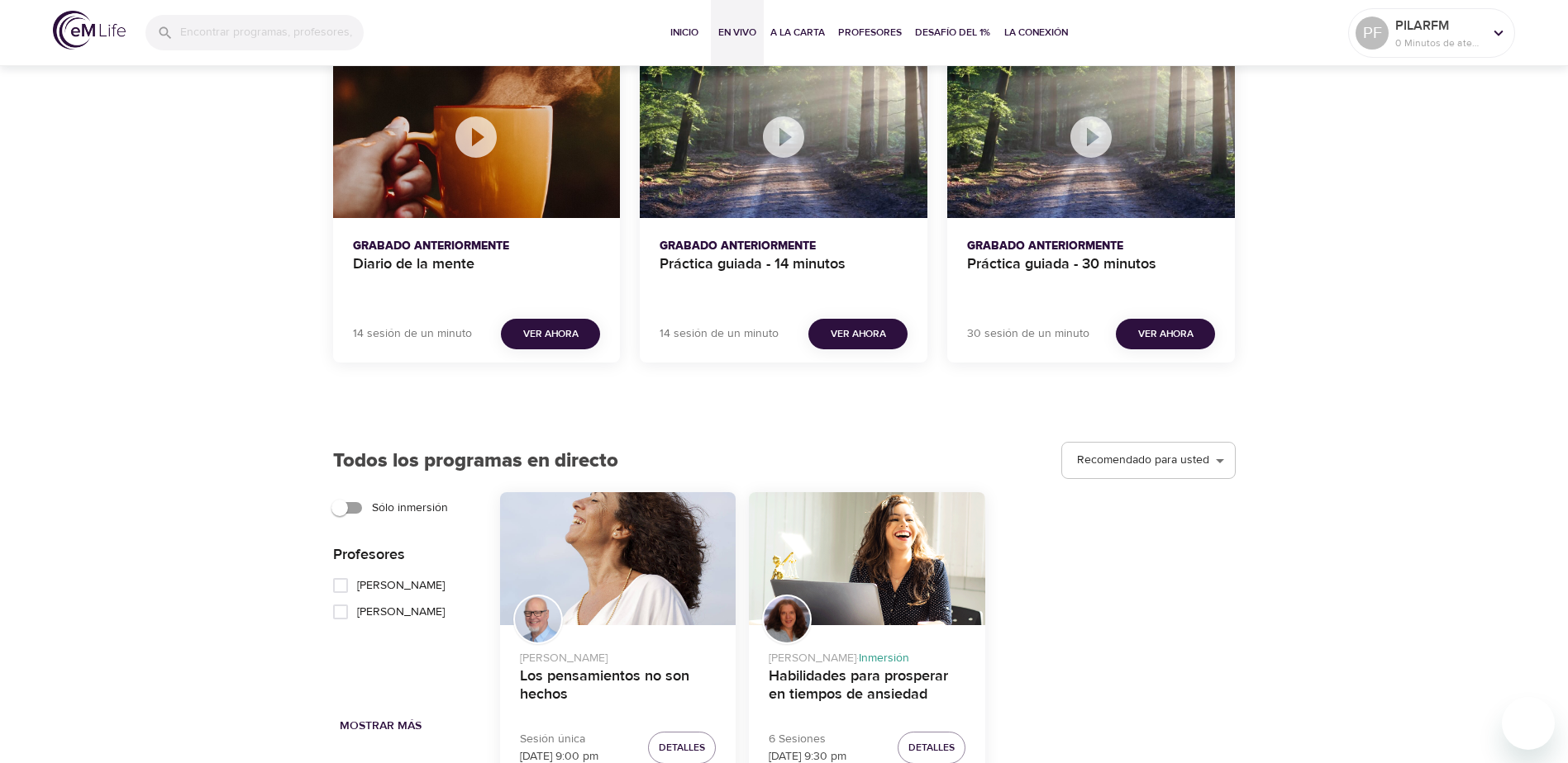
scroll to position [1443, 0]
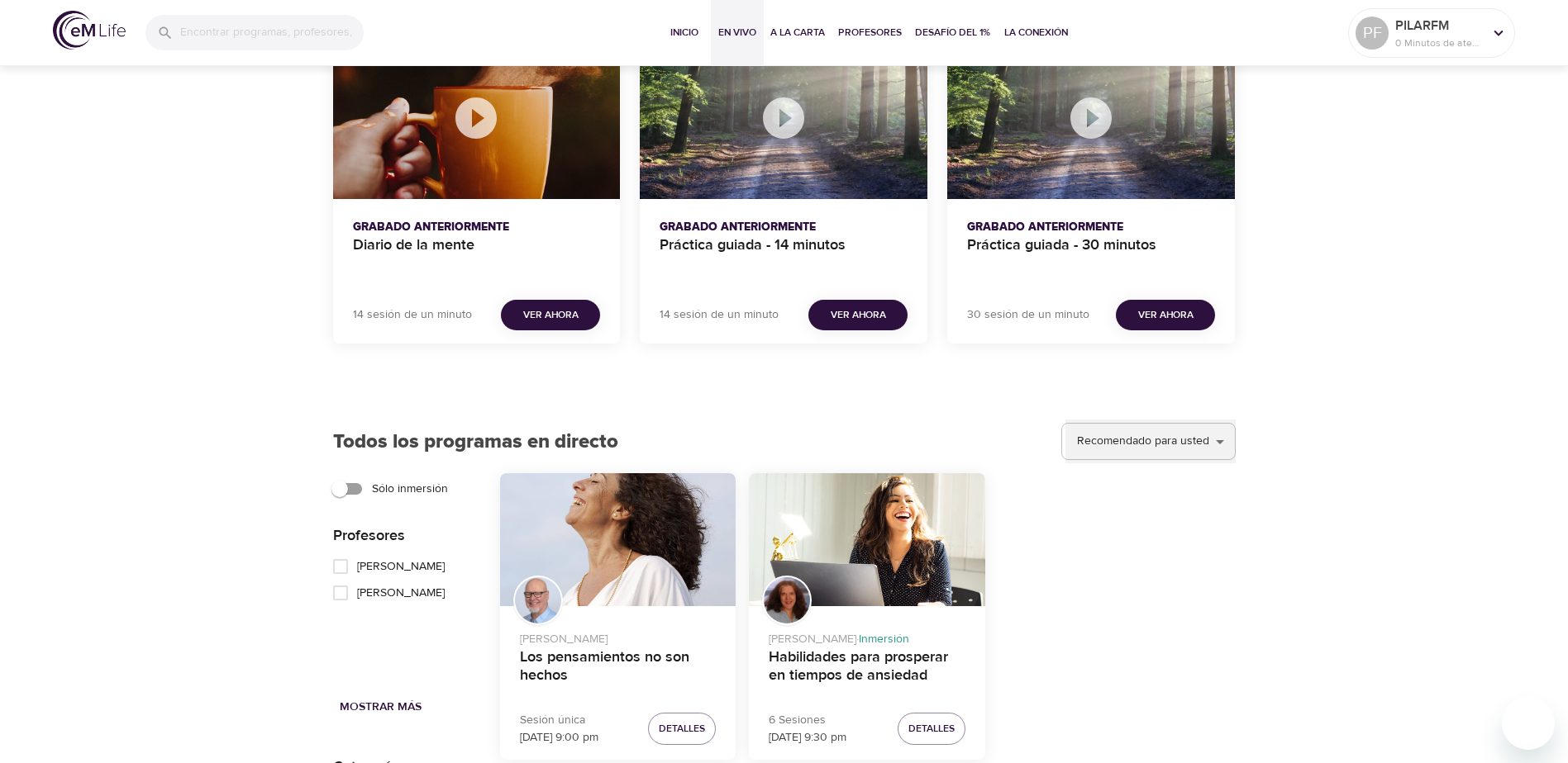
click at [1228, 447] on select "Recomendado para usted Tendencias actuales Añadido recientemente A partir de ah…" at bounding box center [1151, 442] width 171 height 45
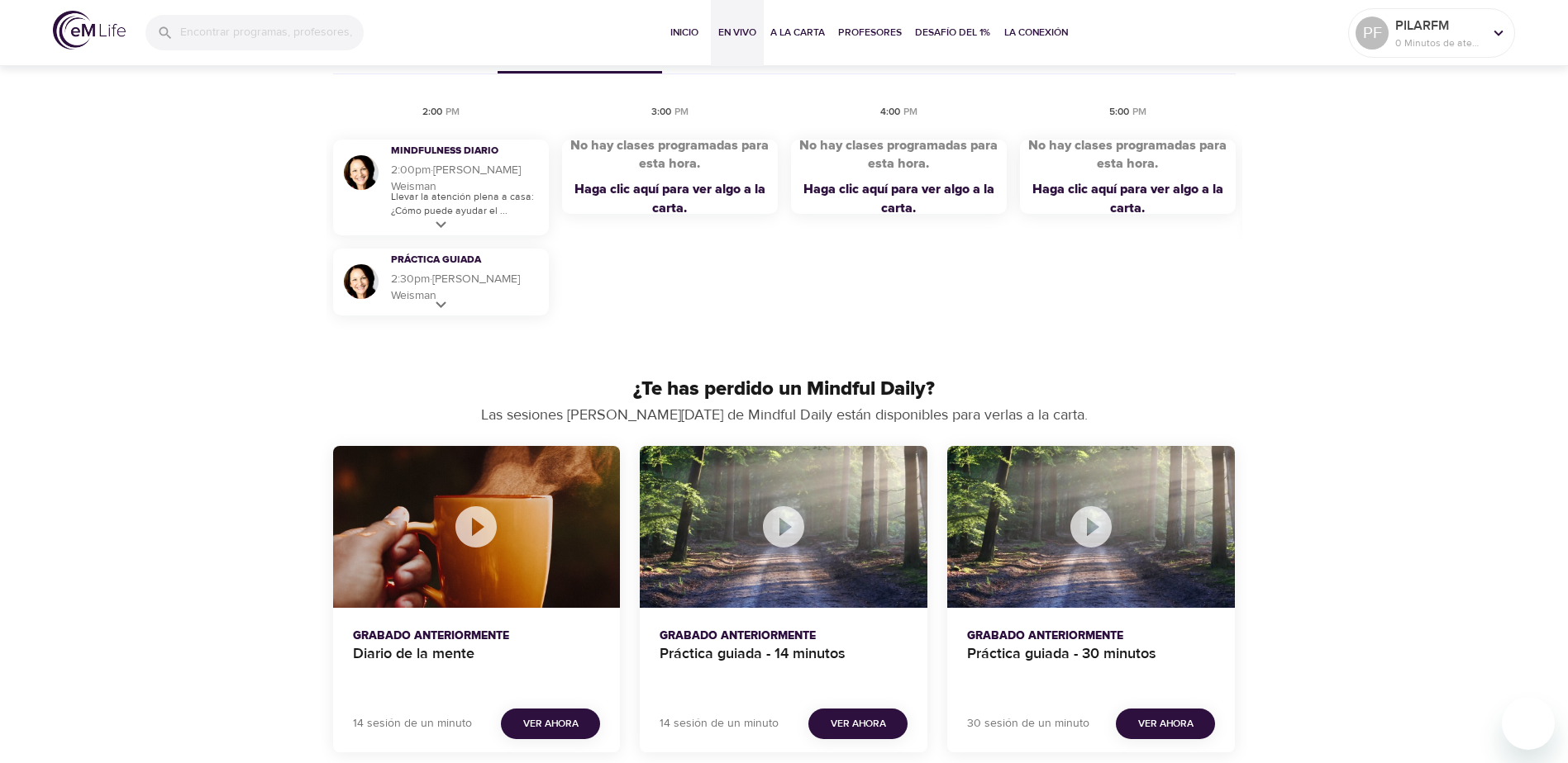
scroll to position [1029, 0]
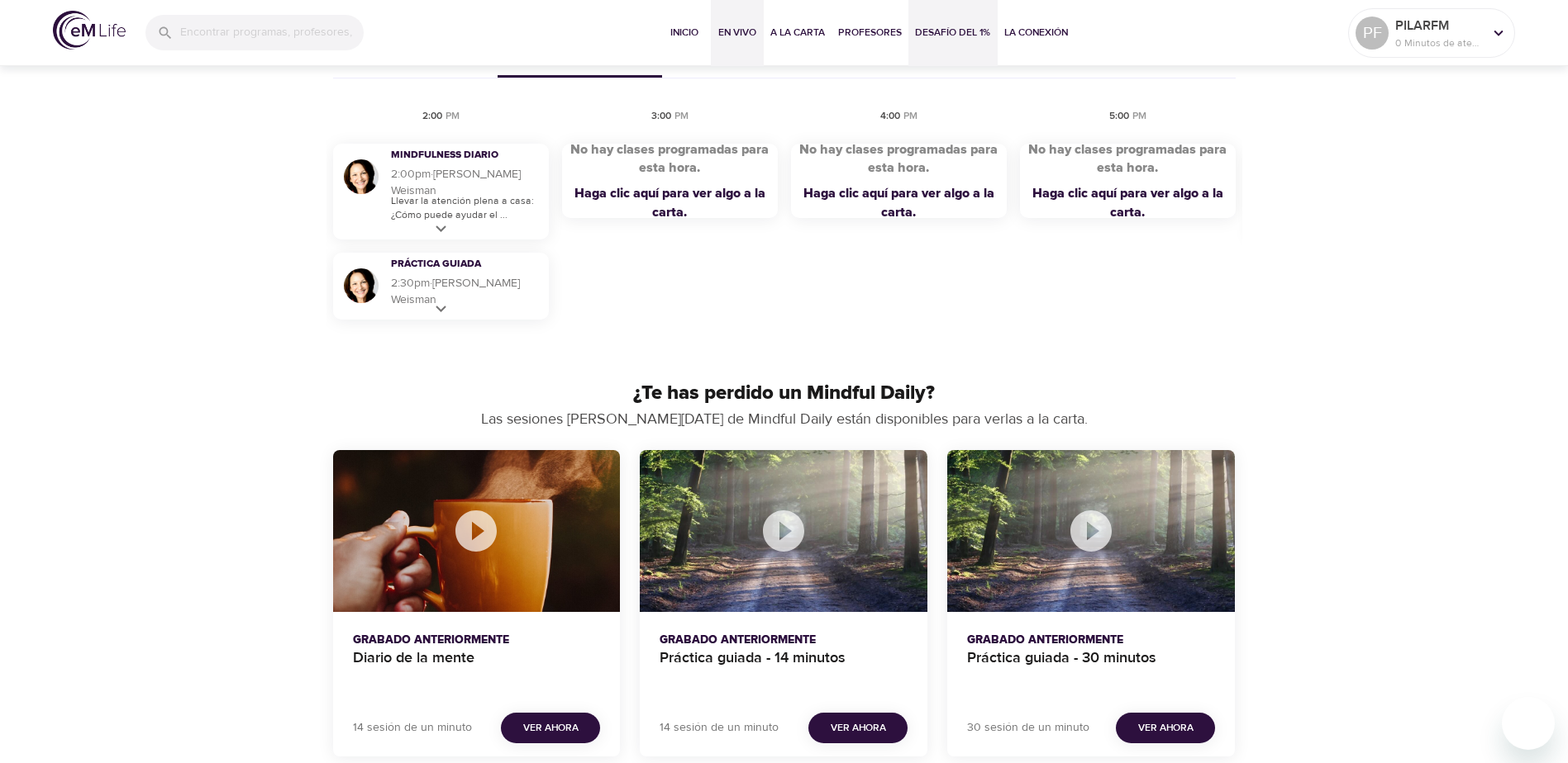
click at [968, 37] on span "Desafío del 1%" at bounding box center [952, 33] width 76 height 17
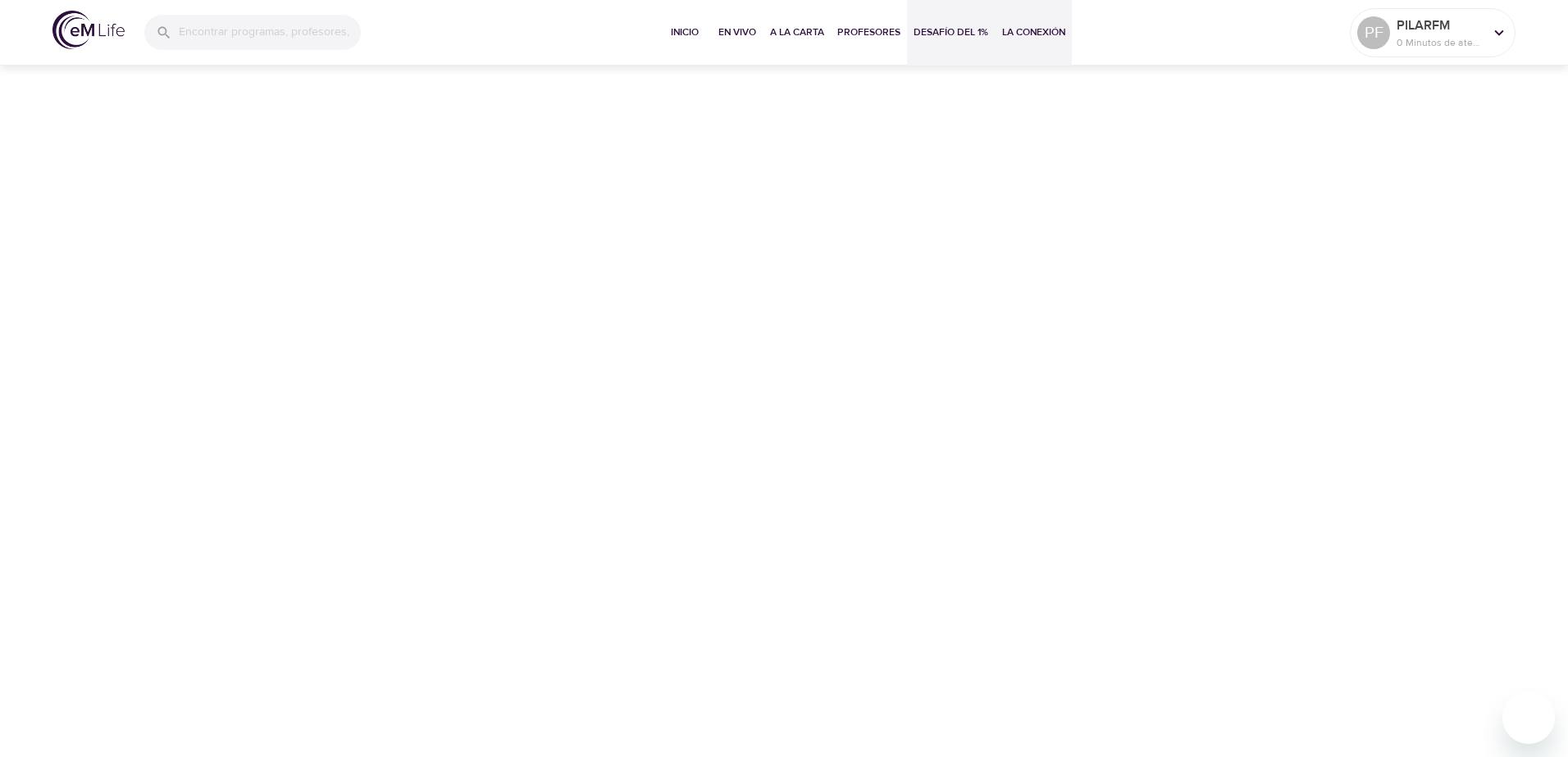
click at [1021, 28] on span "La Conexión" at bounding box center [1033, 32] width 63 height 17
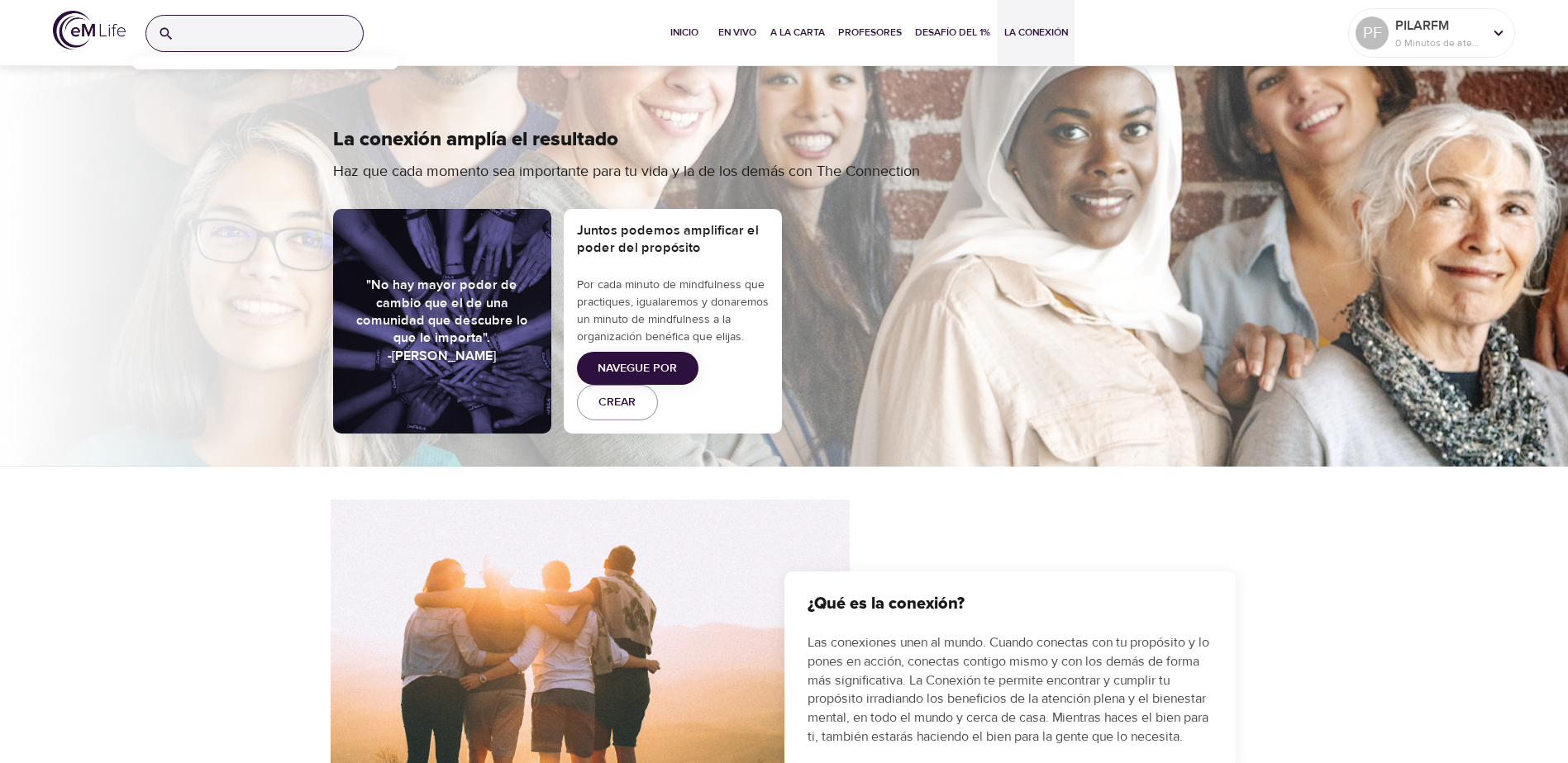
click at [261, 22] on input "search" at bounding box center [272, 33] width 182 height 35
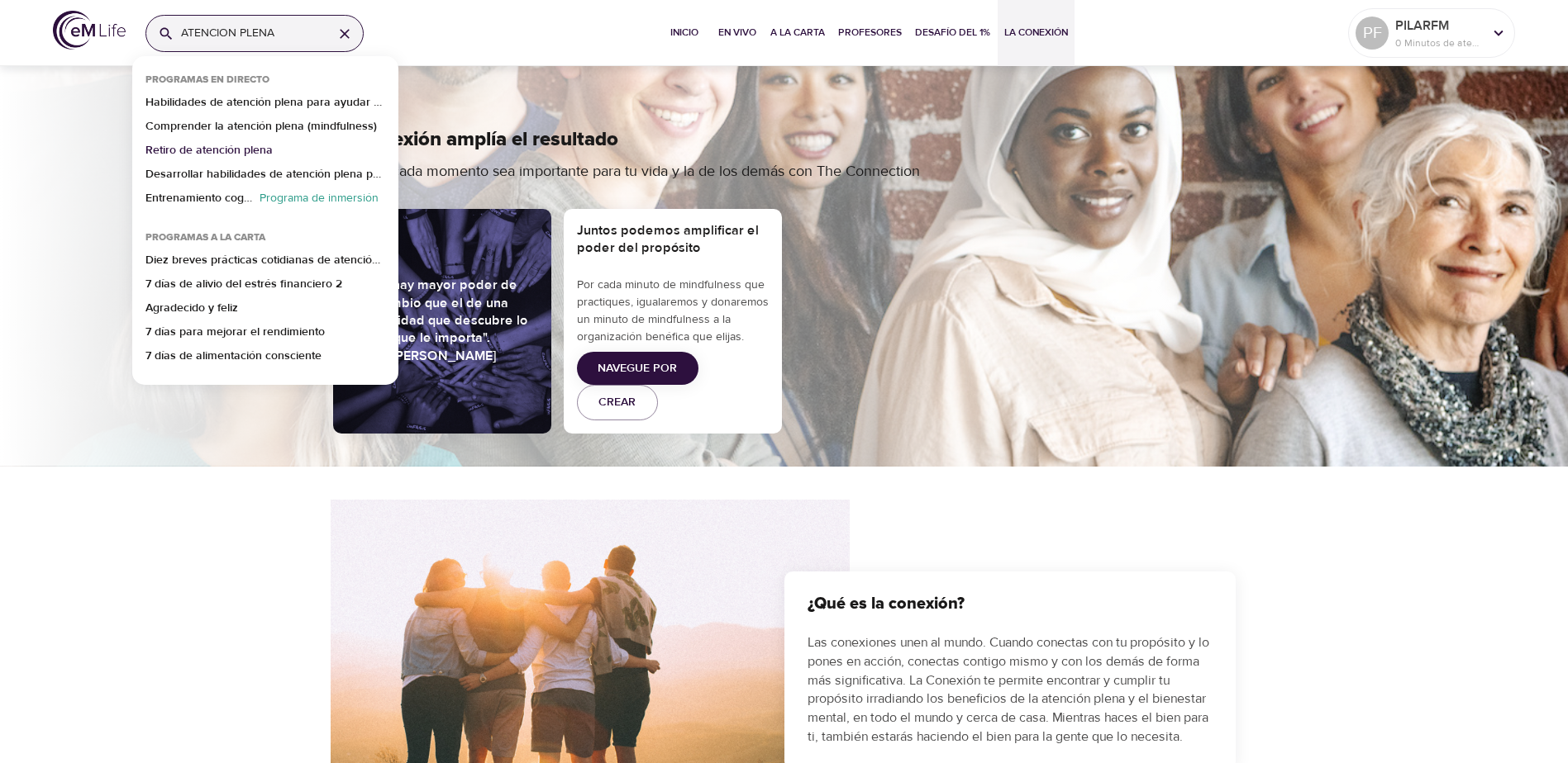
type input "ATENCION PLENA"
click at [237, 149] on p "Retiro de atención plena" at bounding box center [209, 153] width 128 height 24
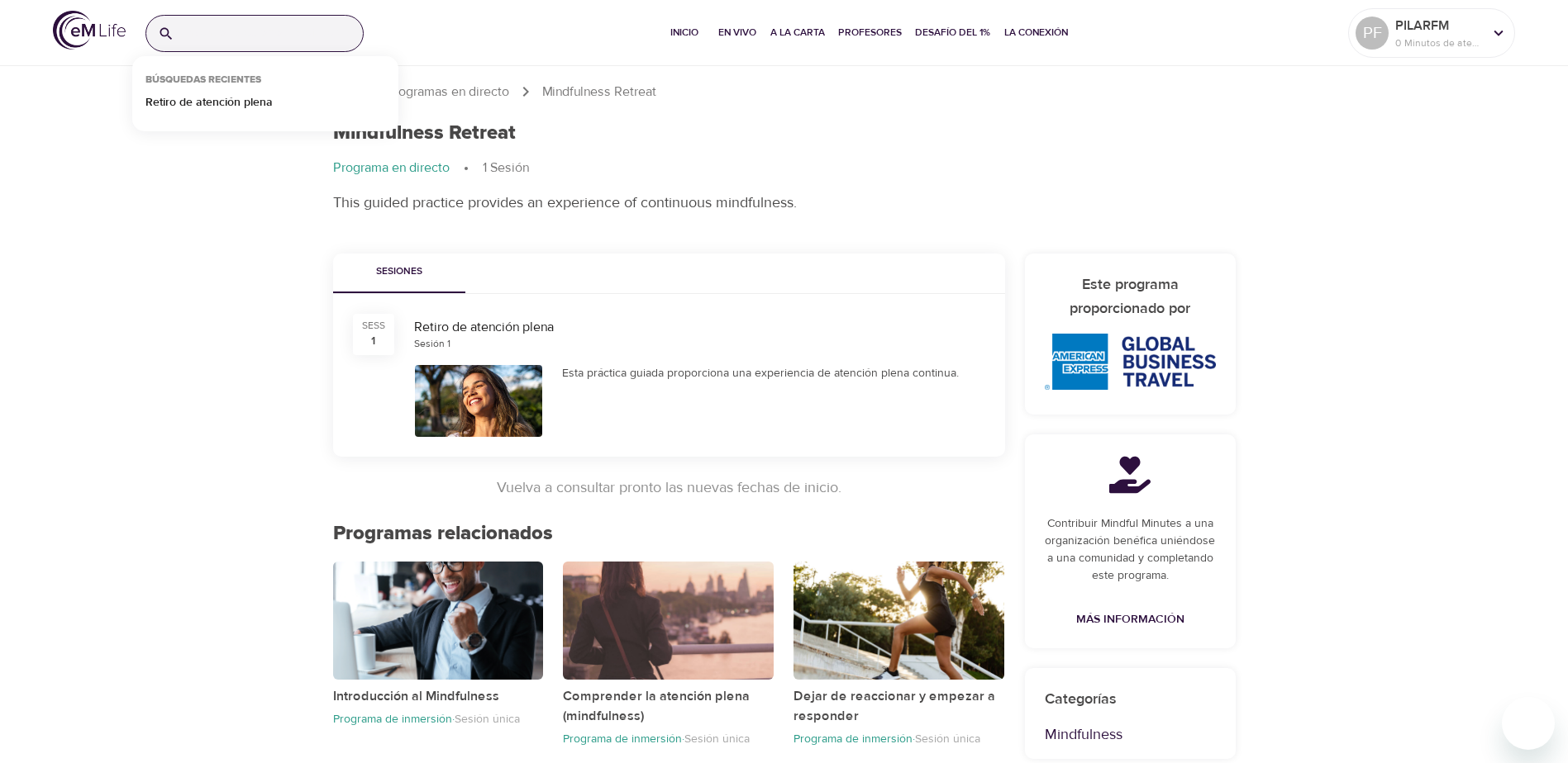
click at [266, 25] on input "search" at bounding box center [272, 33] width 182 height 35
paste input "Diez prácticas cortas diarias de atención plena"
type input "Diez prácticas cortas diarias de atención plena"
click at [309, 33] on input "Diez prácticas cortas diarias de atención plena" at bounding box center [250, 33] width 139 height 35
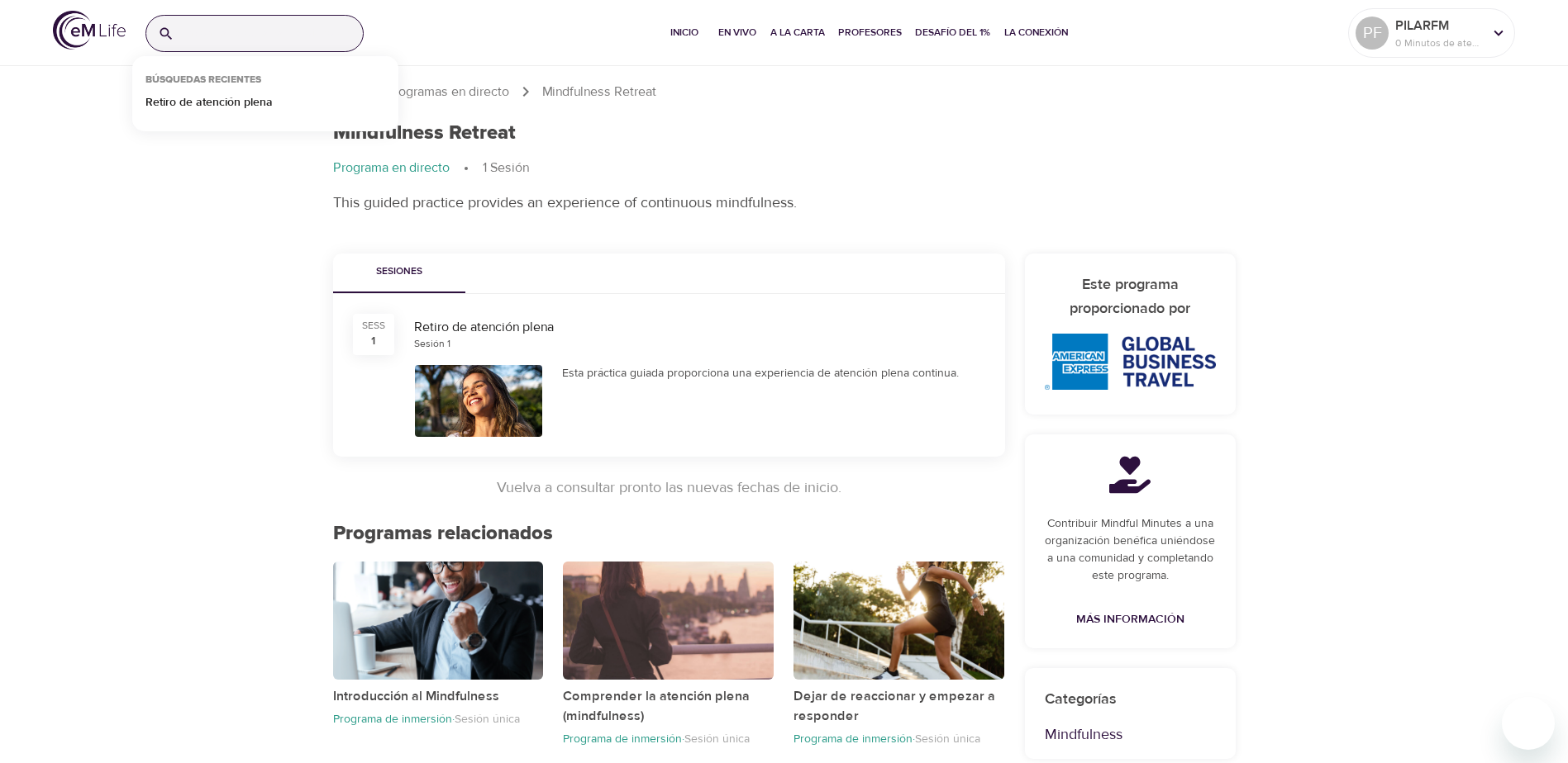
scroll to position [0, 0]
click at [136, 236] on div "Programas en directo Mindfulness Retreat Mindfulness Retreat Programa en direct…" at bounding box center [784, 763] width 1568 height 1527
click at [687, 30] on span "Inicio" at bounding box center [684, 33] width 39 height 17
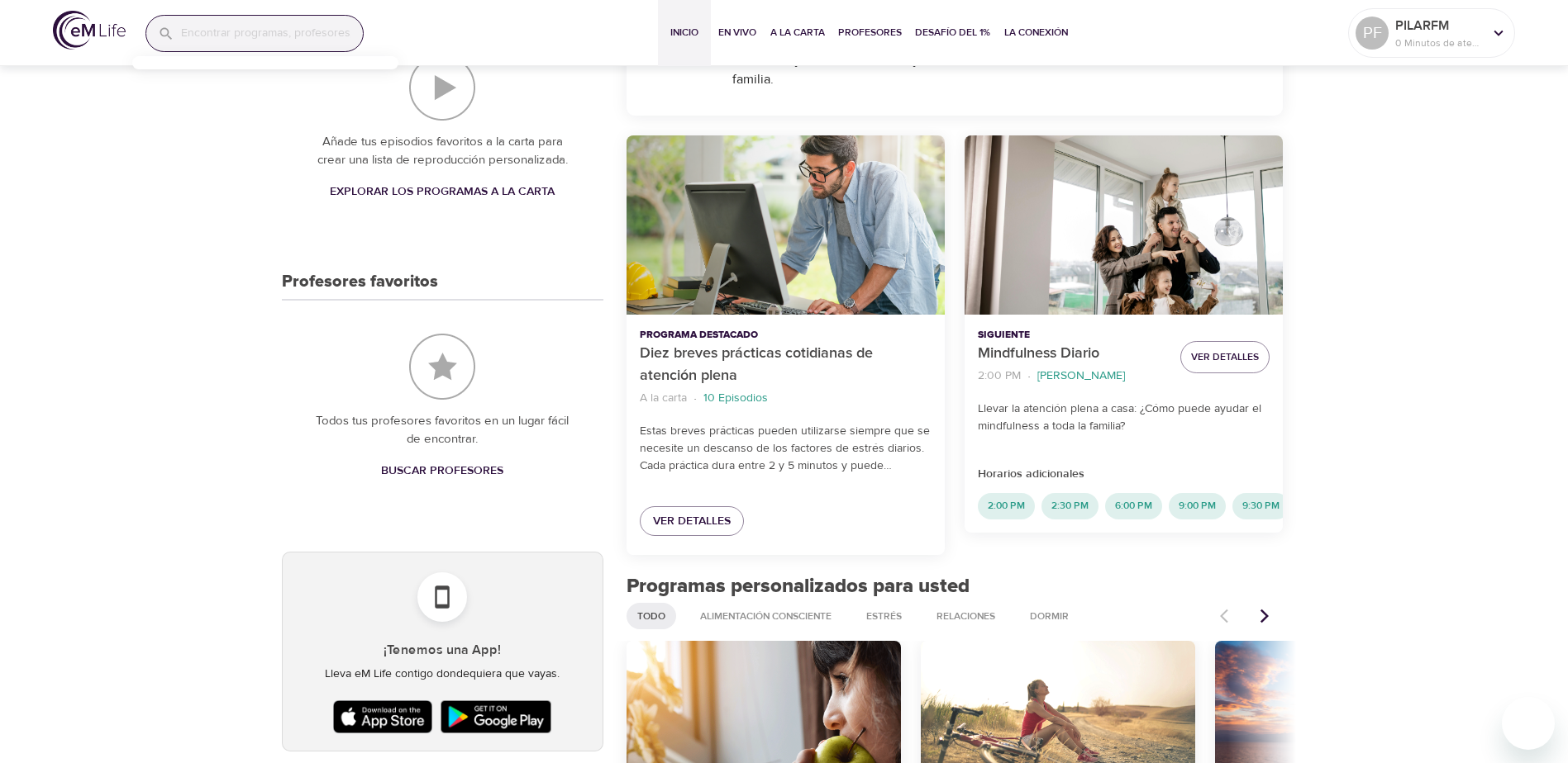
scroll to position [578, 0]
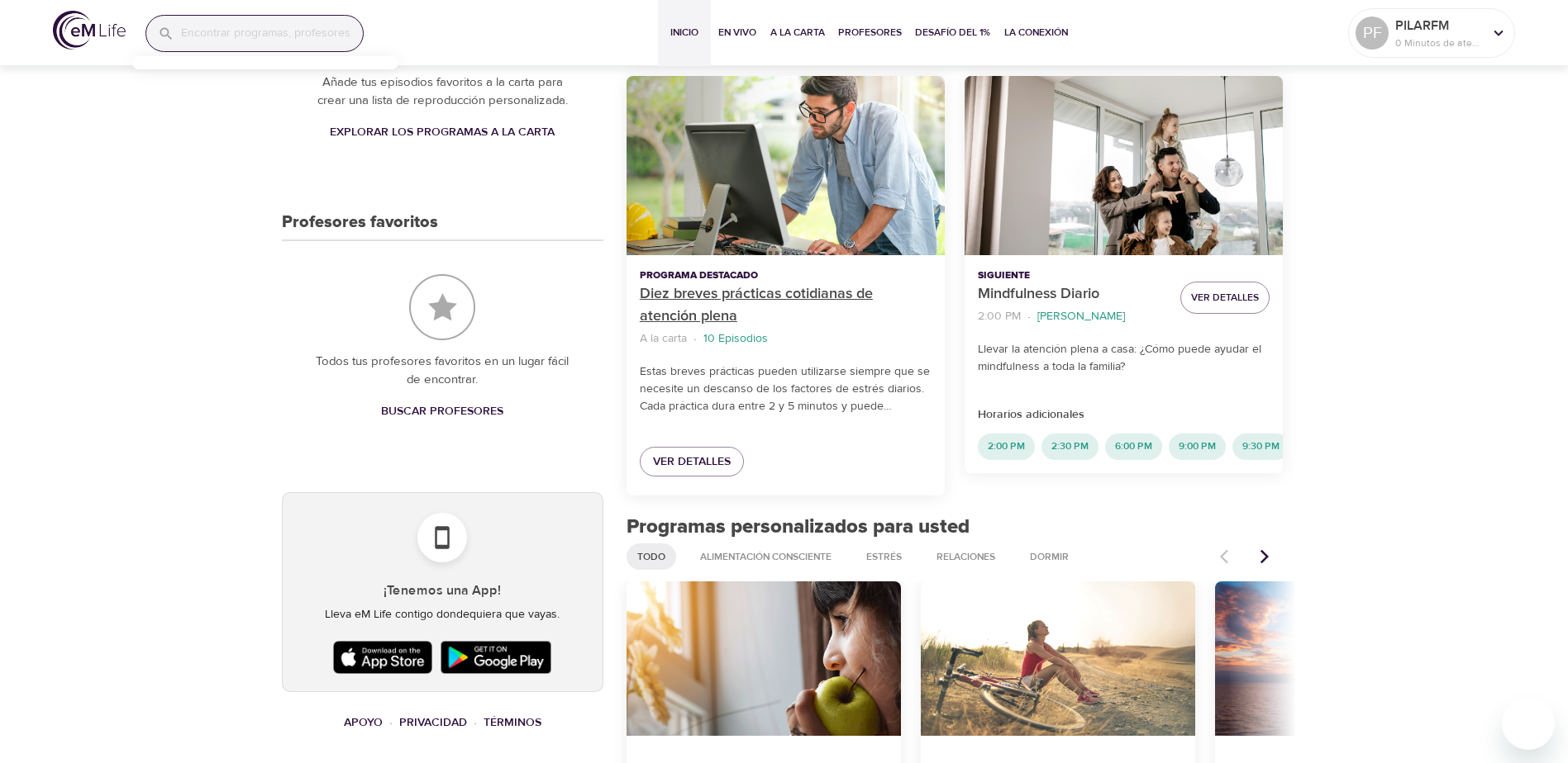
click at [761, 300] on p "Diez breves prácticas cotidianas de atención plena" at bounding box center [785, 306] width 292 height 45
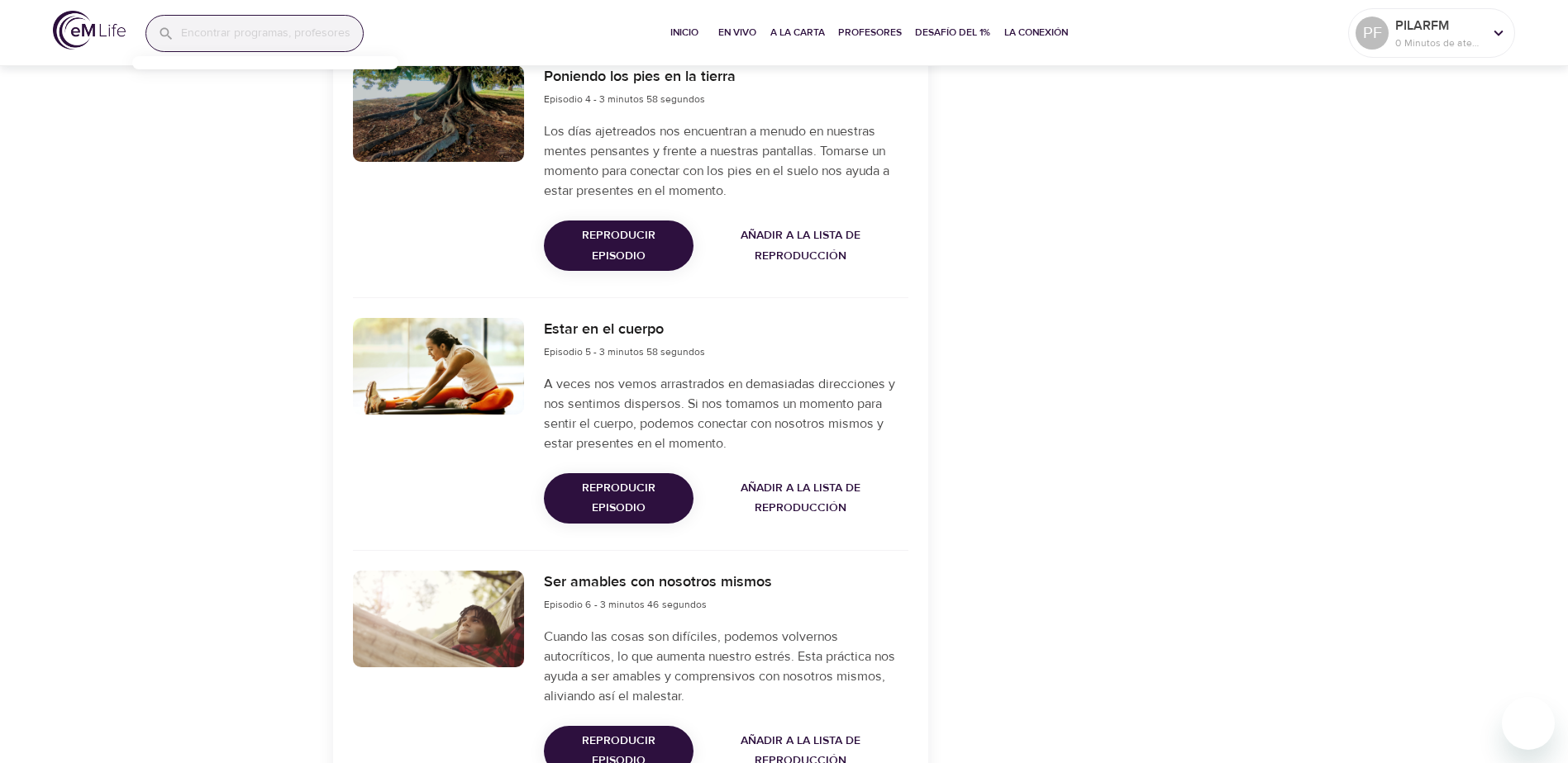
scroll to position [1239, 0]
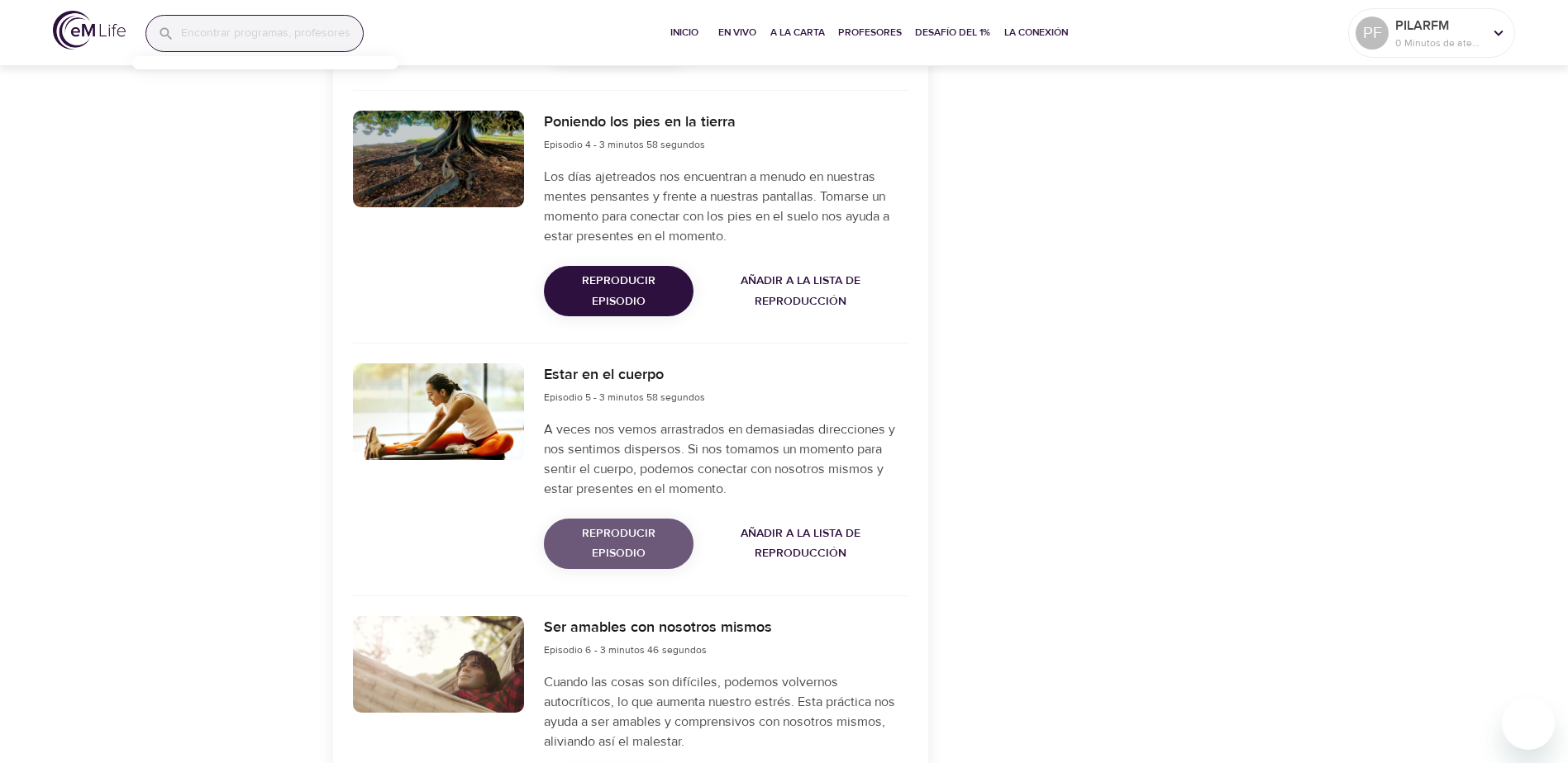
click at [583, 563] on span "Reproducir episodio" at bounding box center [619, 544] width 123 height 40
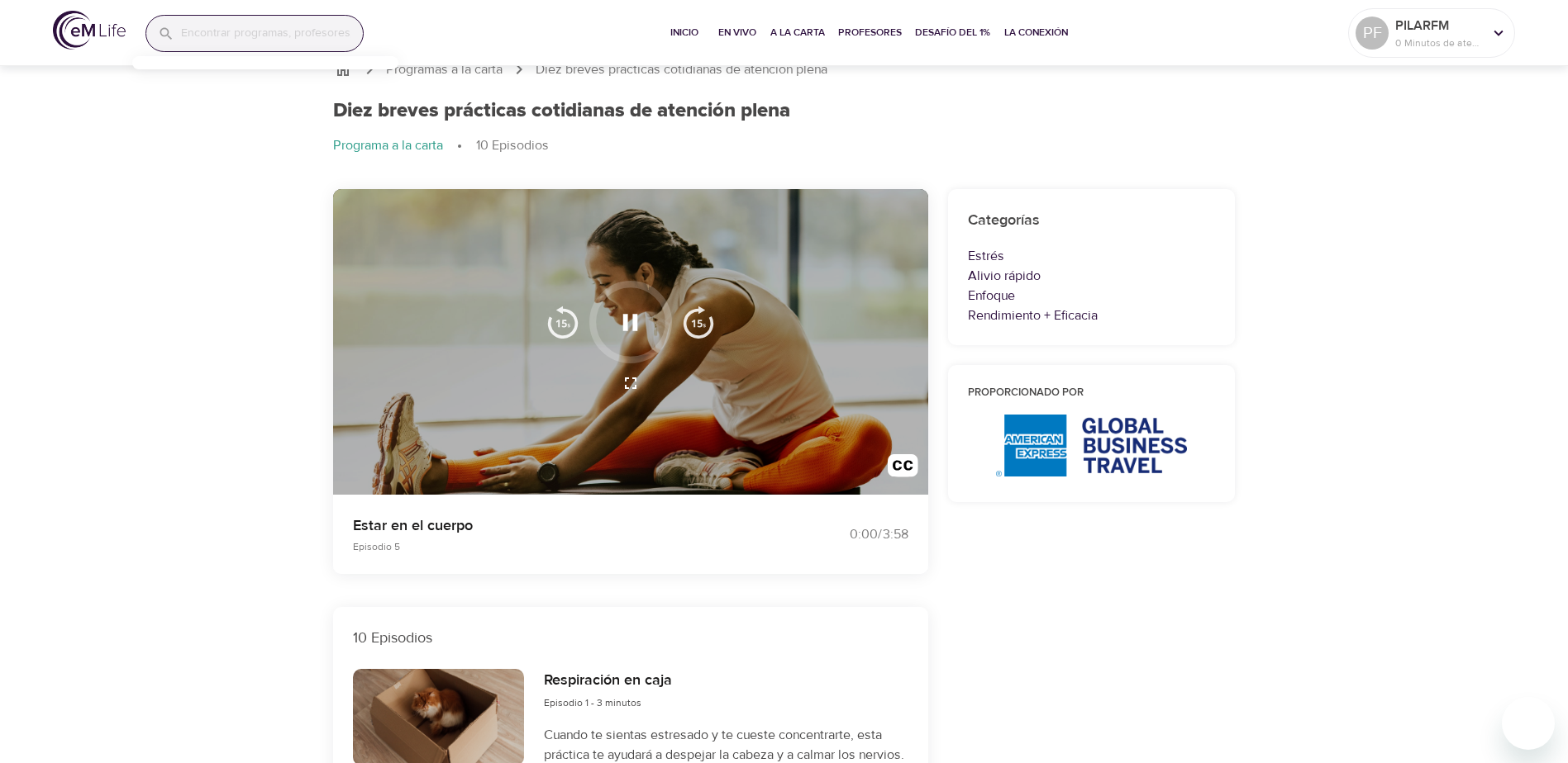
scroll to position [0, 0]
